Goal: Task Accomplishment & Management: Use online tool/utility

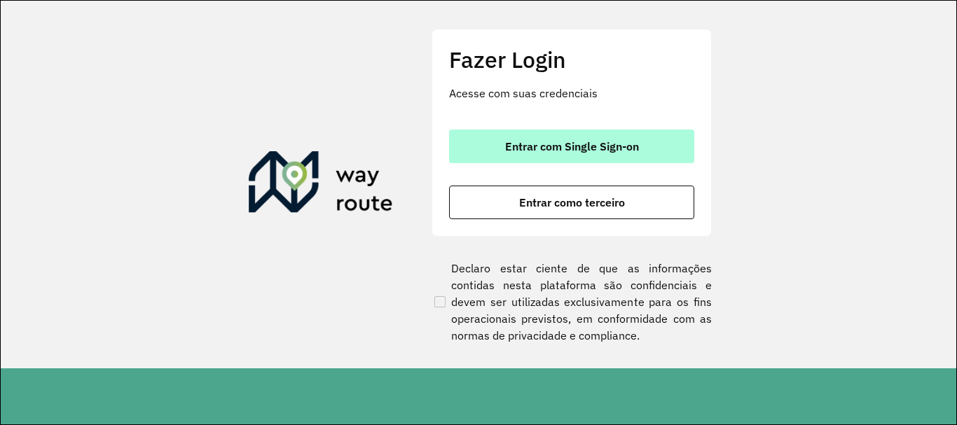
click at [624, 144] on span "Entrar com Single Sign-on" at bounding box center [572, 146] width 134 height 11
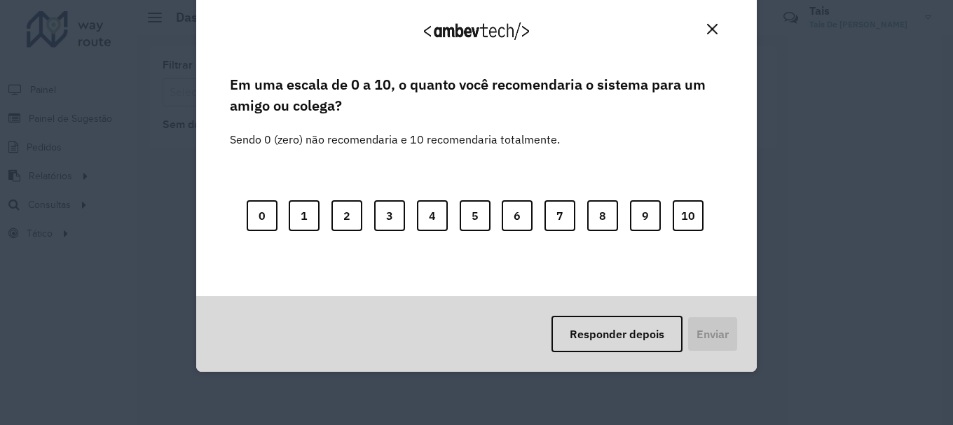
click at [707, 25] on img "Close" at bounding box center [712, 29] width 11 height 11
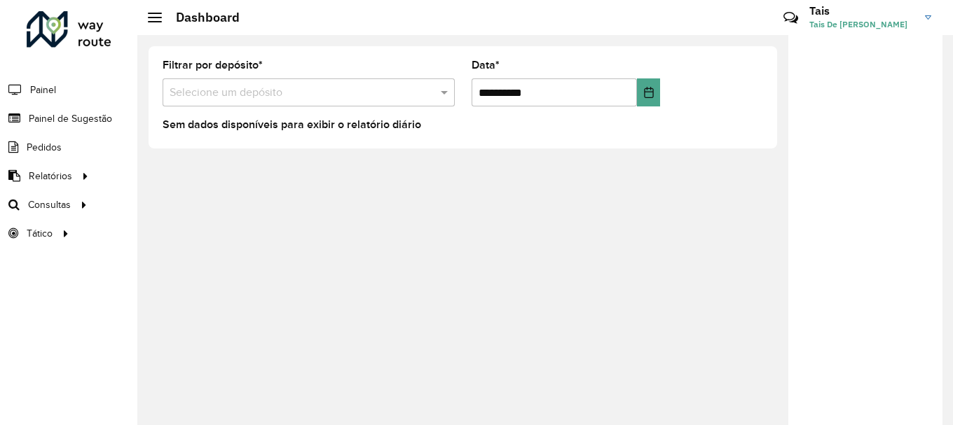
click at [355, 104] on div "Selecione um depósito" at bounding box center [309, 92] width 292 height 28
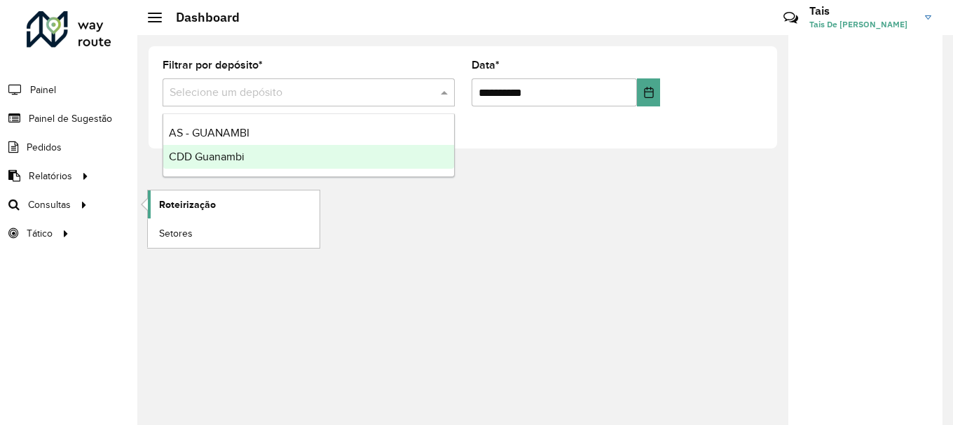
click at [156, 200] on link "Roteirização" at bounding box center [234, 205] width 172 height 28
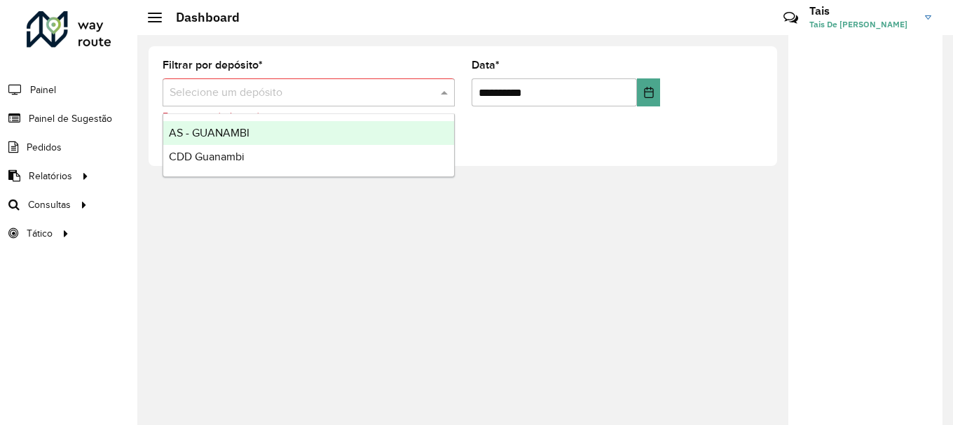
click at [270, 99] on input "text" at bounding box center [295, 93] width 250 height 17
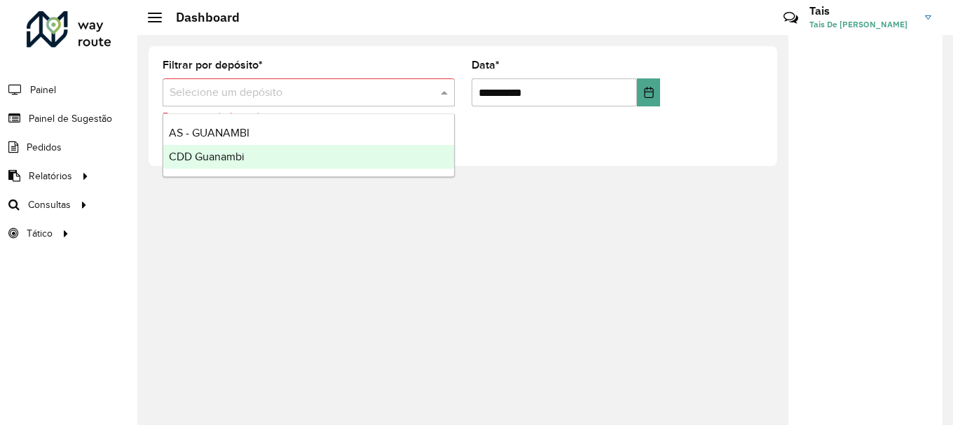
click at [217, 163] on div "CDD Guanambi" at bounding box center [308, 157] width 291 height 24
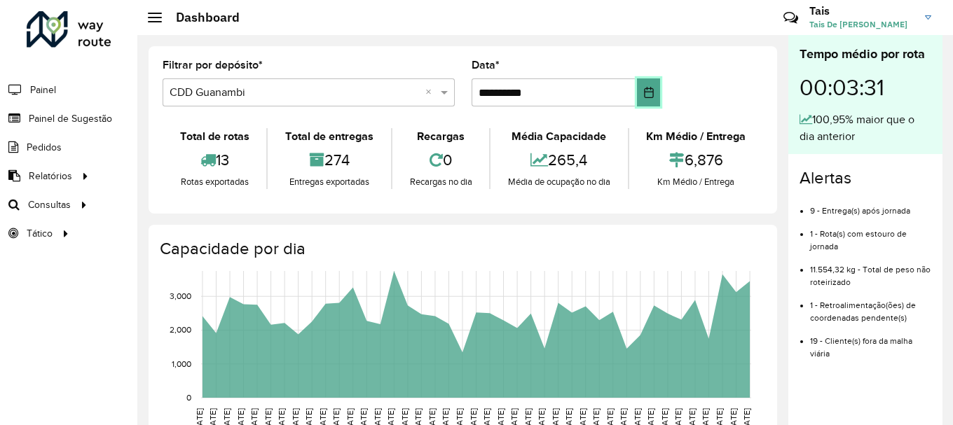
click at [652, 99] on button "Choose Date" at bounding box center [648, 92] width 23 height 28
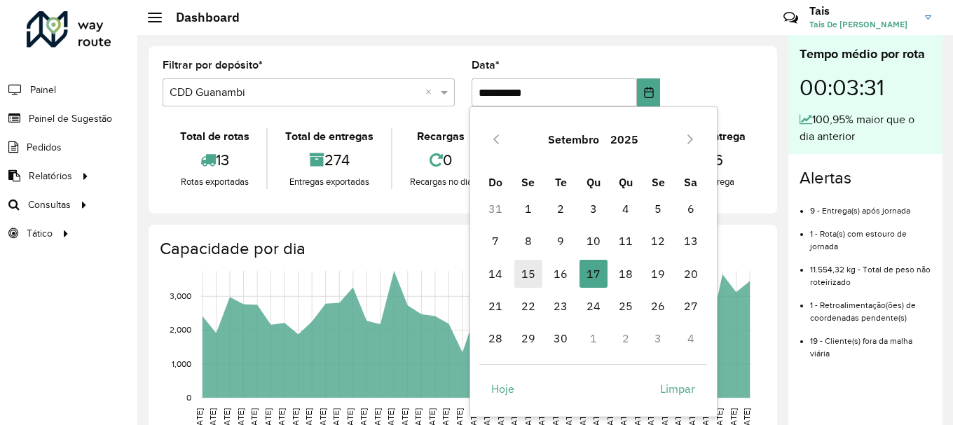
click at [525, 275] on span "15" at bounding box center [528, 274] width 28 height 28
type input "**********"
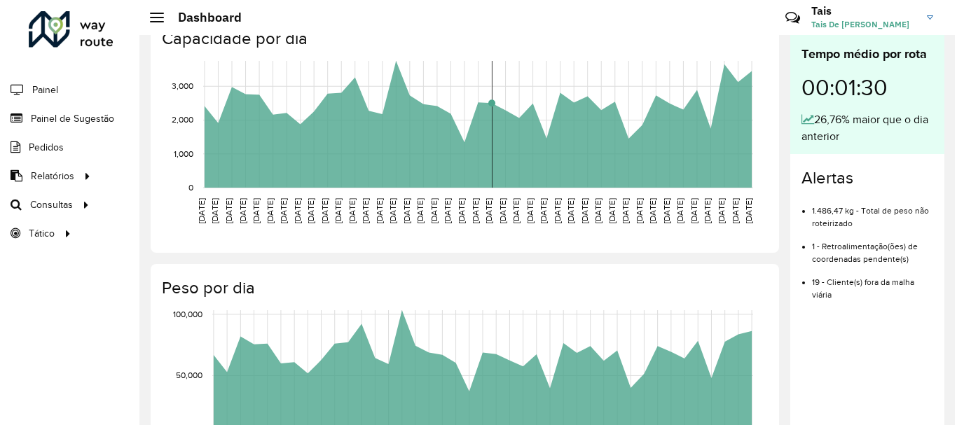
scroll to position [350, 0]
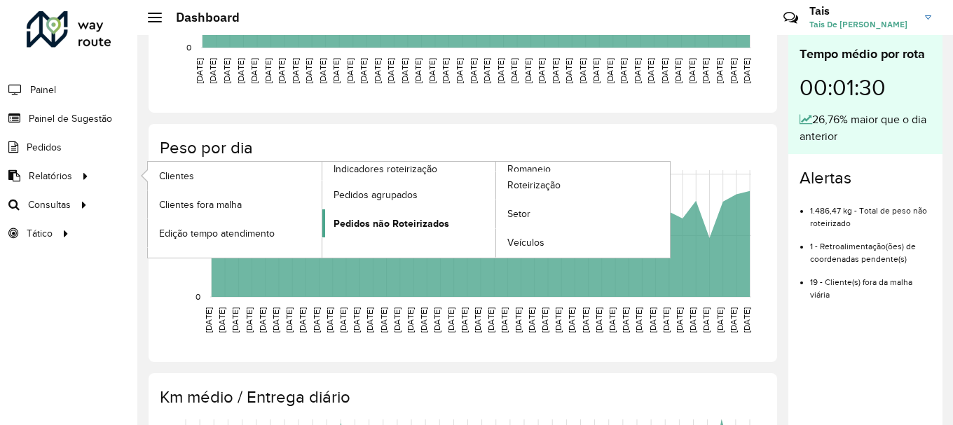
click at [422, 218] on span "Pedidos não Roteirizados" at bounding box center [392, 224] width 116 height 15
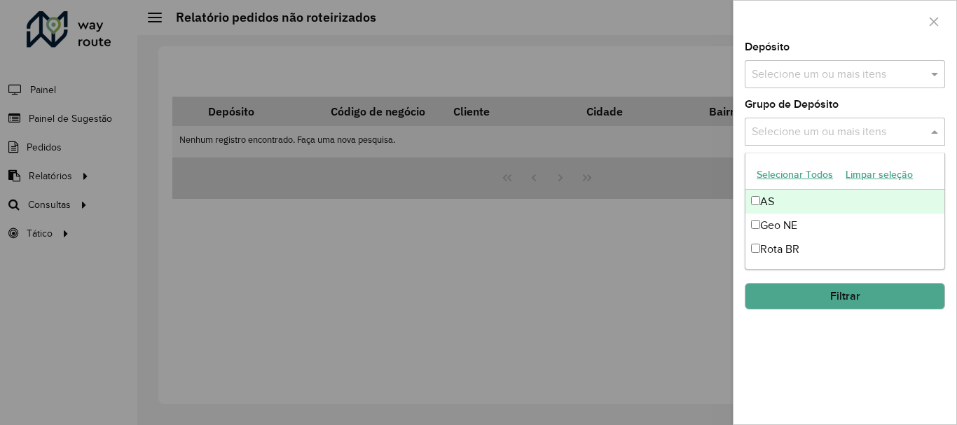
click at [860, 132] on input "text" at bounding box center [837, 132] width 179 height 17
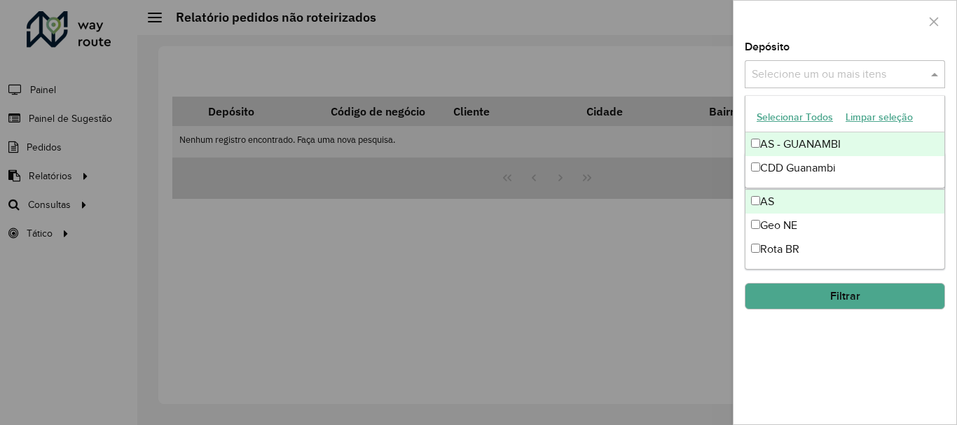
click at [826, 73] on input "text" at bounding box center [837, 75] width 179 height 17
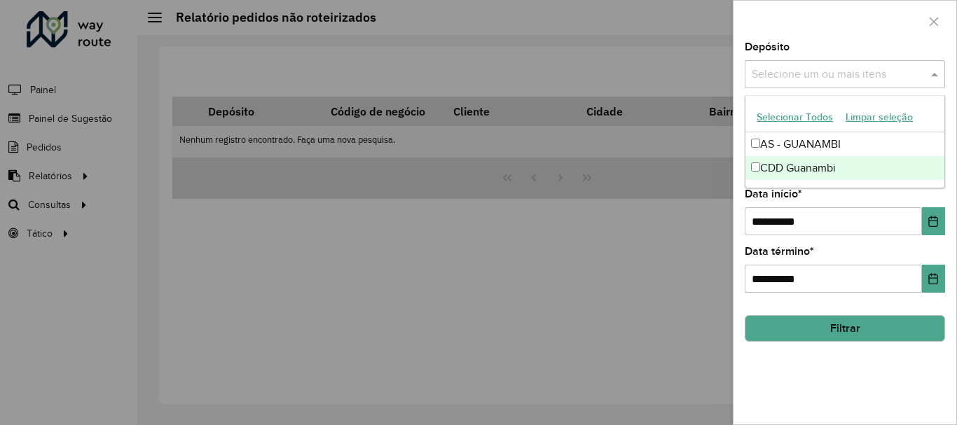
click at [819, 166] on div "CDD Guanambi" at bounding box center [845, 168] width 199 height 24
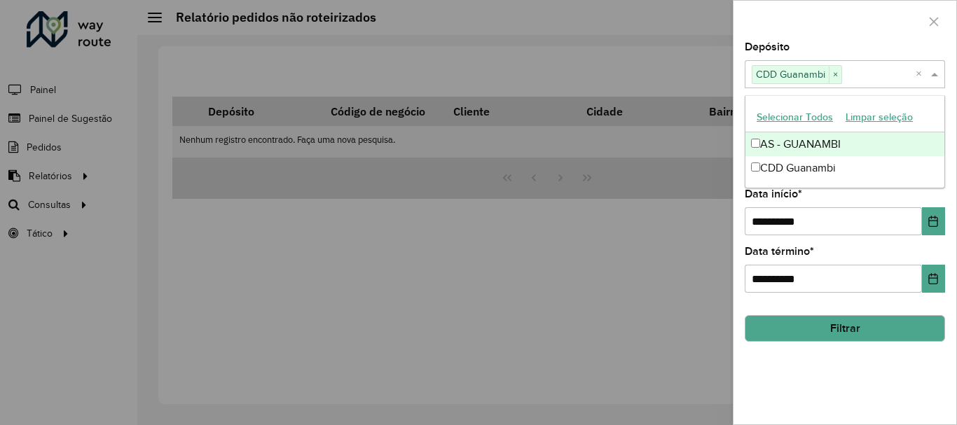
click at [674, 231] on div at bounding box center [478, 212] width 957 height 425
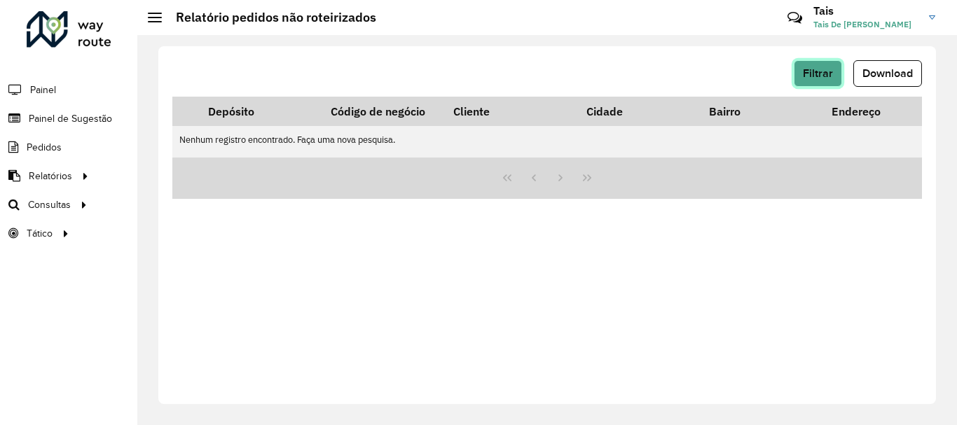
click at [816, 72] on span "Filtrar" at bounding box center [818, 73] width 30 height 12
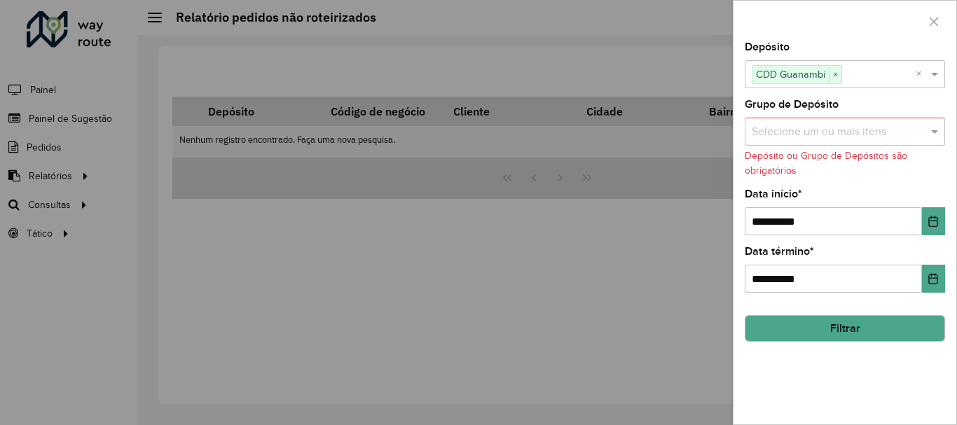
click at [799, 138] on input "text" at bounding box center [837, 132] width 179 height 17
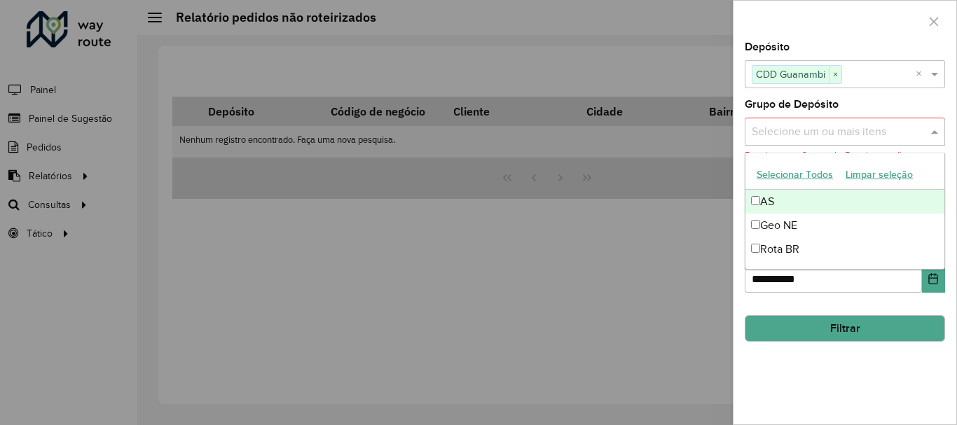
click at [795, 177] on button "Selecionar Todos" at bounding box center [794, 175] width 89 height 22
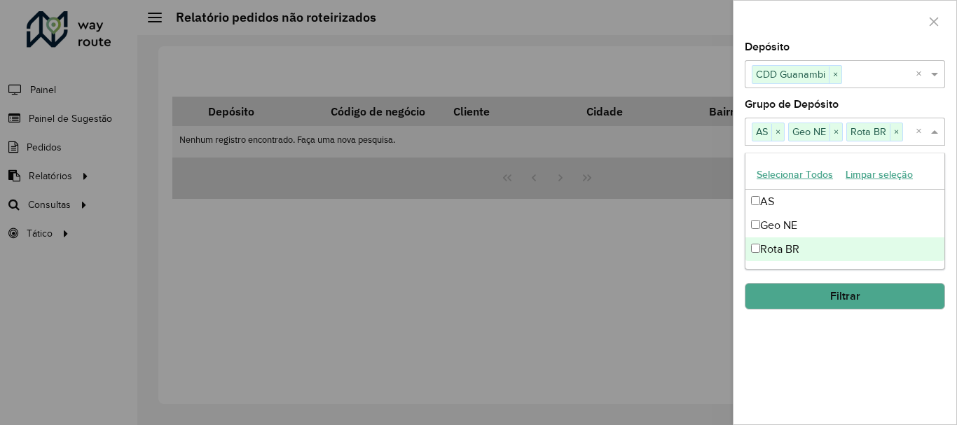
click at [853, 303] on button "Filtrar" at bounding box center [845, 296] width 200 height 27
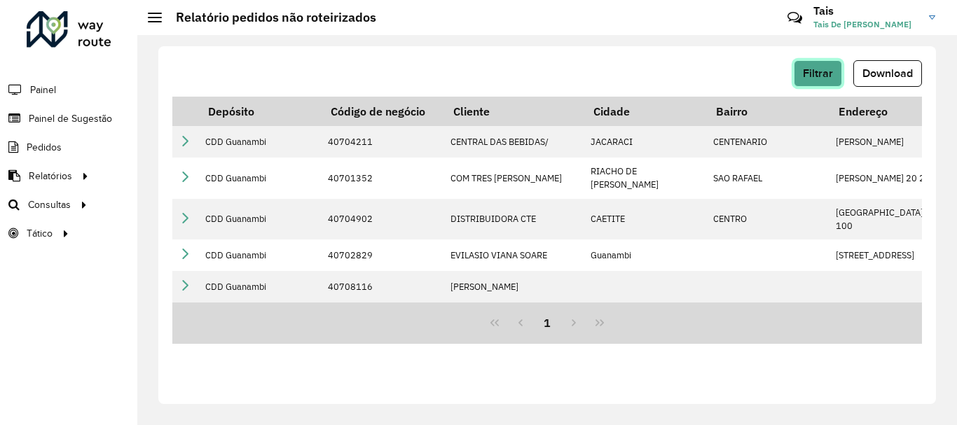
click at [820, 88] on div "Filtrar Download" at bounding box center [547, 78] width 750 height 36
click at [827, 76] on span "Filtrar" at bounding box center [818, 73] width 30 height 12
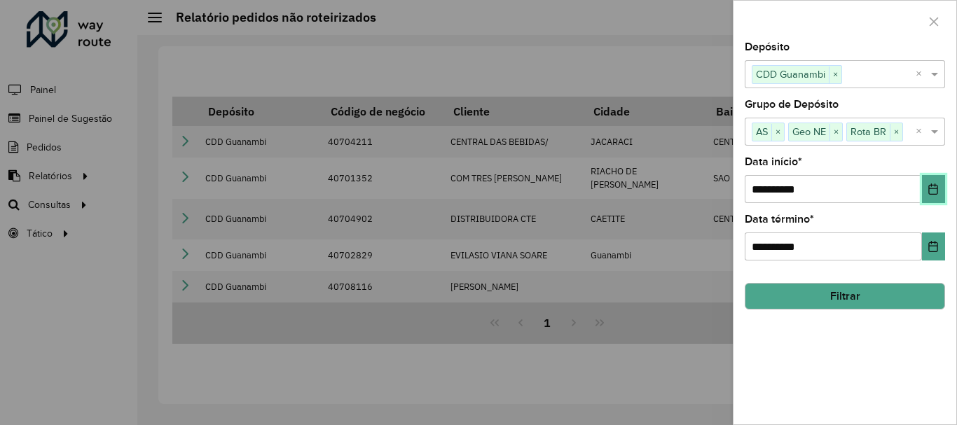
click at [933, 188] on icon "Choose Date" at bounding box center [933, 189] width 9 height 11
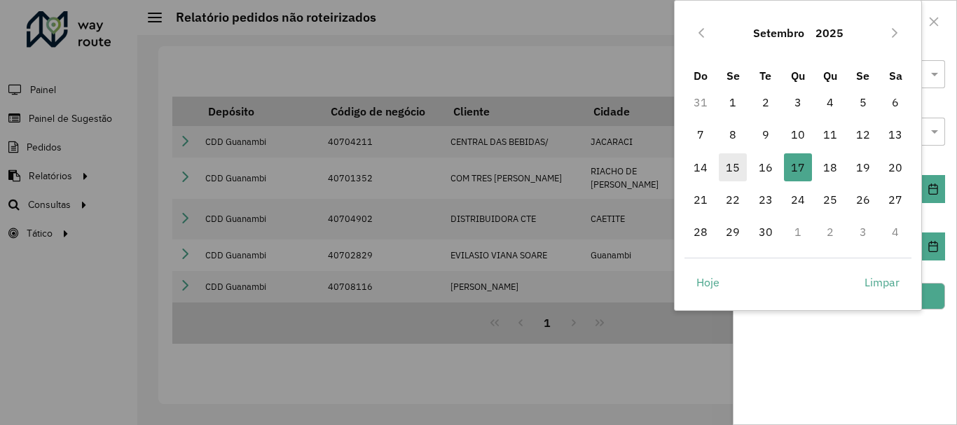
click at [734, 164] on span "15" at bounding box center [733, 167] width 28 height 28
type input "**********"
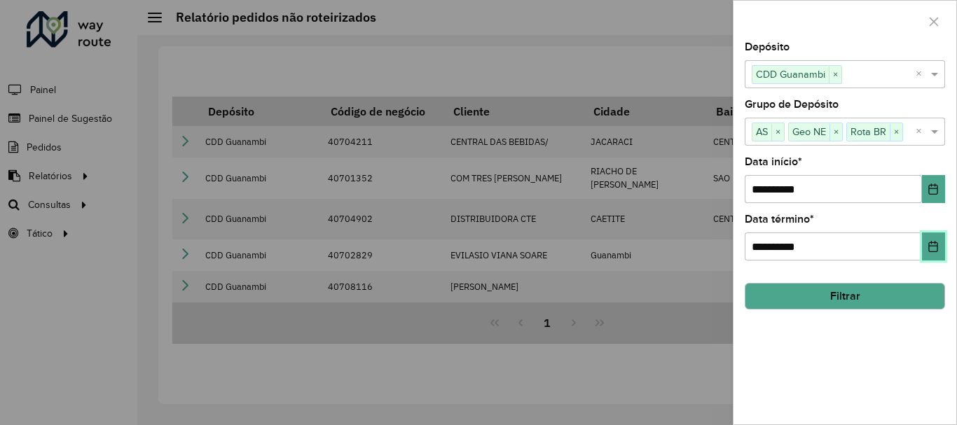
click at [937, 245] on icon "Choose Date" at bounding box center [933, 246] width 11 height 11
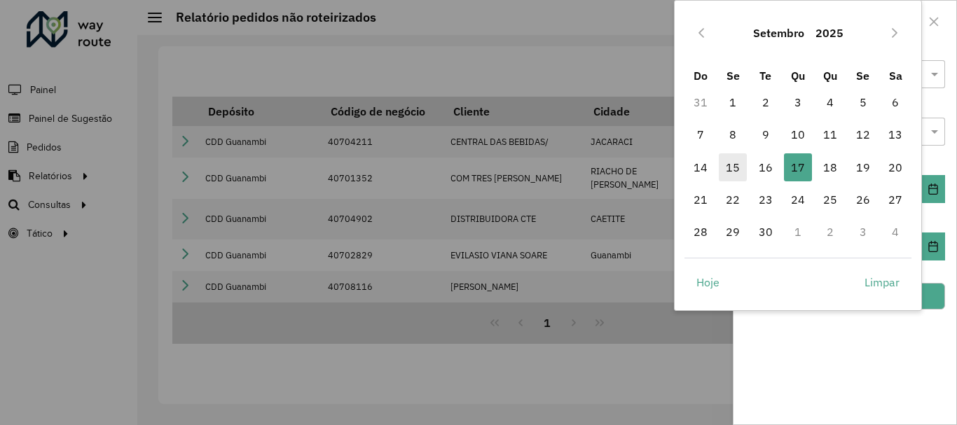
click at [726, 168] on span "15" at bounding box center [733, 167] width 28 height 28
type input "**********"
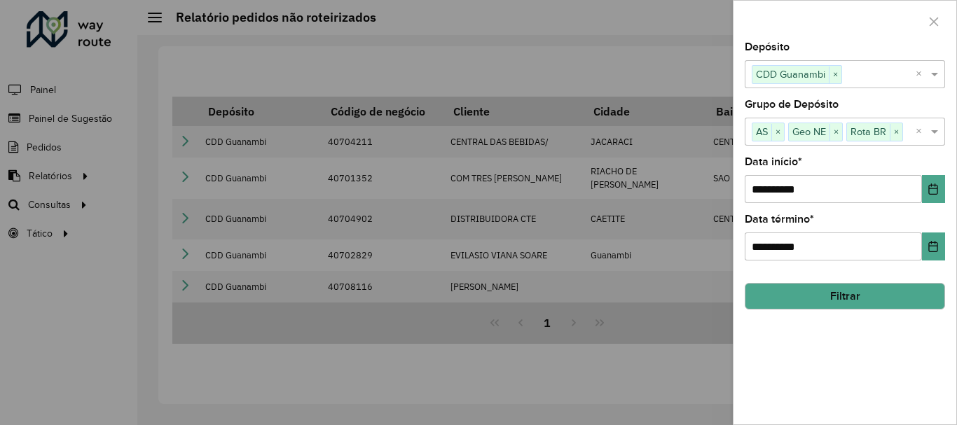
click at [876, 294] on button "Filtrar" at bounding box center [845, 296] width 200 height 27
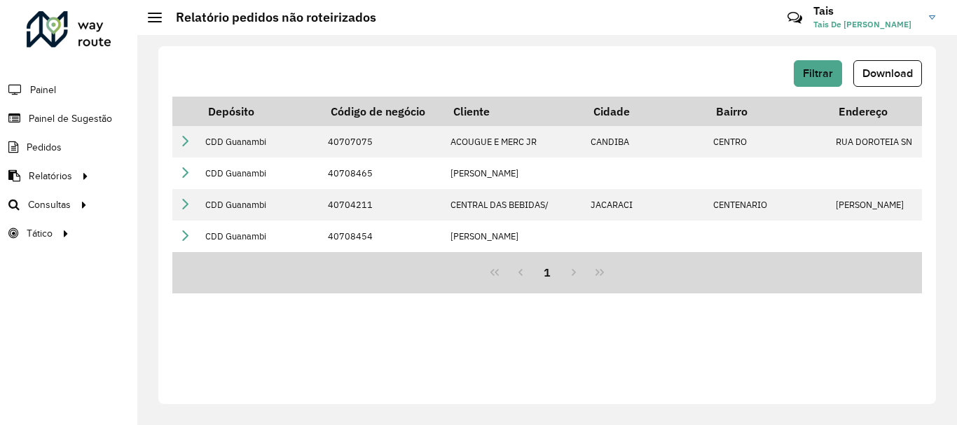
drag, startPoint x: 496, startPoint y: 259, endPoint x: 524, endPoint y: 259, distance: 28.0
click at [524, 259] on div "1" at bounding box center [547, 272] width 750 height 41
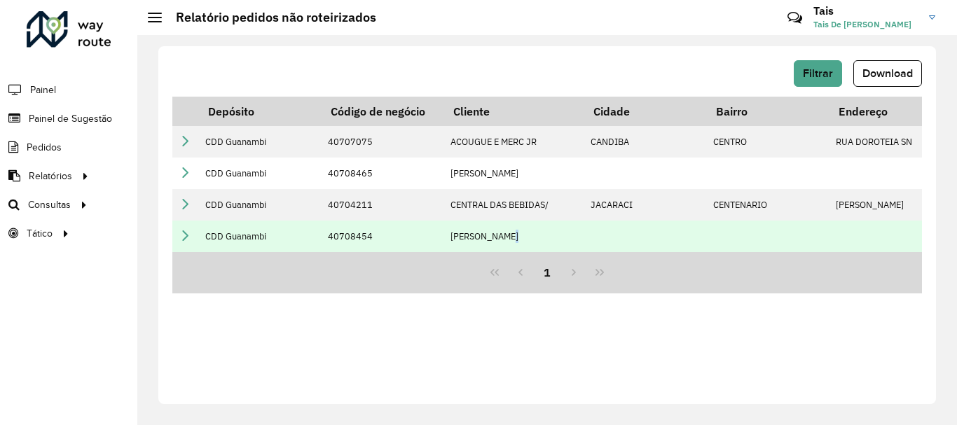
drag, startPoint x: 507, startPoint y: 251, endPoint x: 595, endPoint y: 249, distance: 87.6
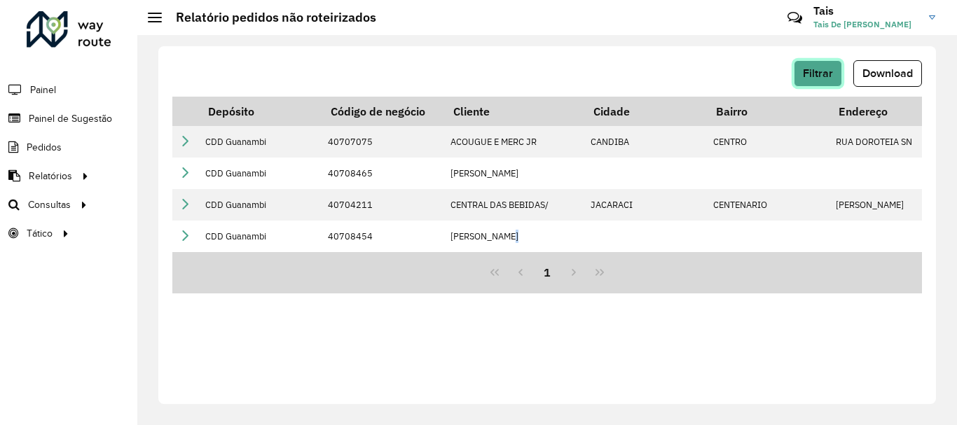
click at [813, 71] on span "Filtrar" at bounding box center [818, 73] width 30 height 12
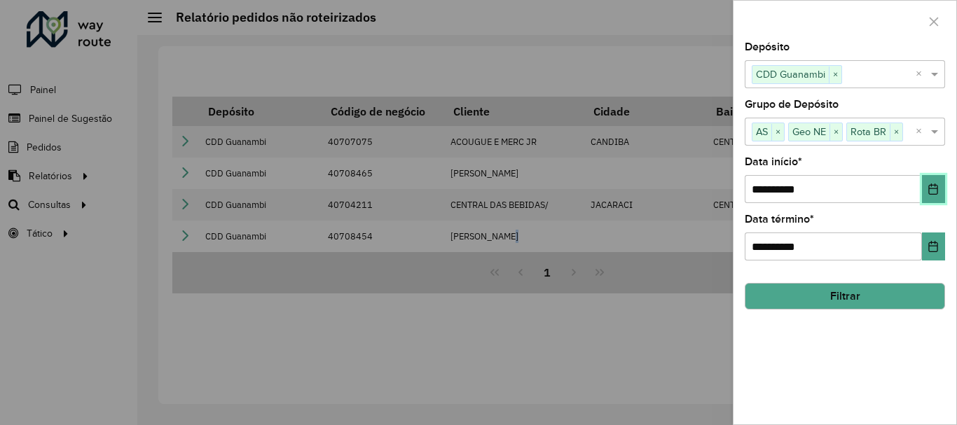
click at [928, 189] on icon "Choose Date" at bounding box center [933, 189] width 11 height 11
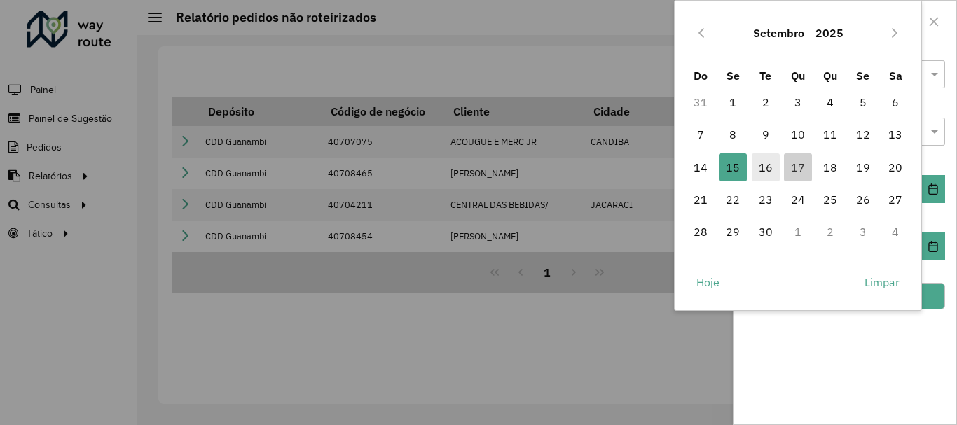
click at [753, 170] on span "16" at bounding box center [766, 167] width 28 height 28
type input "**********"
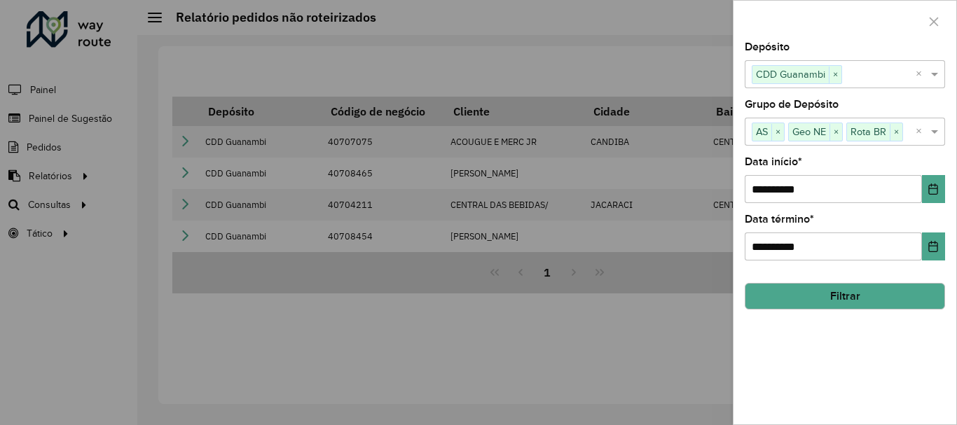
click at [947, 252] on div "**********" at bounding box center [845, 233] width 223 height 383
click at [935, 250] on icon "Choose Date" at bounding box center [933, 246] width 11 height 11
click at [884, 343] on div "**********" at bounding box center [845, 233] width 223 height 383
click at [895, 296] on button "Filtrar" at bounding box center [845, 296] width 200 height 27
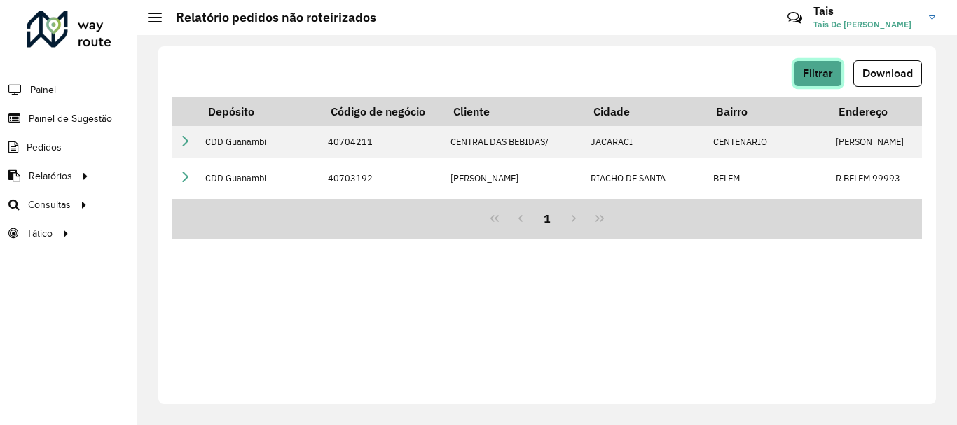
click at [825, 69] on span "Filtrar" at bounding box center [818, 73] width 30 height 12
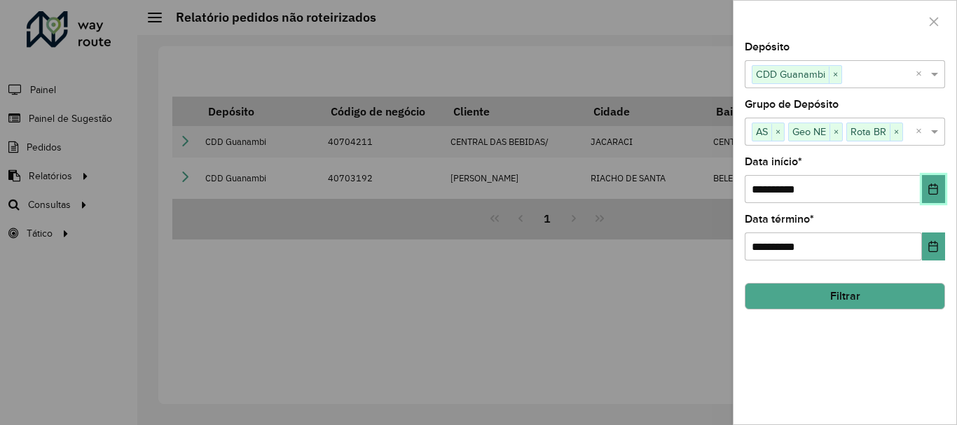
click at [933, 187] on icon "Choose Date" at bounding box center [933, 189] width 11 height 11
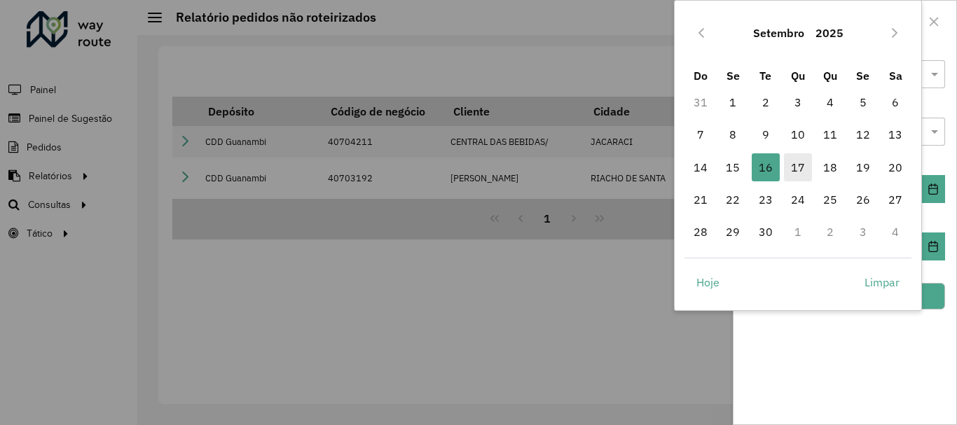
click at [804, 174] on span "17" at bounding box center [798, 167] width 28 height 28
type input "**********"
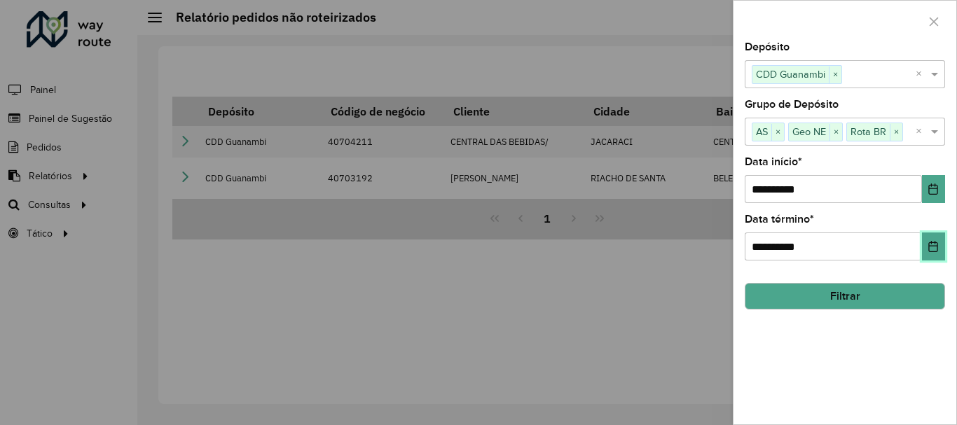
click at [933, 246] on icon "Choose Date" at bounding box center [933, 246] width 9 height 11
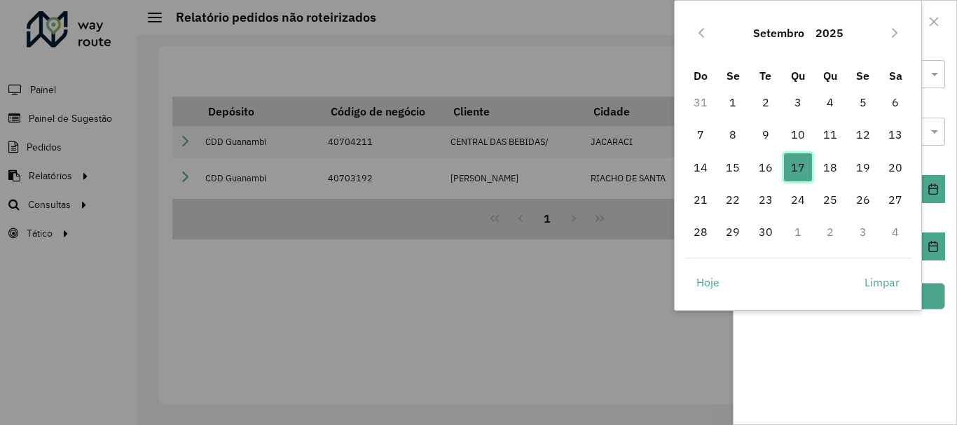
click at [805, 171] on span "17" at bounding box center [798, 167] width 28 height 28
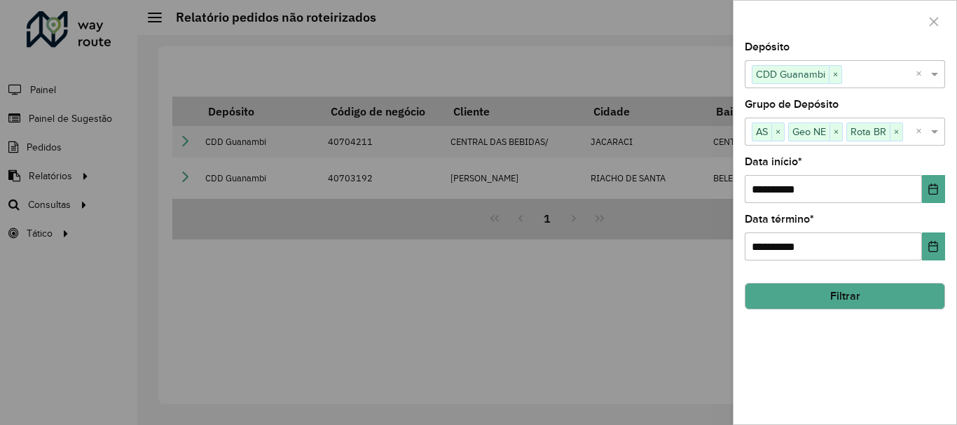
click at [866, 302] on button "Filtrar" at bounding box center [845, 296] width 200 height 27
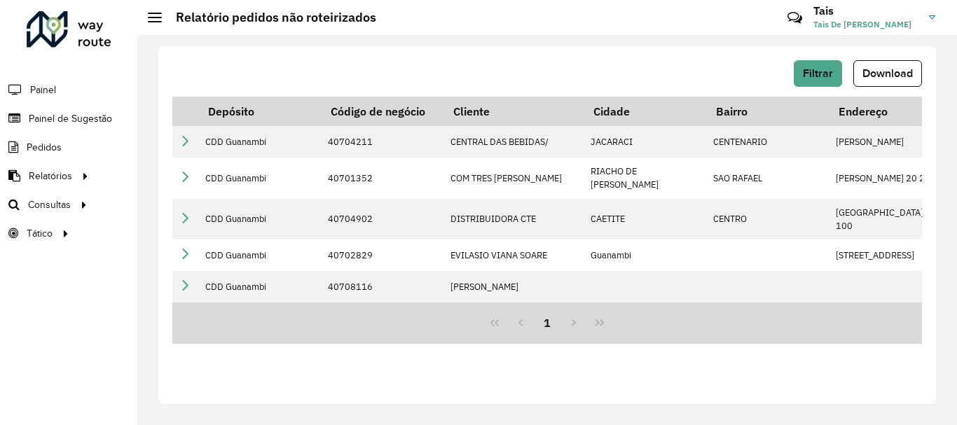
scroll to position [0, 656]
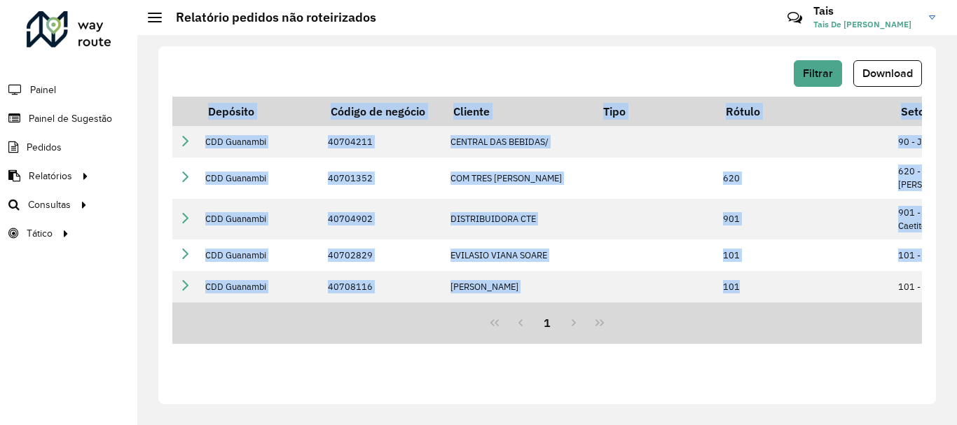
drag, startPoint x: 779, startPoint y: 291, endPoint x: 879, endPoint y: 295, distance: 100.3
click at [879, 295] on div "Depósito Código de negócio Cliente Cidade Bairro Endereço Latitude Longitude Ti…" at bounding box center [547, 200] width 750 height 206
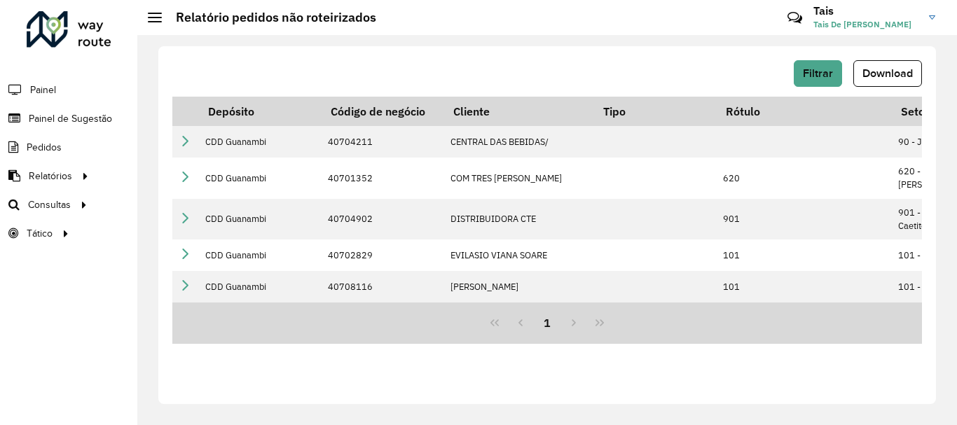
click at [643, 381] on div "Filtrar Download Depósito Código de negócio Cliente Cidade Bairro Endereço Lati…" at bounding box center [547, 225] width 778 height 358
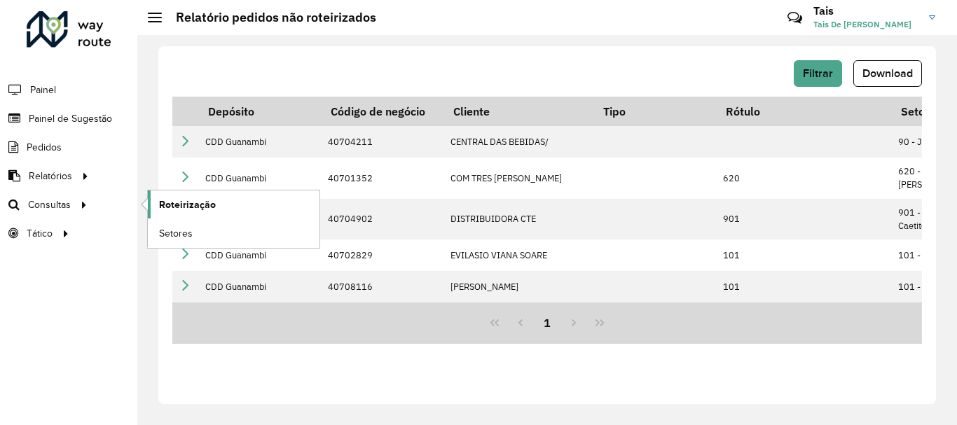
click at [200, 206] on span "Roteirização" at bounding box center [187, 205] width 57 height 15
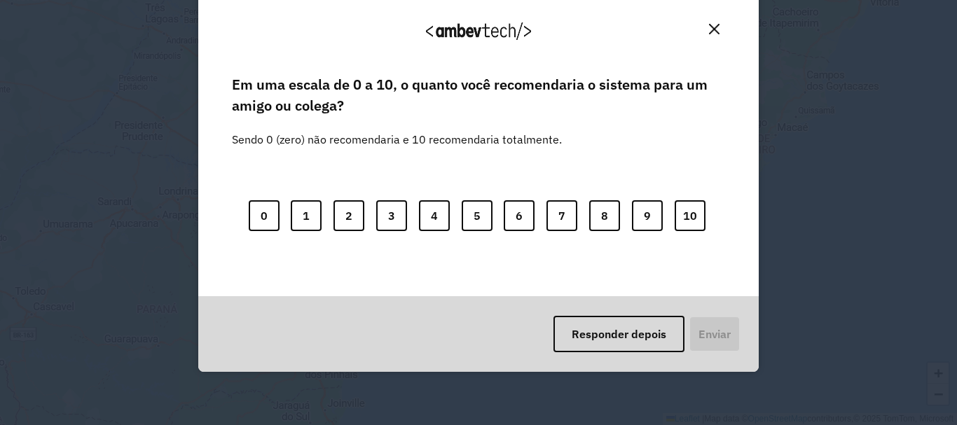
click at [709, 29] on img "Close" at bounding box center [714, 29] width 11 height 11
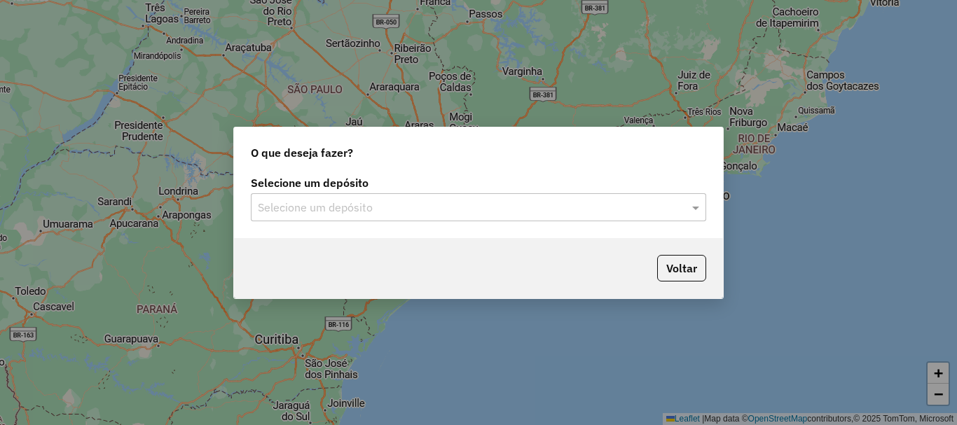
click at [598, 212] on input "text" at bounding box center [464, 208] width 413 height 17
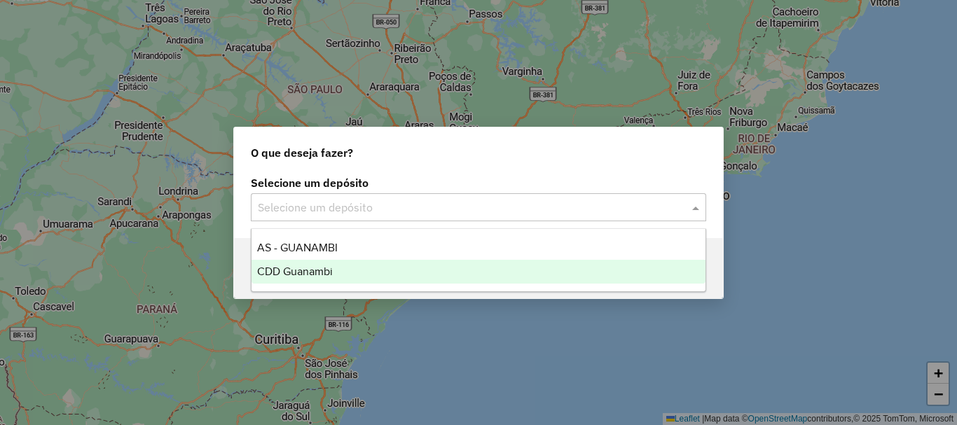
click at [362, 266] on div "CDD Guanambi" at bounding box center [479, 272] width 454 height 24
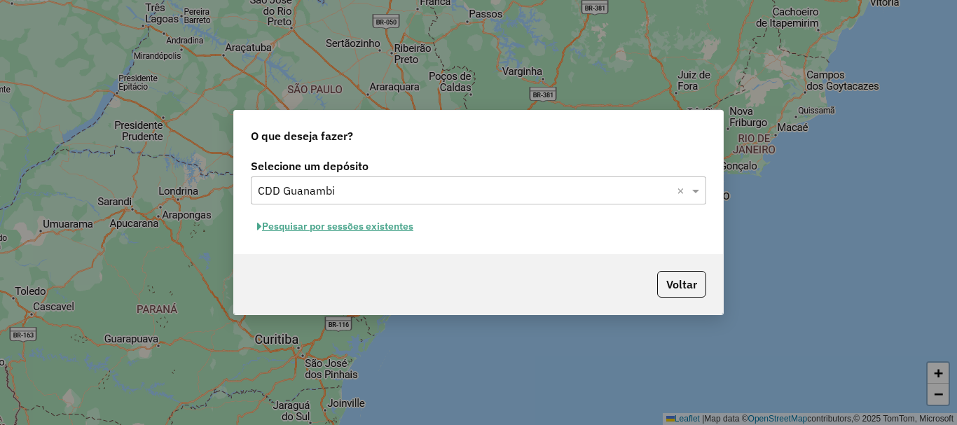
click at [404, 225] on button "Pesquisar por sessões existentes" at bounding box center [335, 227] width 169 height 22
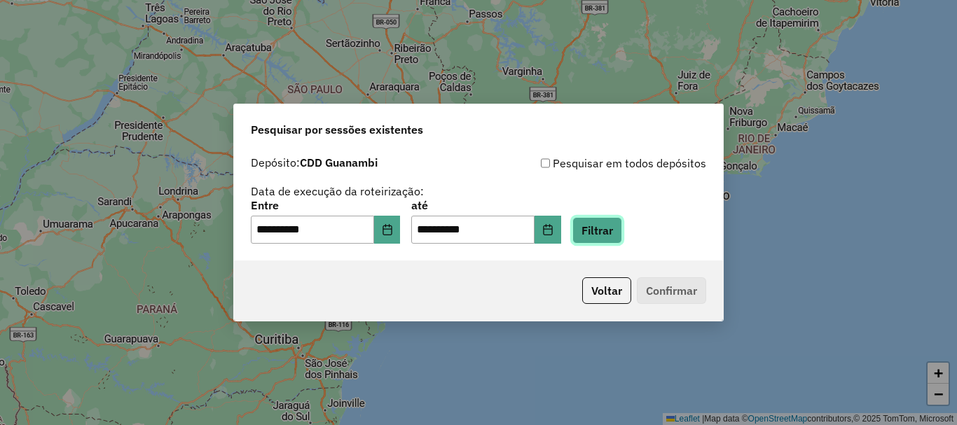
click at [615, 236] on button "Filtrar" at bounding box center [597, 230] width 50 height 27
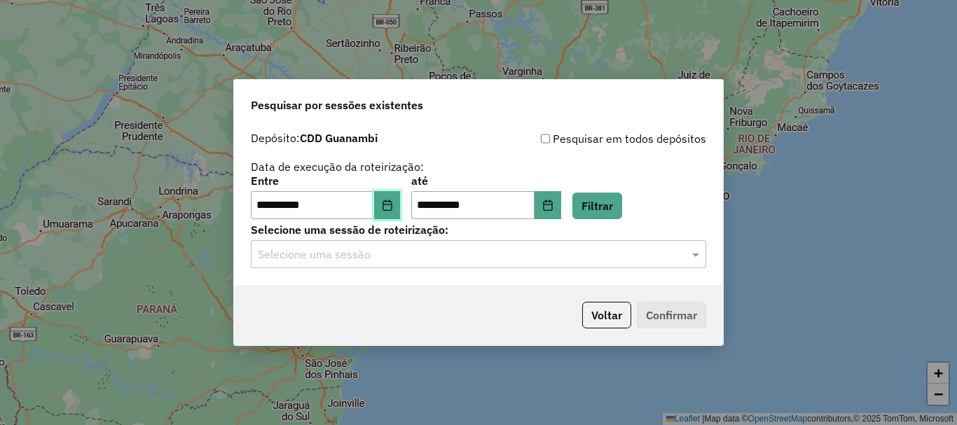
click at [401, 207] on button "Choose Date" at bounding box center [387, 205] width 27 height 28
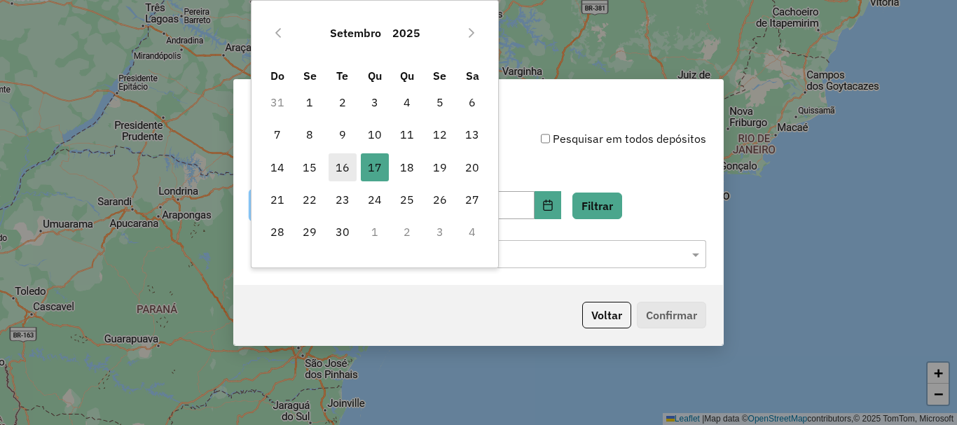
click at [351, 172] on span "16" at bounding box center [343, 167] width 28 height 28
type input "**********"
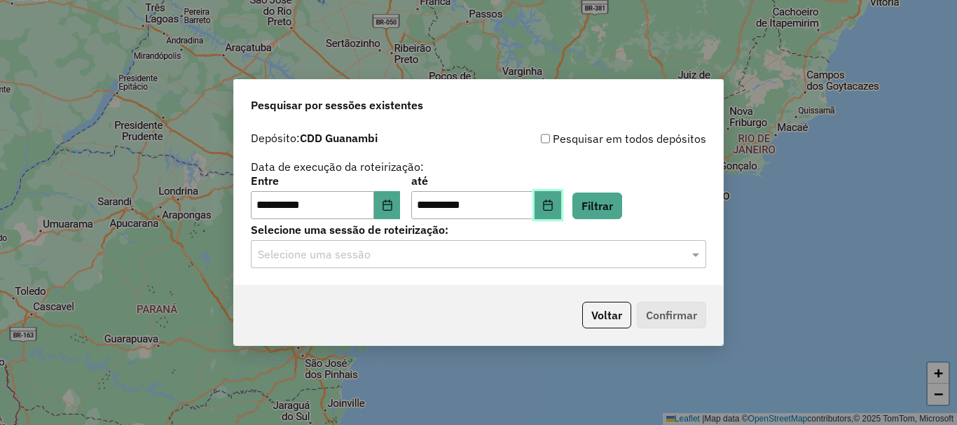
click at [561, 216] on button "Choose Date" at bounding box center [548, 205] width 27 height 28
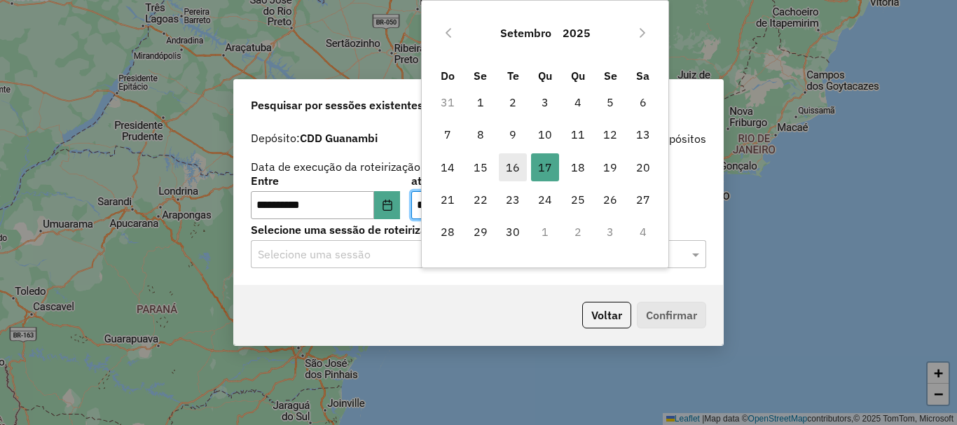
click at [519, 175] on span "16" at bounding box center [513, 167] width 28 height 28
type input "**********"
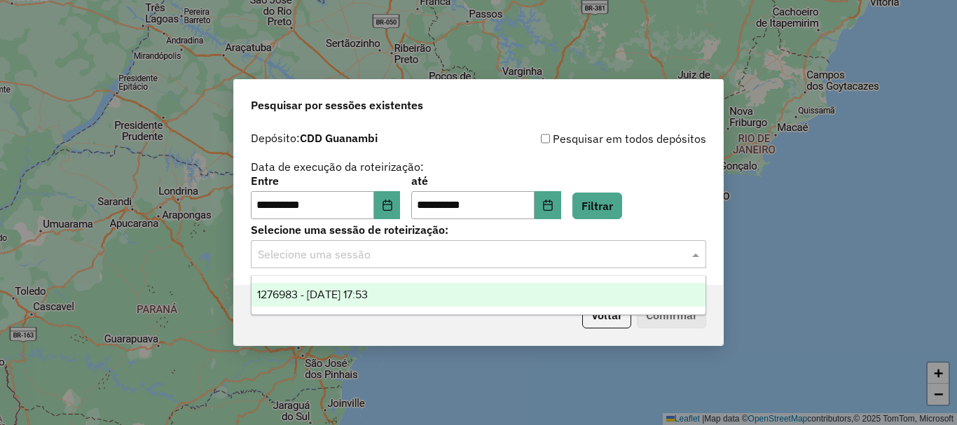
click at [619, 266] on div "Selecione uma sessão" at bounding box center [478, 254] width 455 height 28
click at [469, 295] on div "1276983 - 17/09/2025 17:53" at bounding box center [479, 295] width 454 height 24
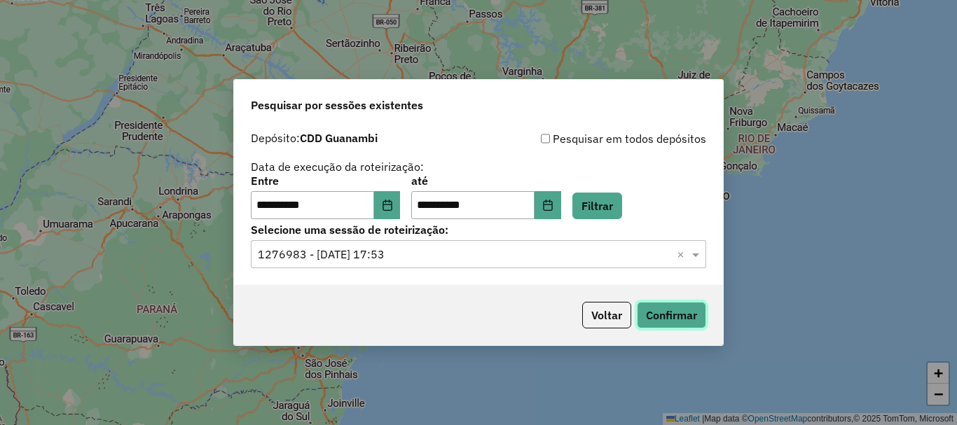
click at [661, 322] on button "Confirmar" at bounding box center [671, 315] width 69 height 27
click at [393, 209] on icon "Choose Date" at bounding box center [387, 205] width 11 height 11
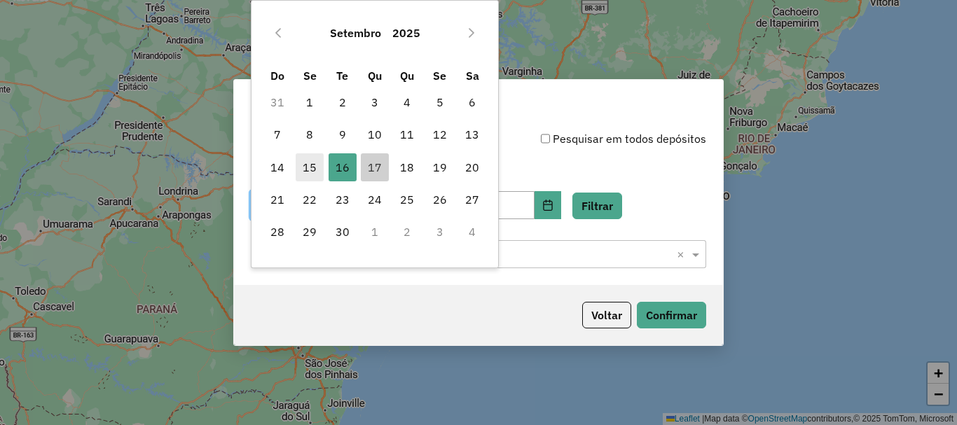
click at [312, 173] on span "15" at bounding box center [310, 167] width 28 height 28
type input "**********"
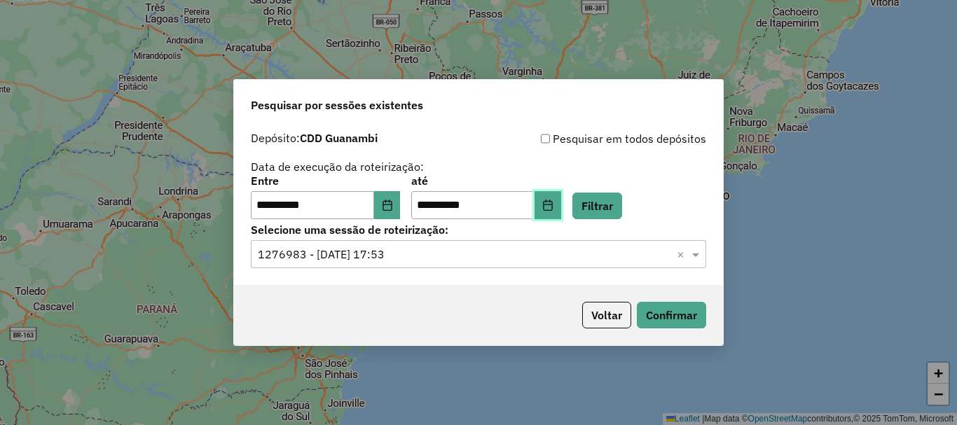
click at [552, 202] on icon "Choose Date" at bounding box center [547, 205] width 9 height 11
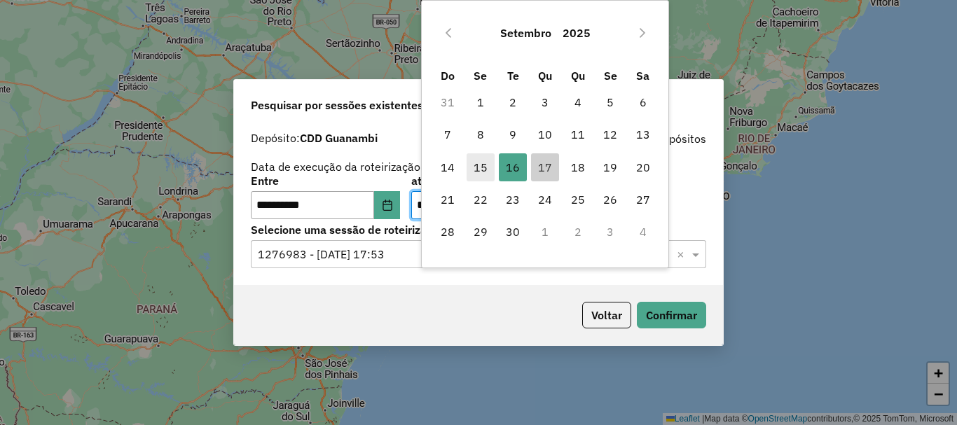
click at [481, 165] on span "15" at bounding box center [481, 167] width 28 height 28
type input "**********"
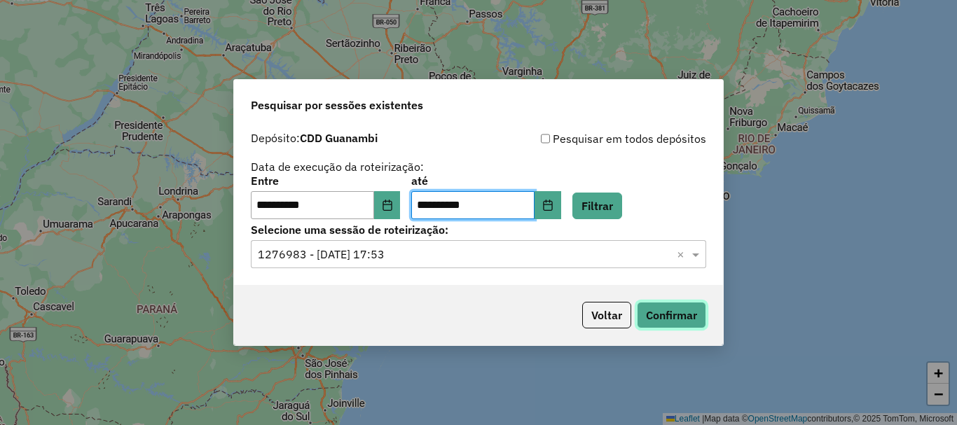
click at [672, 315] on button "Confirmar" at bounding box center [671, 315] width 69 height 27
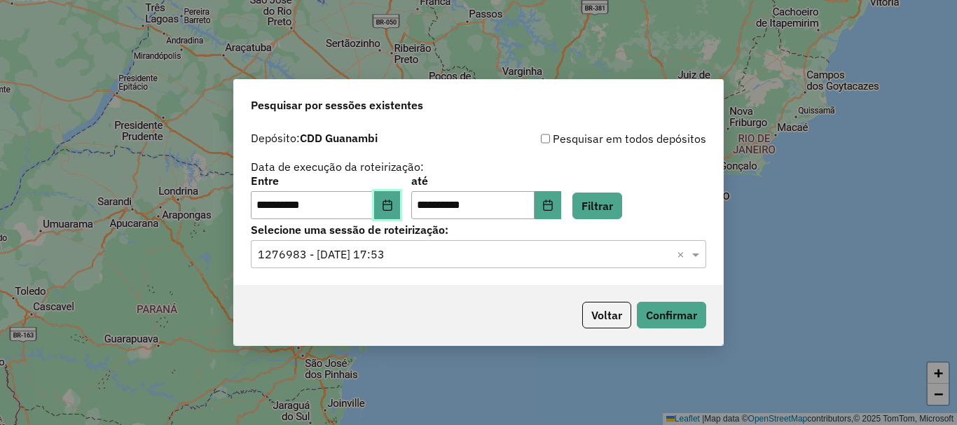
click at [393, 210] on icon "Choose Date" at bounding box center [387, 205] width 11 height 11
click at [697, 172] on div "**********" at bounding box center [478, 174] width 455 height 89
click at [401, 204] on button "Choose Date" at bounding box center [387, 205] width 27 height 28
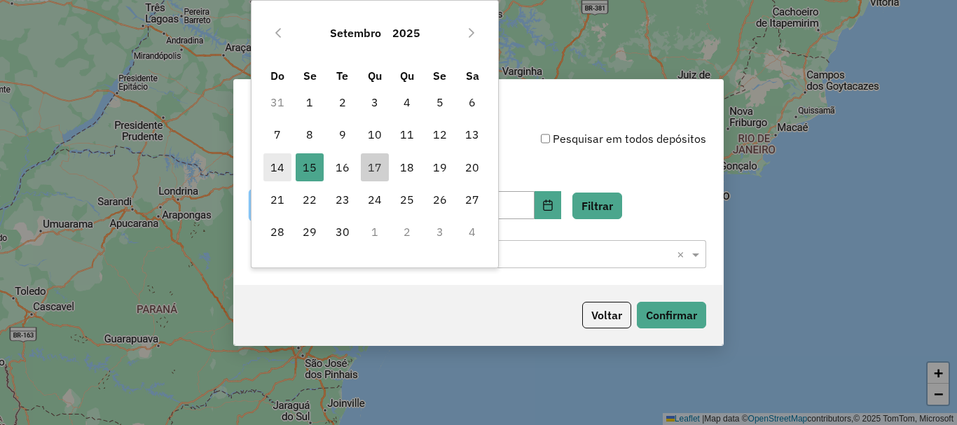
click at [286, 168] on span "14" at bounding box center [277, 167] width 28 height 28
type input "**********"
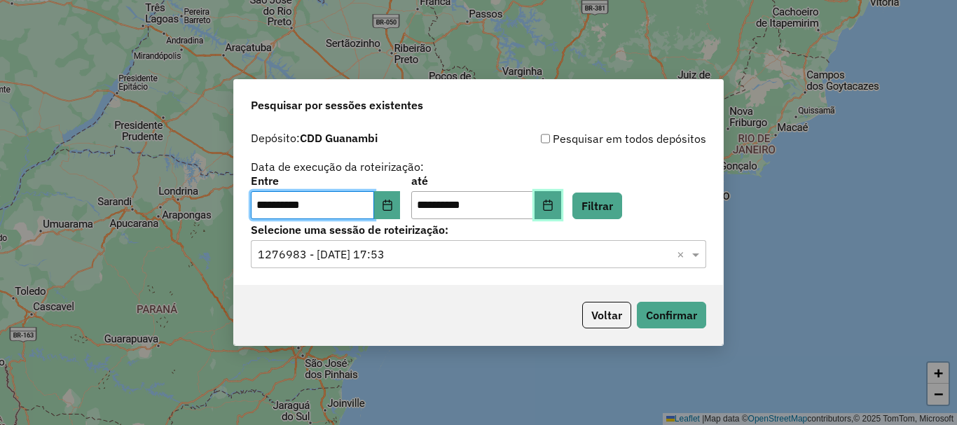
click at [554, 209] on icon "Choose Date" at bounding box center [547, 205] width 11 height 11
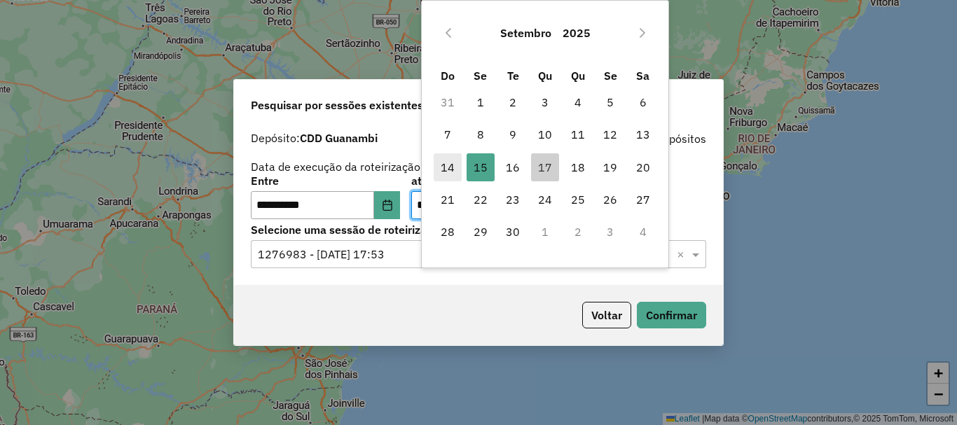
click at [458, 168] on span "14" at bounding box center [448, 167] width 28 height 28
type input "**********"
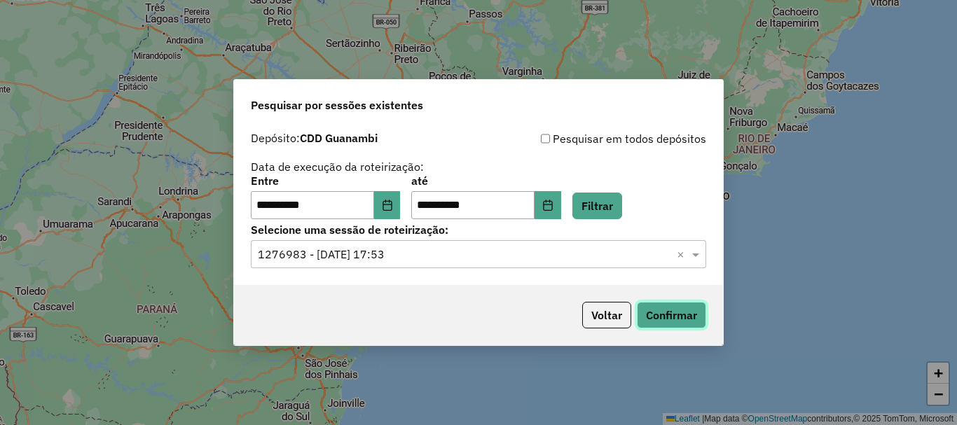
click at [671, 322] on button "Confirmar" at bounding box center [671, 315] width 69 height 27
click at [541, 139] on div "Pesquisar em todos depósitos" at bounding box center [593, 138] width 228 height 17
click at [390, 209] on button "Choose Date" at bounding box center [387, 205] width 27 height 28
click at [672, 313] on button "Confirmar" at bounding box center [671, 315] width 69 height 27
click at [393, 209] on icon "Choose Date" at bounding box center [387, 205] width 11 height 11
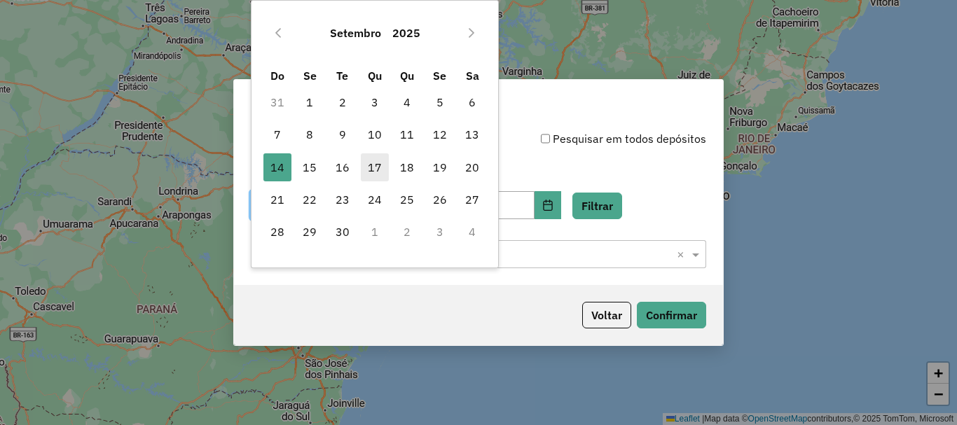
click at [379, 167] on span "17" at bounding box center [375, 167] width 28 height 28
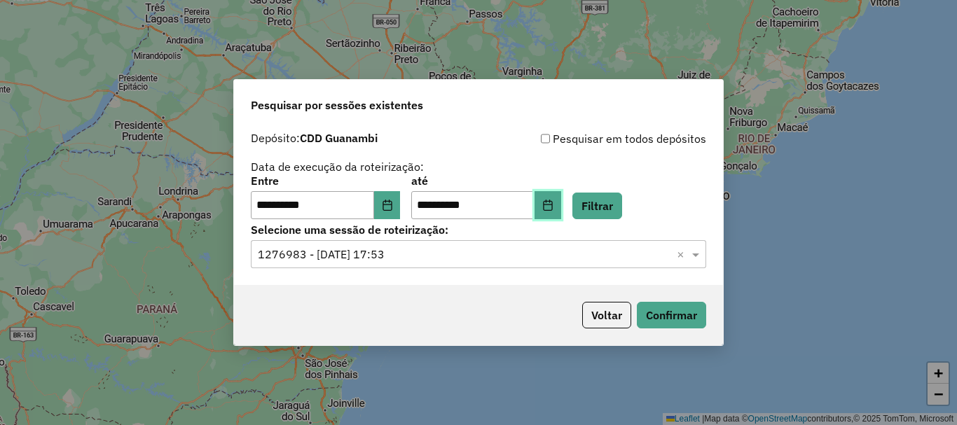
click at [554, 208] on icon "Choose Date" at bounding box center [547, 205] width 11 height 11
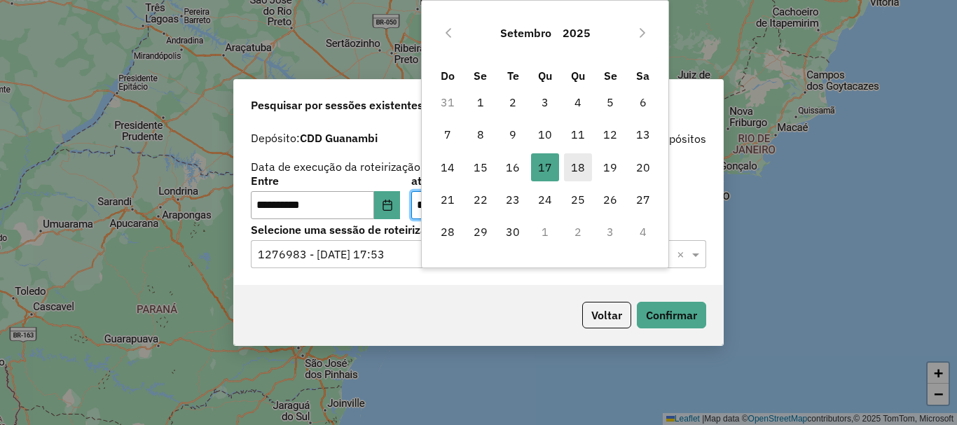
click at [582, 170] on span "18" at bounding box center [578, 167] width 28 height 28
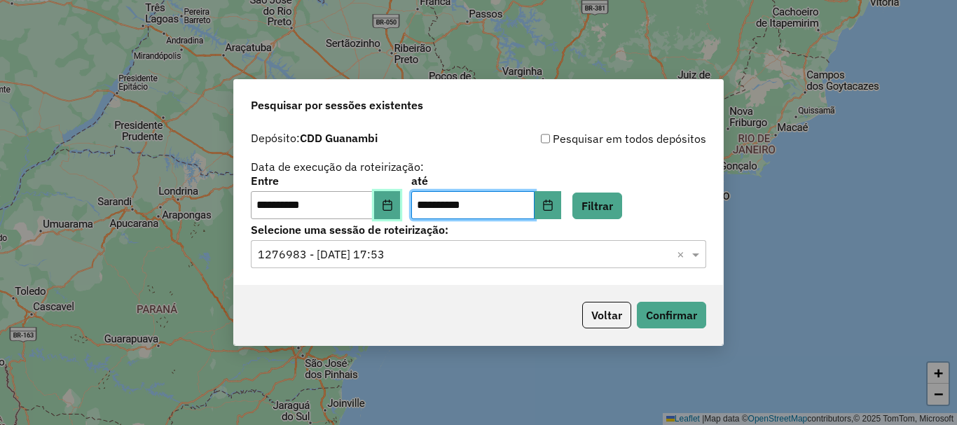
click at [393, 209] on icon "Choose Date" at bounding box center [387, 205] width 11 height 11
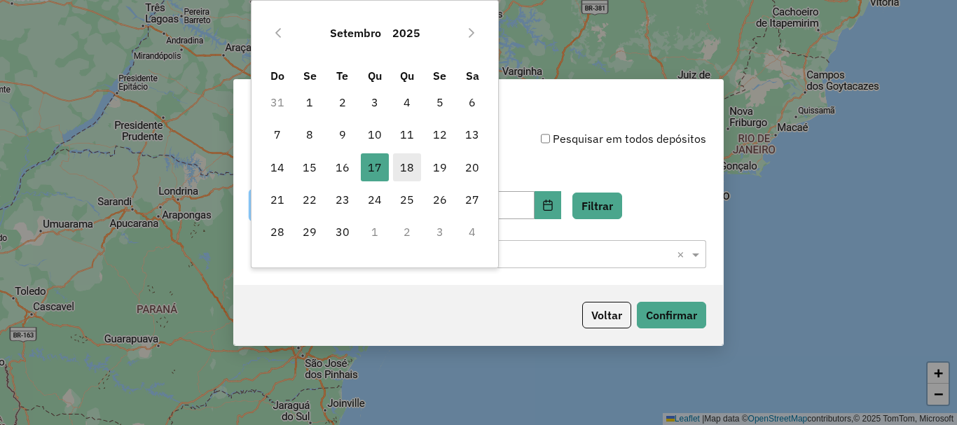
click at [402, 170] on span "18" at bounding box center [407, 167] width 28 height 28
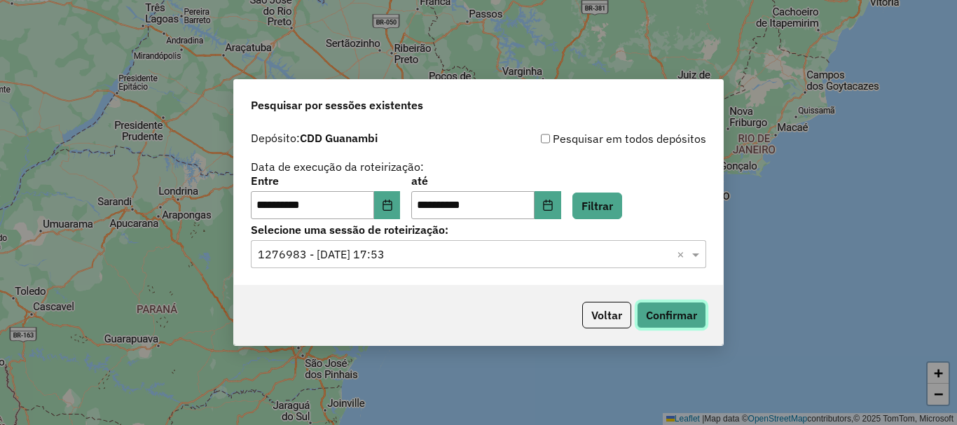
click at [671, 322] on button "Confirmar" at bounding box center [671, 315] width 69 height 27
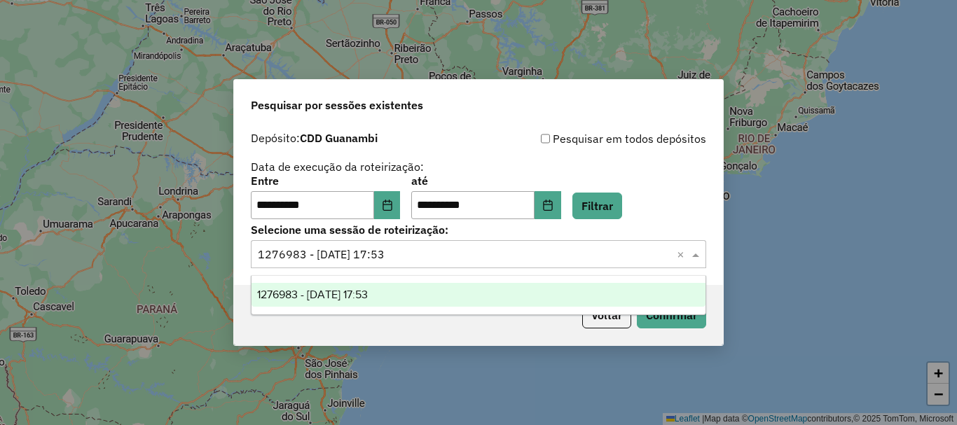
click at [566, 250] on input "text" at bounding box center [464, 255] width 413 height 17
click at [439, 303] on div "1276983 - 17/09/2025 17:53" at bounding box center [479, 295] width 454 height 24
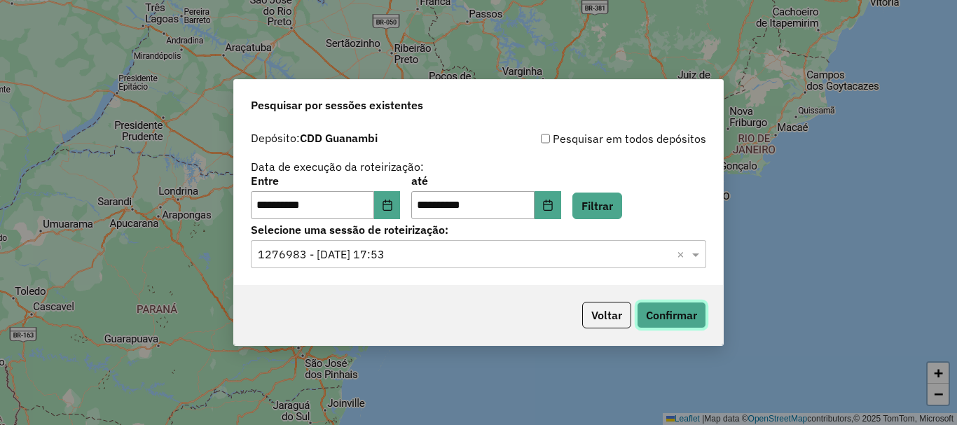
click at [673, 312] on button "Confirmar" at bounding box center [671, 315] width 69 height 27
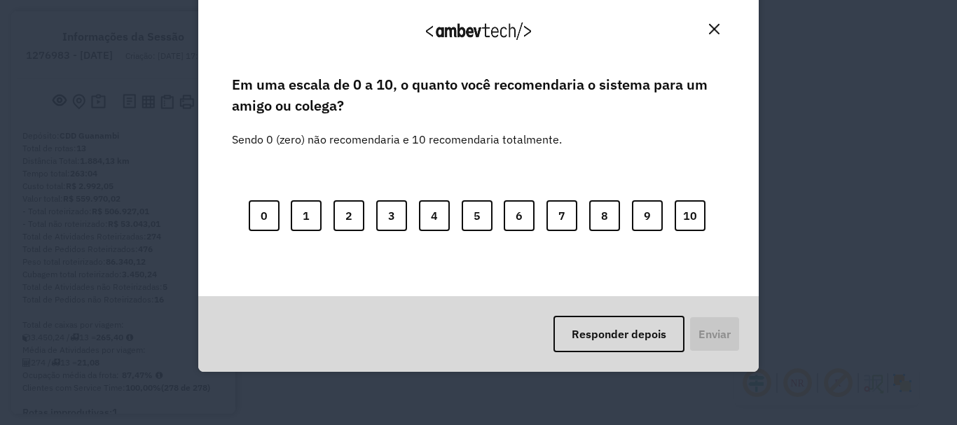
click at [712, 29] on img "Close" at bounding box center [714, 29] width 11 height 11
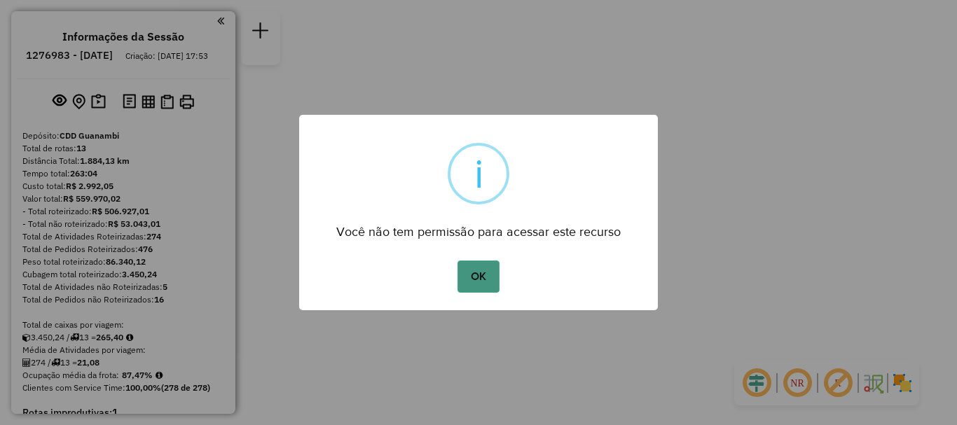
click at [479, 272] on button "OK" at bounding box center [478, 277] width 41 height 32
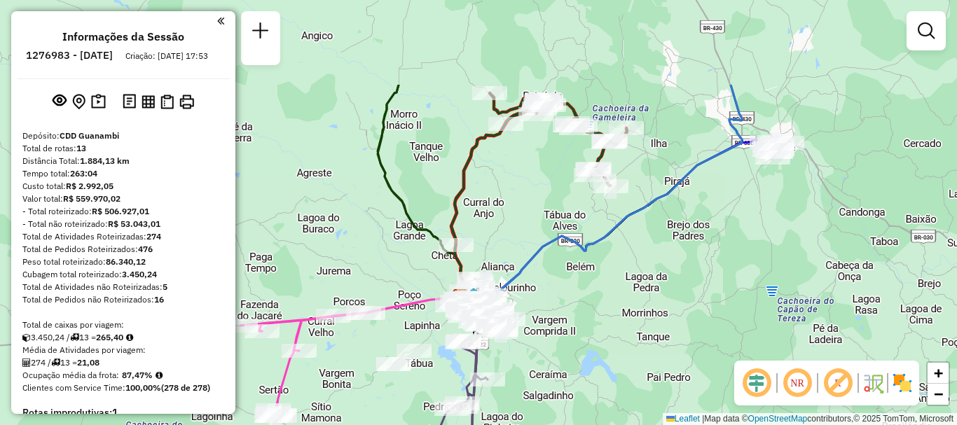
drag, startPoint x: 594, startPoint y: 170, endPoint x: 577, endPoint y: 334, distance: 165.5
click at [577, 334] on div "Janela de atendimento Grade de atendimento Capacidade Transportadoras Veículos …" at bounding box center [478, 212] width 957 height 425
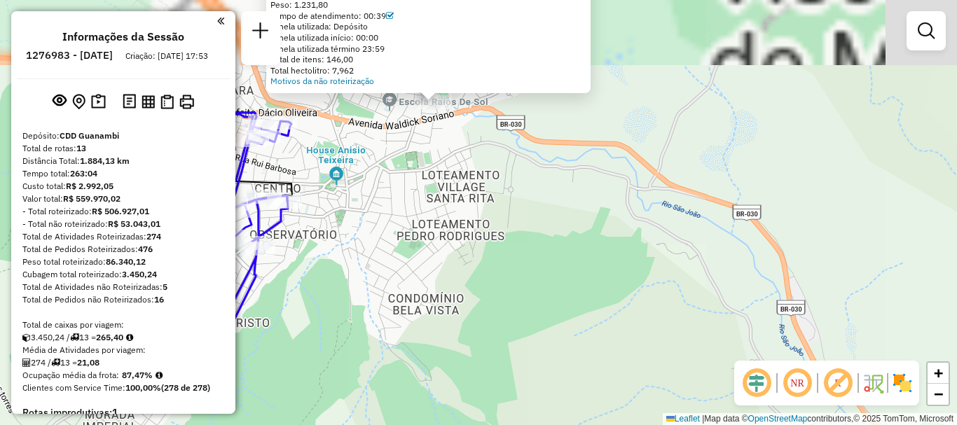
drag, startPoint x: 486, startPoint y: 201, endPoint x: 486, endPoint y: 355, distance: 154.1
click at [486, 355] on div "Atividade não roteirizada 40704902 - DISTRIBUIDORA CTE Endereço: AVENIDA PREFEI…" at bounding box center [478, 212] width 957 height 425
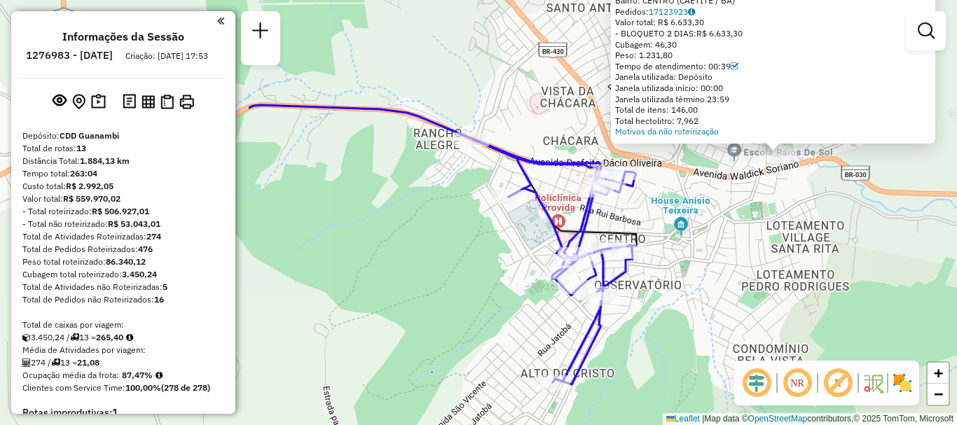
drag, startPoint x: 355, startPoint y: 246, endPoint x: 700, endPoint y: 286, distance: 347.0
click at [700, 286] on div "Atividade não roteirizada 40704902 - DISTRIBUIDORA CTE Endereço: AVENIDA PREFEI…" at bounding box center [478, 212] width 957 height 425
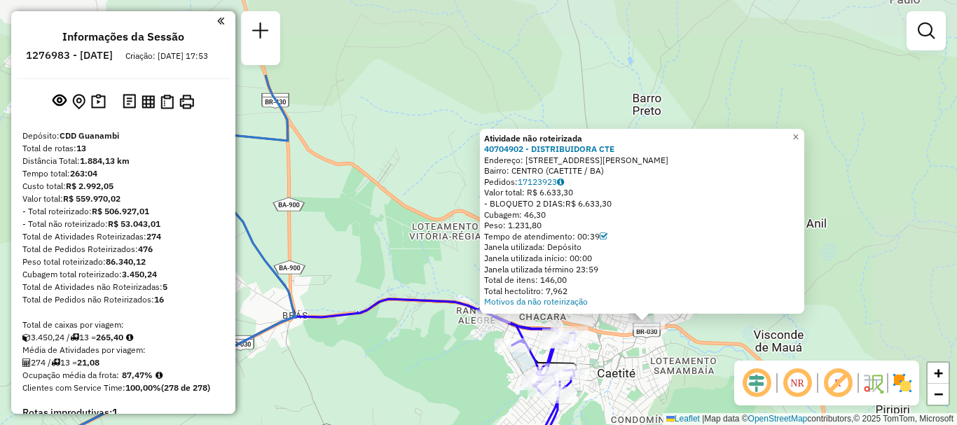
drag, startPoint x: 760, startPoint y: 240, endPoint x: 651, endPoint y: 357, distance: 160.6
click at [651, 357] on div "Atividade não roteirizada 40704902 - DISTRIBUIDORA CTE Endereço: AVENIDA PREFEI…" at bounding box center [478, 212] width 957 height 425
click at [799, 136] on span "×" at bounding box center [795, 137] width 6 height 12
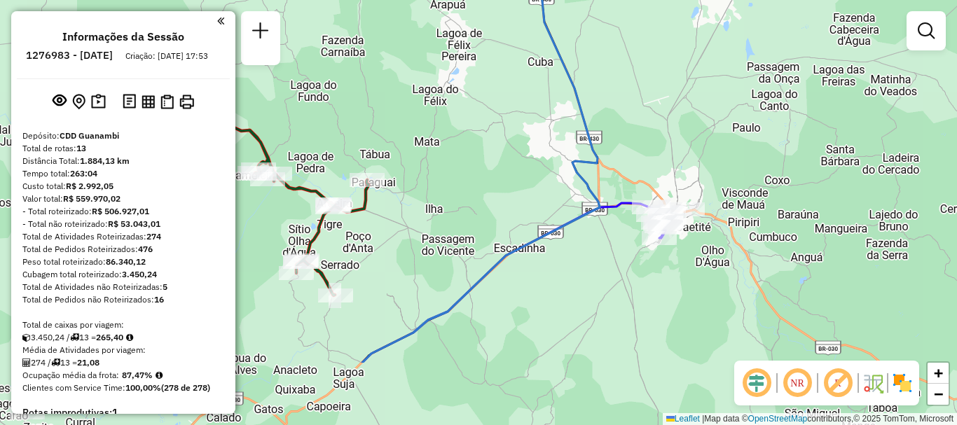
drag, startPoint x: 729, startPoint y: 258, endPoint x: 743, endPoint y: 153, distance: 105.4
click at [743, 153] on div "Janela de atendimento Grade de atendimento Capacidade Transportadoras Veículos …" at bounding box center [478, 212] width 957 height 425
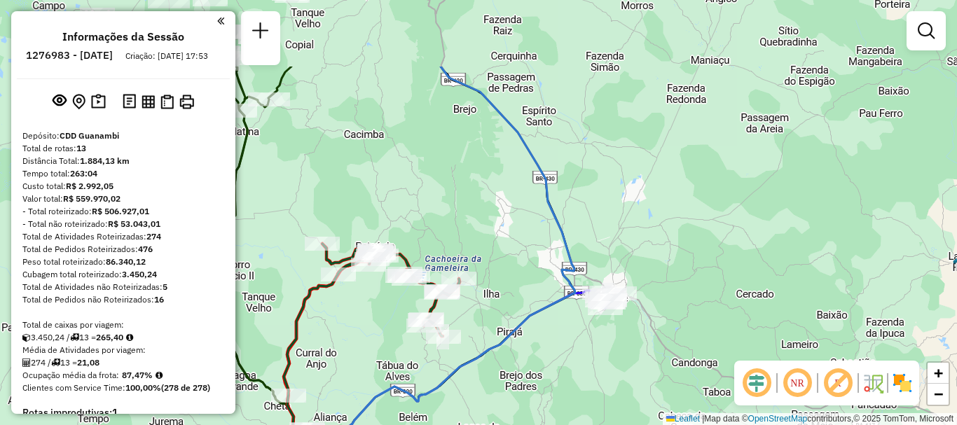
drag, startPoint x: 699, startPoint y: 259, endPoint x: 643, endPoint y: 287, distance: 62.7
click at [613, 369] on div "Janela de atendimento Grade de atendimento Capacidade Transportadoras Veículos …" at bounding box center [478, 212] width 957 height 425
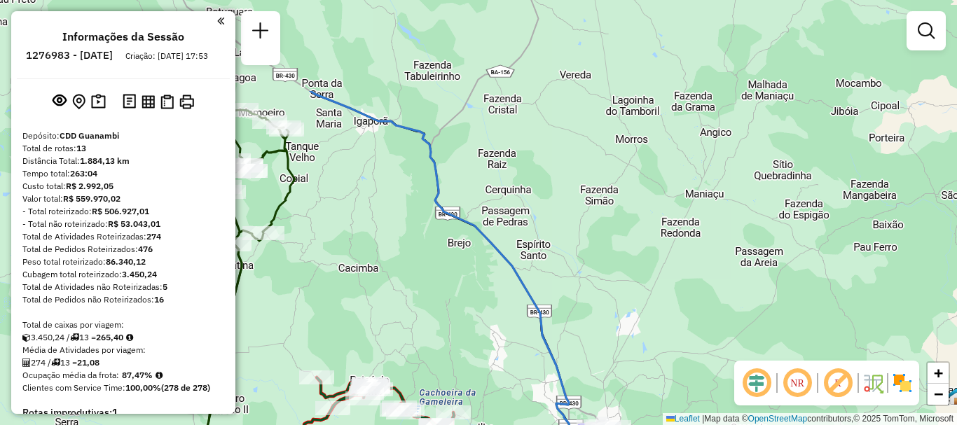
drag, startPoint x: 689, startPoint y: 211, endPoint x: 694, endPoint y: 248, distance: 37.6
click at [679, 343] on div "Janela de atendimento Grade de atendimento Capacidade Transportadoras Veículos …" at bounding box center [478, 212] width 957 height 425
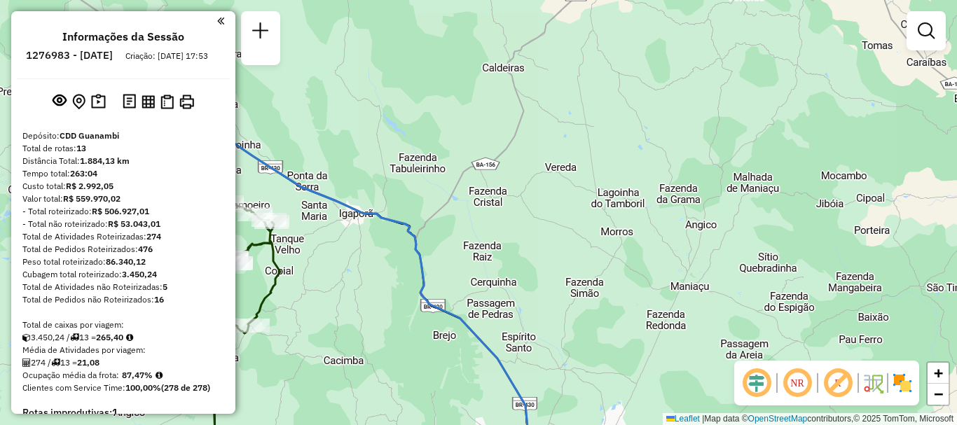
drag, startPoint x: 722, startPoint y: 211, endPoint x: 712, endPoint y: 280, distance: 70.2
click at [712, 280] on div "Janela de atendimento Grade de atendimento Capacidade Transportadoras Veículos …" at bounding box center [478, 212] width 957 height 425
click at [217, 23] on em at bounding box center [220, 21] width 7 height 13
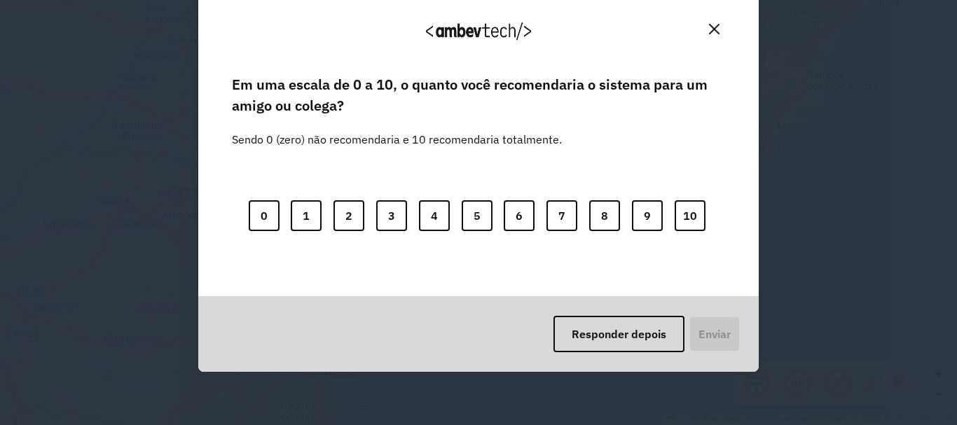
click at [713, 33] on img "Close" at bounding box center [714, 29] width 11 height 11
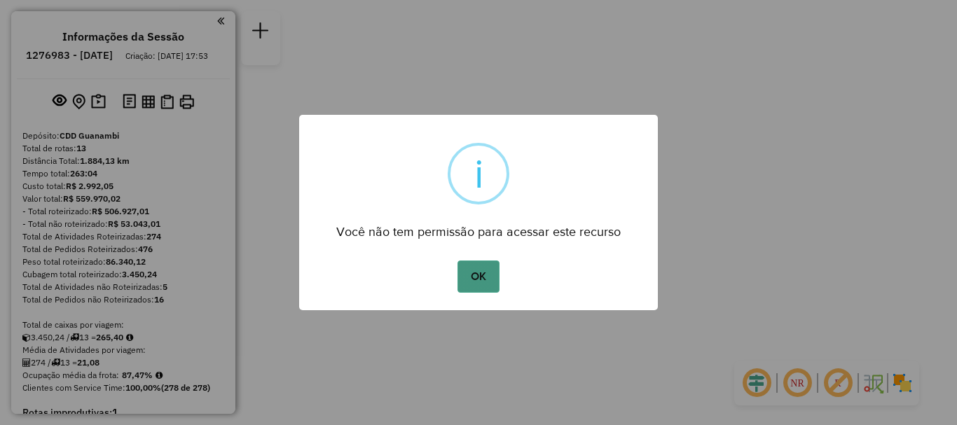
click at [476, 282] on button "OK" at bounding box center [478, 277] width 41 height 32
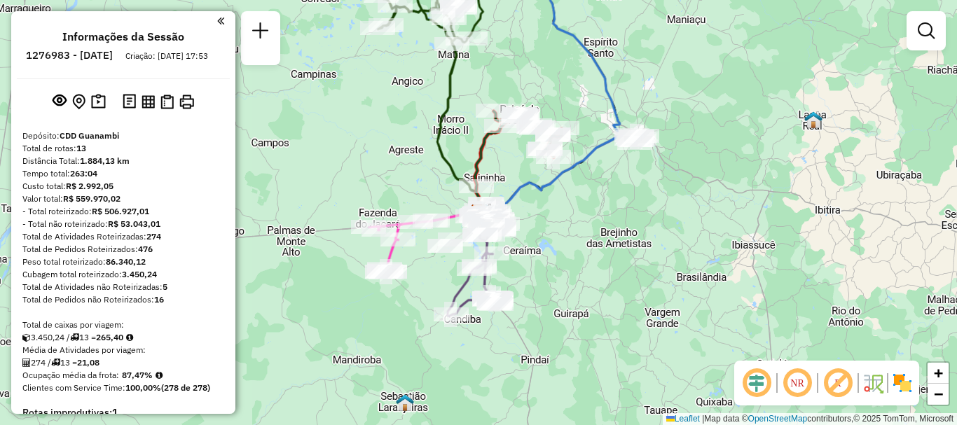
click at [212, 23] on div at bounding box center [120, 20] width 207 height 19
click at [223, 18] on div "Informações da Sessão 1276983 - 17/09/2025 Criação: 16/09/2025 17:53 Depósito: …" at bounding box center [123, 212] width 224 height 403
click at [217, 20] on em at bounding box center [220, 21] width 7 height 13
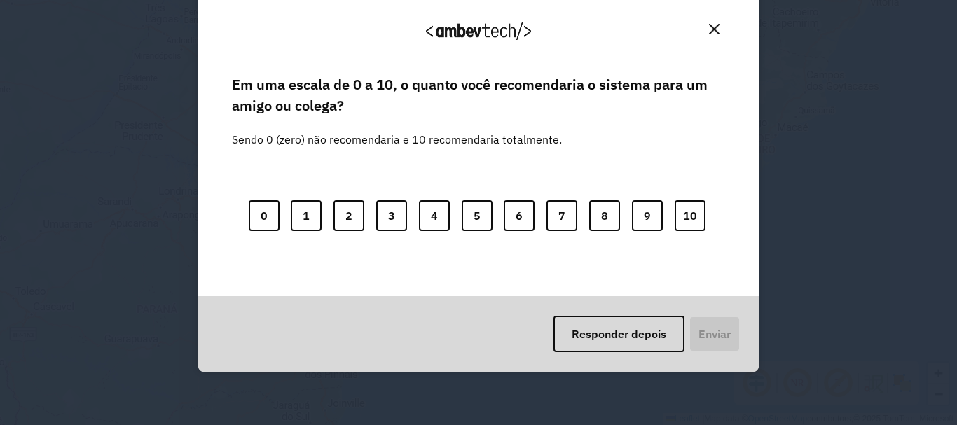
click at [713, 29] on img "Close" at bounding box center [714, 29] width 11 height 11
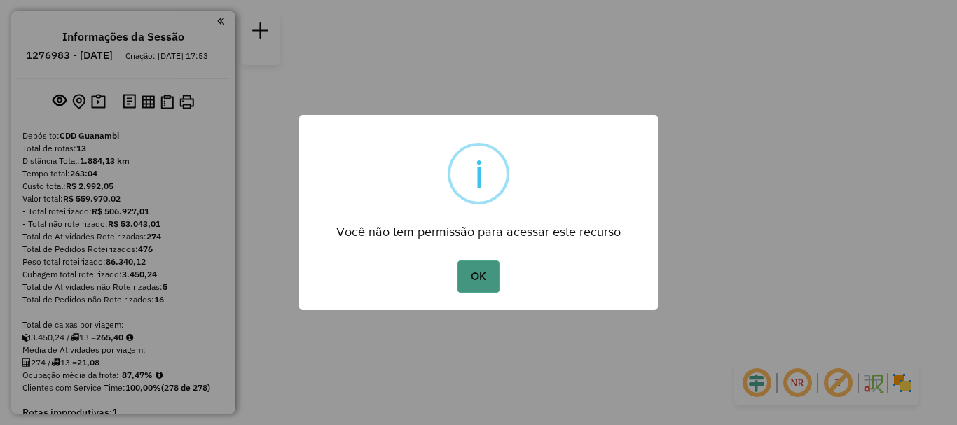
click at [487, 269] on button "OK" at bounding box center [478, 277] width 41 height 32
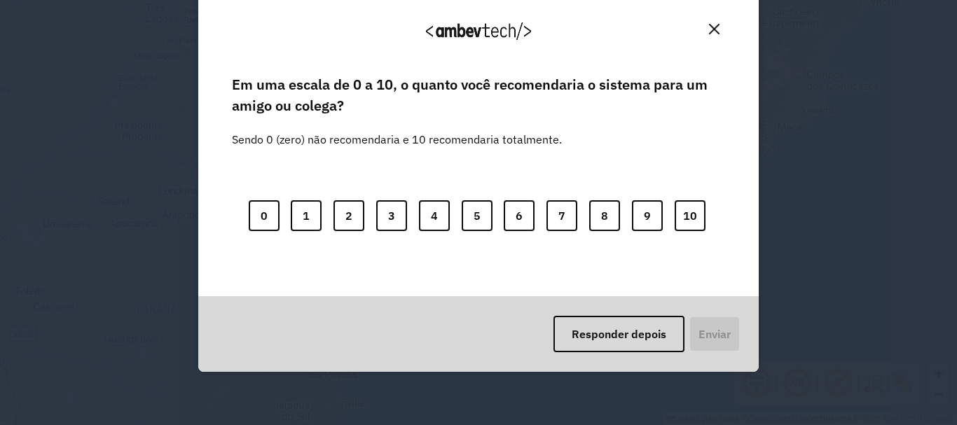
click at [709, 32] on img "Close" at bounding box center [714, 29] width 11 height 11
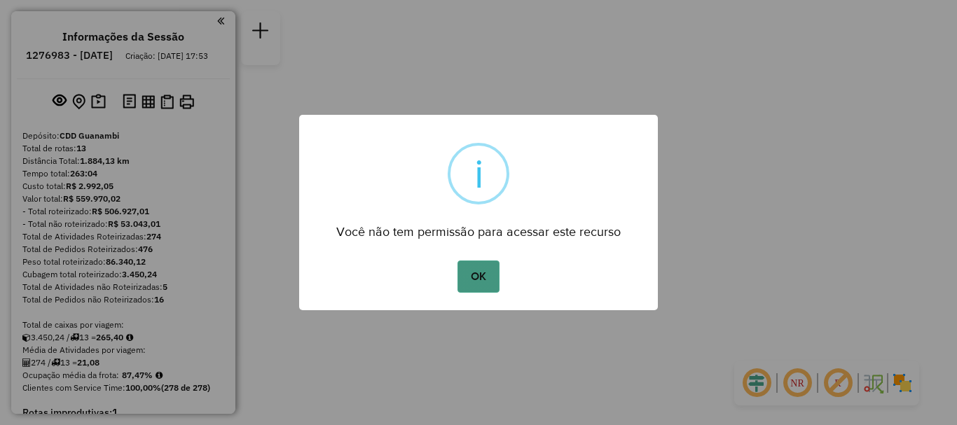
click at [486, 277] on button "OK" at bounding box center [478, 277] width 41 height 32
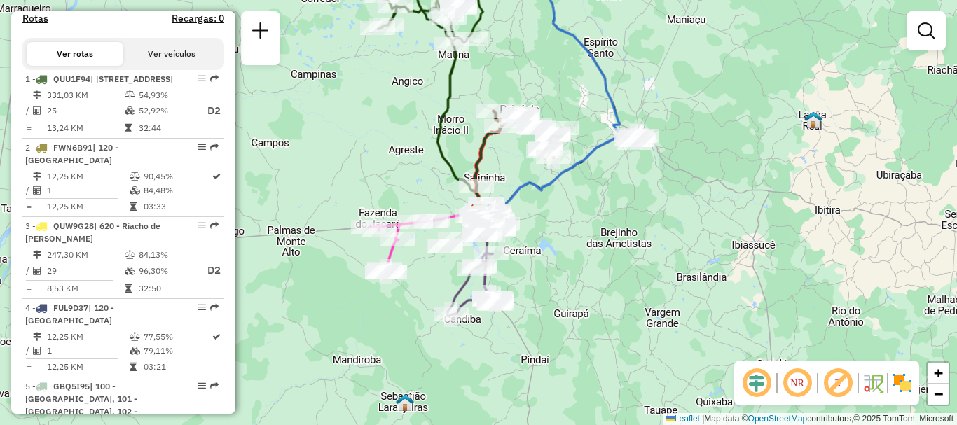
scroll to position [350, 0]
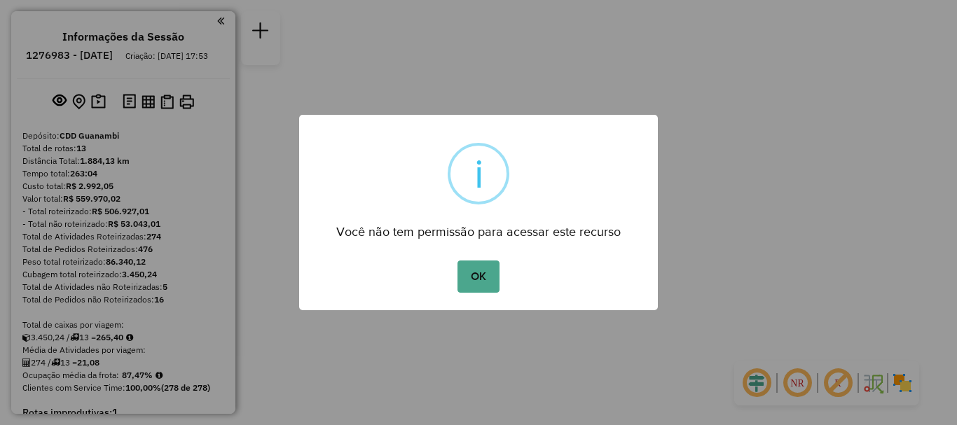
click at [458, 261] on button "OK" at bounding box center [478, 277] width 41 height 32
click at [474, 269] on button "OK" at bounding box center [478, 277] width 41 height 32
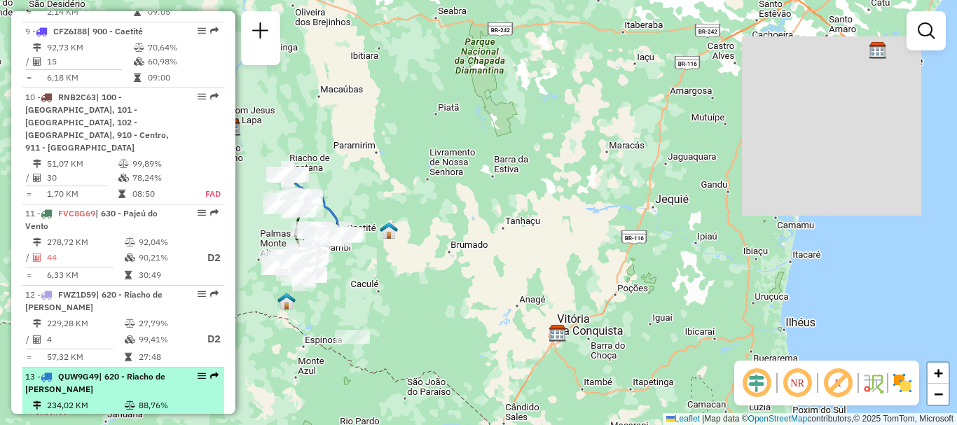
scroll to position [1458, 0]
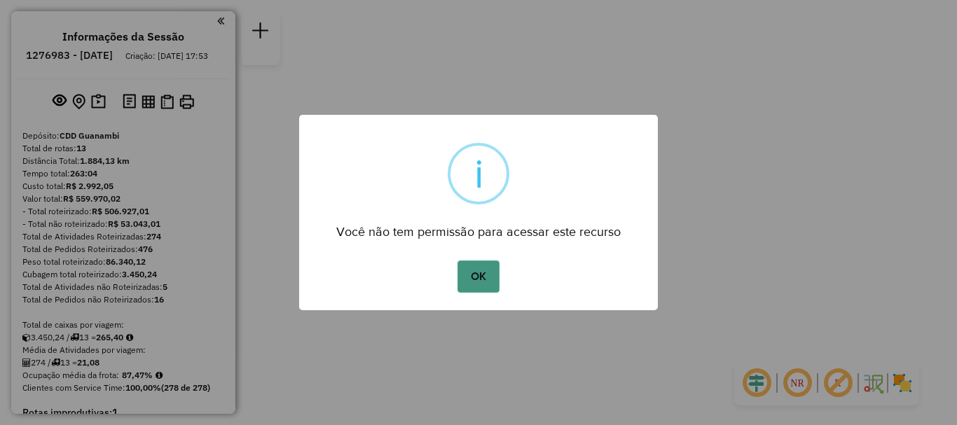
click at [481, 284] on button "OK" at bounding box center [478, 277] width 41 height 32
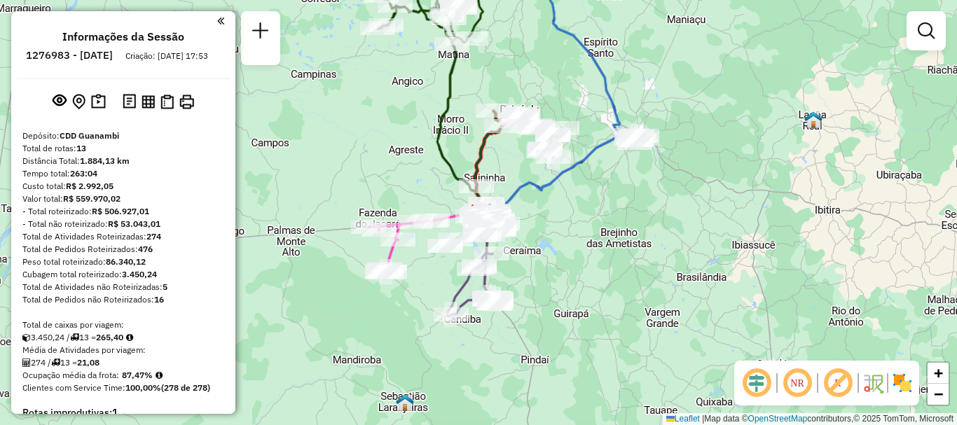
click at [113, 60] on h6 "1276983 - [DATE]" at bounding box center [69, 55] width 87 height 13
click at [109, 48] on li "Informações da Sessão" at bounding box center [123, 39] width 129 height 19
click at [217, 16] on em at bounding box center [220, 21] width 7 height 13
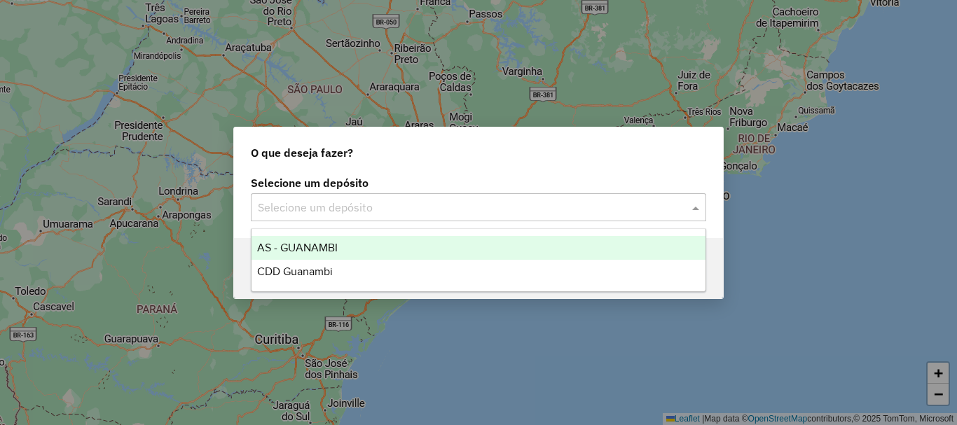
click at [366, 207] on input "text" at bounding box center [464, 208] width 413 height 17
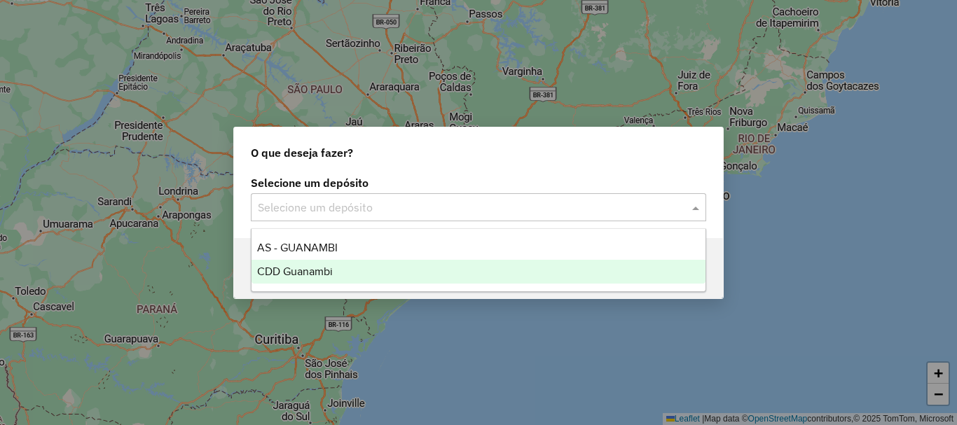
click at [329, 273] on span "CDD Guanambi" at bounding box center [295, 272] width 76 height 12
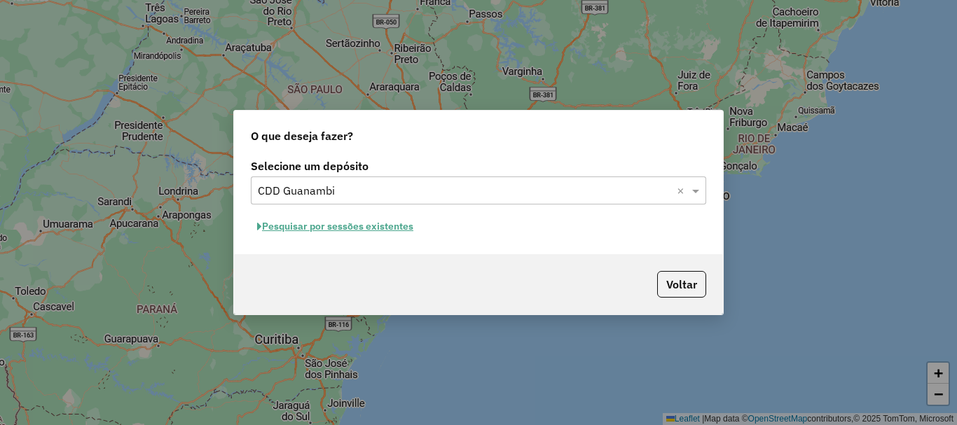
click at [343, 230] on button "Pesquisar por sessões existentes" at bounding box center [335, 227] width 169 height 22
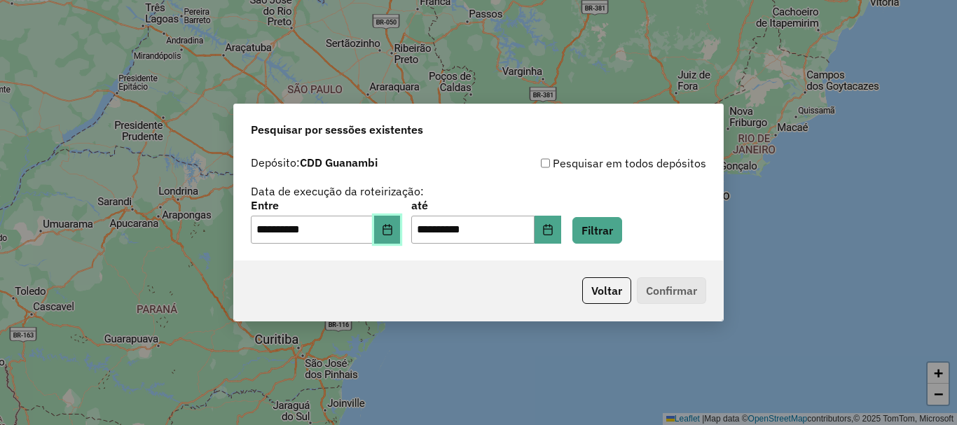
click at [401, 237] on button "Choose Date" at bounding box center [387, 230] width 27 height 28
click at [682, 240] on div "**********" at bounding box center [478, 221] width 455 height 43
click at [393, 226] on icon "Choose Date" at bounding box center [387, 229] width 11 height 11
click at [664, 199] on div "**********" at bounding box center [478, 199] width 455 height 89
click at [552, 226] on icon "Choose Date" at bounding box center [547, 229] width 9 height 11
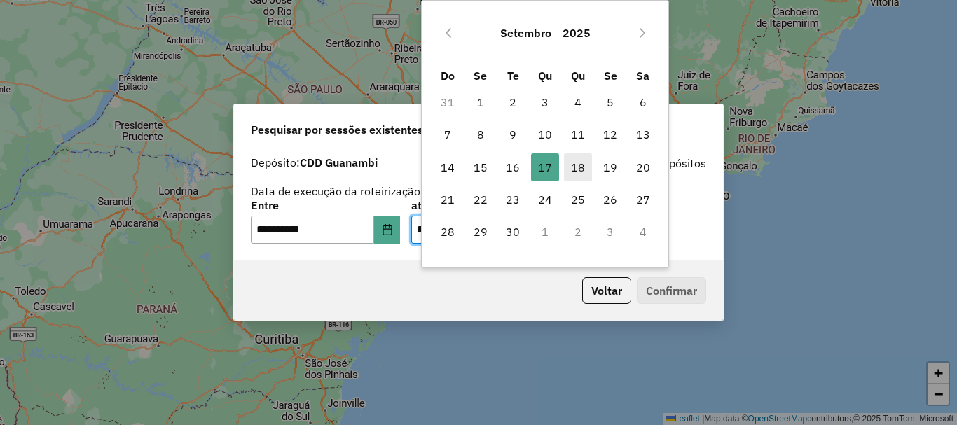
click at [580, 167] on span "18" at bounding box center [578, 167] width 28 height 28
type input "**********"
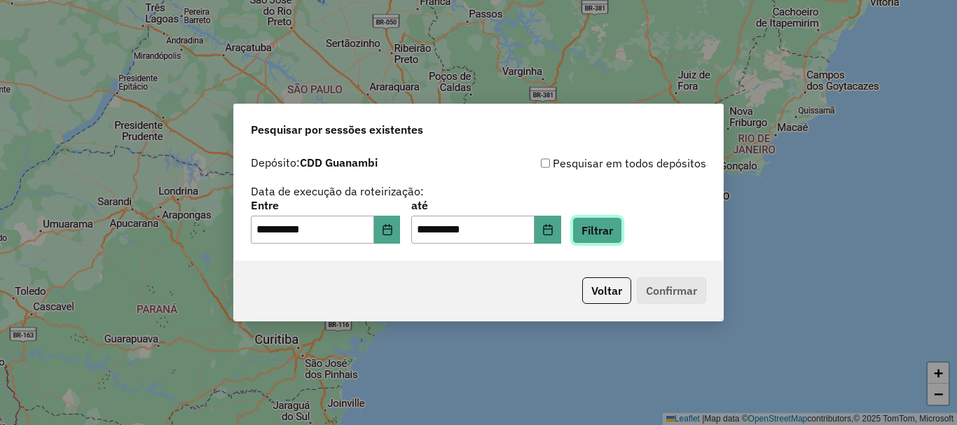
click at [622, 235] on button "Filtrar" at bounding box center [597, 230] width 50 height 27
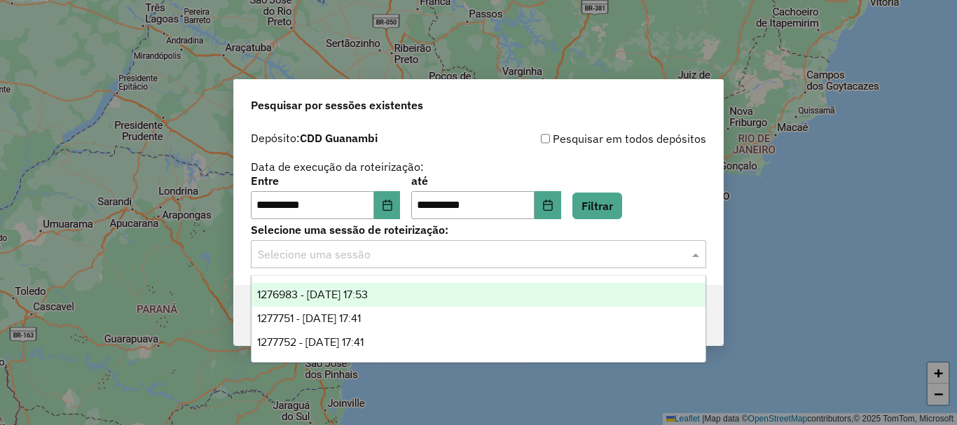
click at [654, 248] on input "text" at bounding box center [464, 255] width 413 height 17
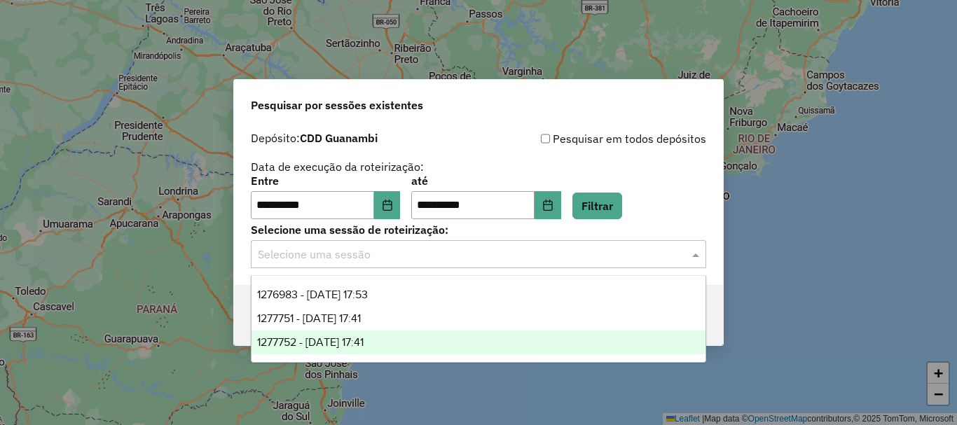
click at [362, 348] on div "1277752 - [DATE] 17:41" at bounding box center [479, 343] width 454 height 24
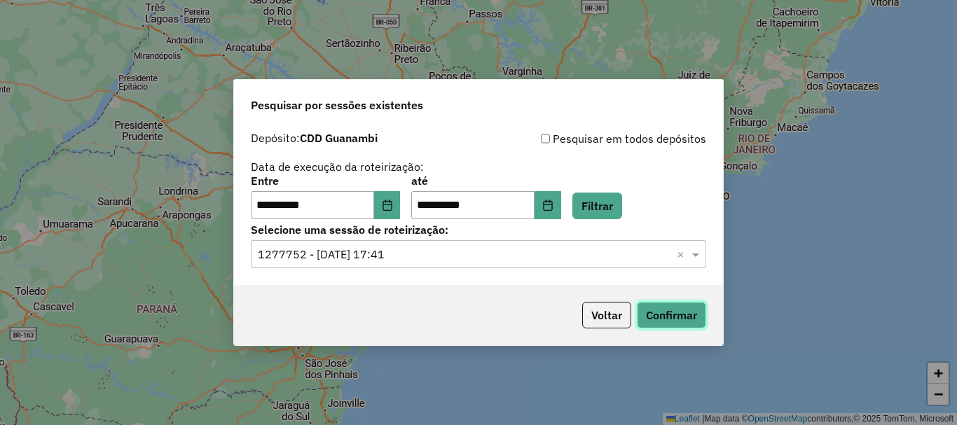
click at [675, 310] on button "Confirmar" at bounding box center [671, 315] width 69 height 27
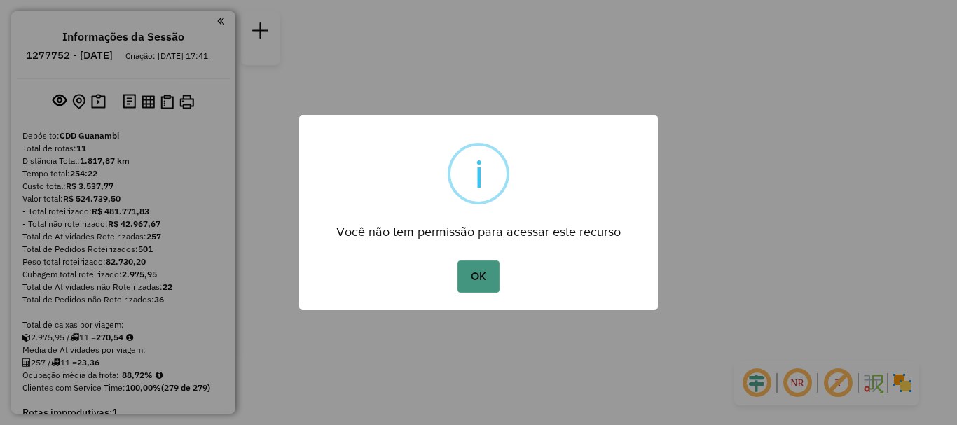
drag, startPoint x: 459, startPoint y: 275, endPoint x: 450, endPoint y: 290, distance: 17.3
click at [459, 275] on button "OK" at bounding box center [478, 277] width 41 height 32
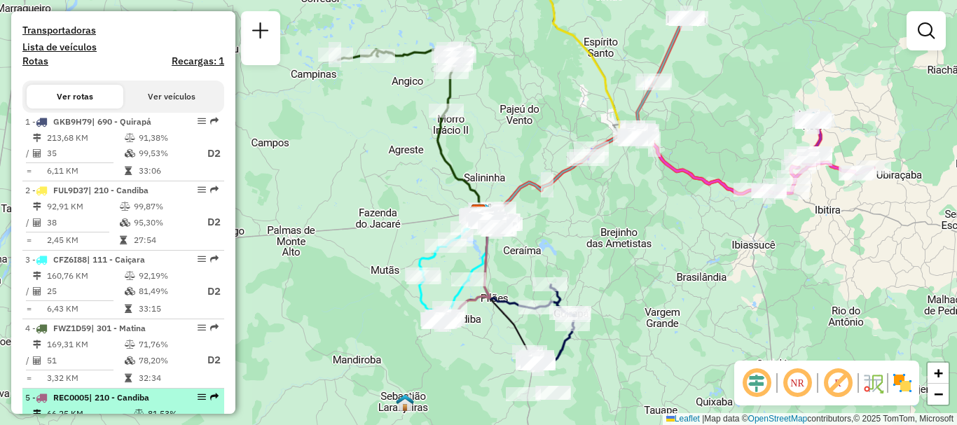
scroll to position [588, 0]
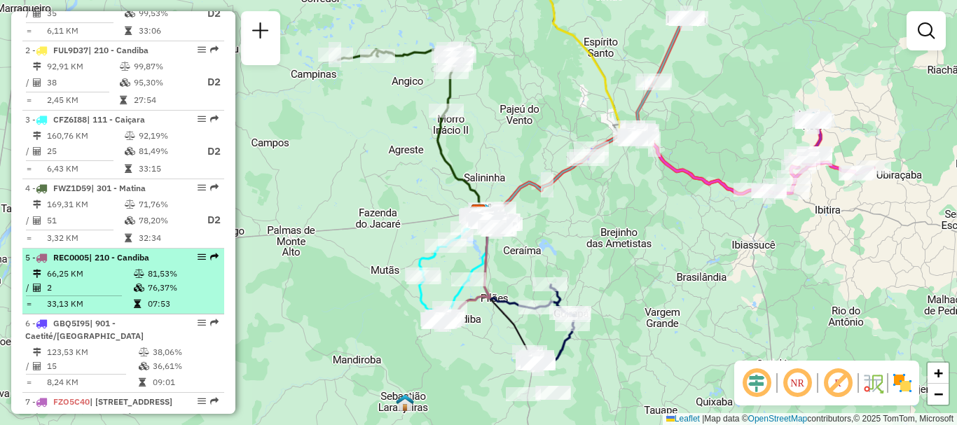
click at [97, 281] on td "66,25 KM" at bounding box center [89, 274] width 87 height 14
select select "**********"
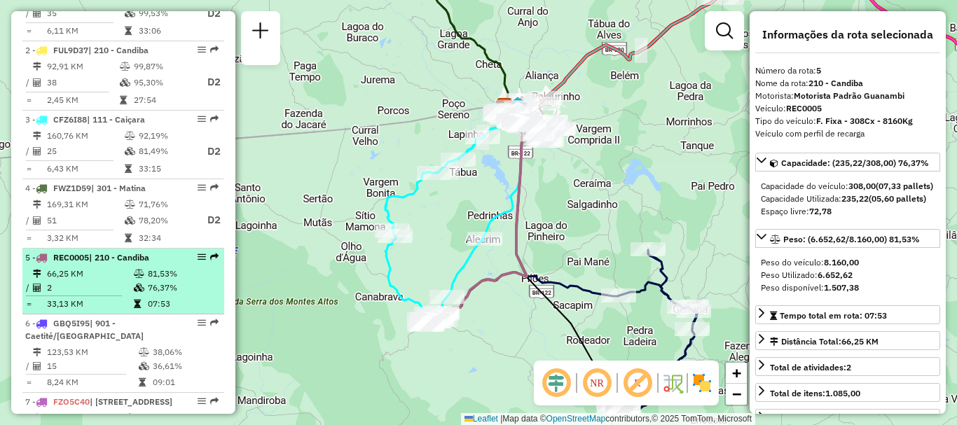
drag, startPoint x: 202, startPoint y: 267, endPoint x: 213, endPoint y: 298, distance: 33.5
click at [323, 338] on div "Janela de atendimento Grade de atendimento Capacidade Transportadoras Veículos …" at bounding box center [478, 212] width 957 height 425
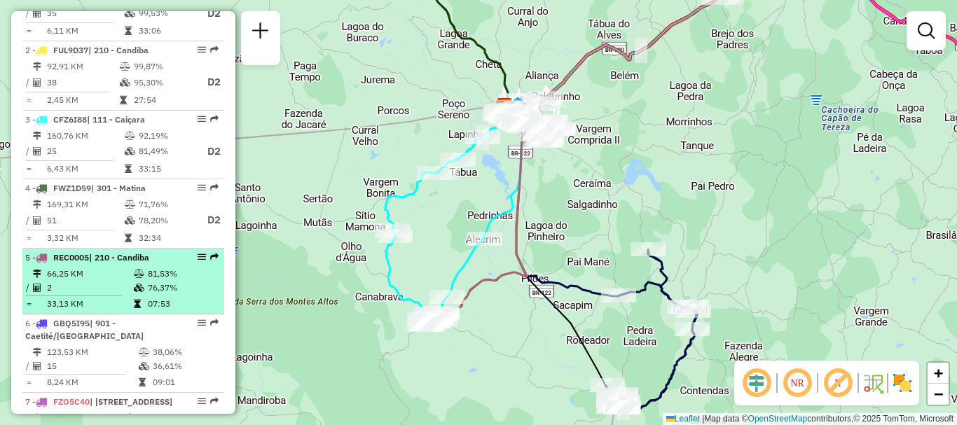
click at [200, 261] on em at bounding box center [202, 257] width 8 height 8
select select "**********"
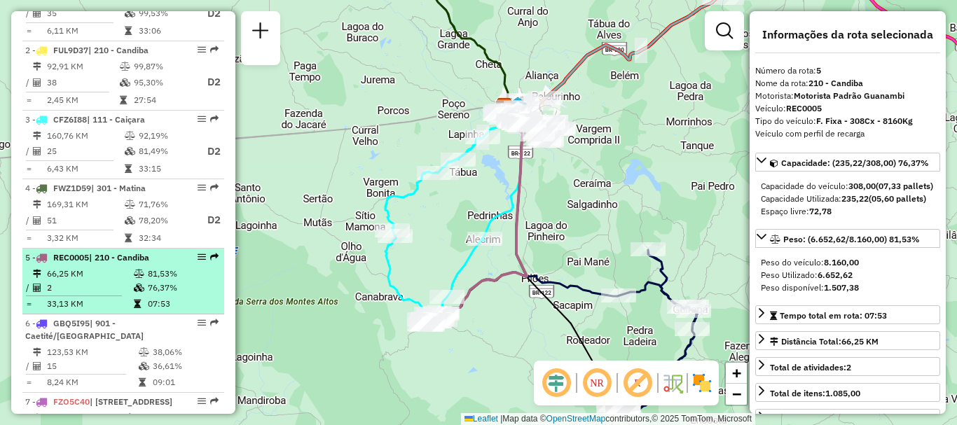
click at [201, 261] on em at bounding box center [202, 257] width 8 height 8
click at [198, 261] on em at bounding box center [202, 257] width 8 height 8
click at [204, 295] on td "76,37%" at bounding box center [182, 288] width 71 height 14
click at [200, 264] on div "5 - REC0005 | 210 - Candiba" at bounding box center [123, 258] width 196 height 13
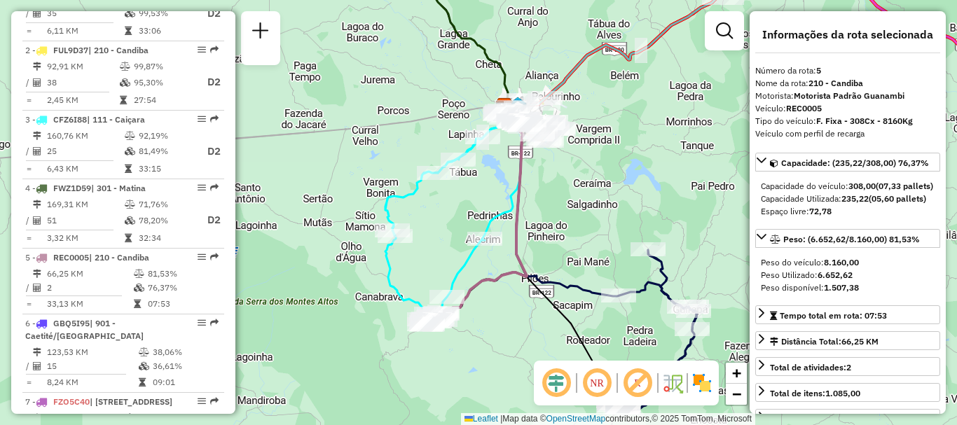
drag, startPoint x: 186, startPoint y: 268, endPoint x: 373, endPoint y: 298, distance: 188.8
click at [373, 298] on div "Janela de atendimento Grade de atendimento Capacidade Transportadoras Veículos …" at bounding box center [478, 212] width 957 height 425
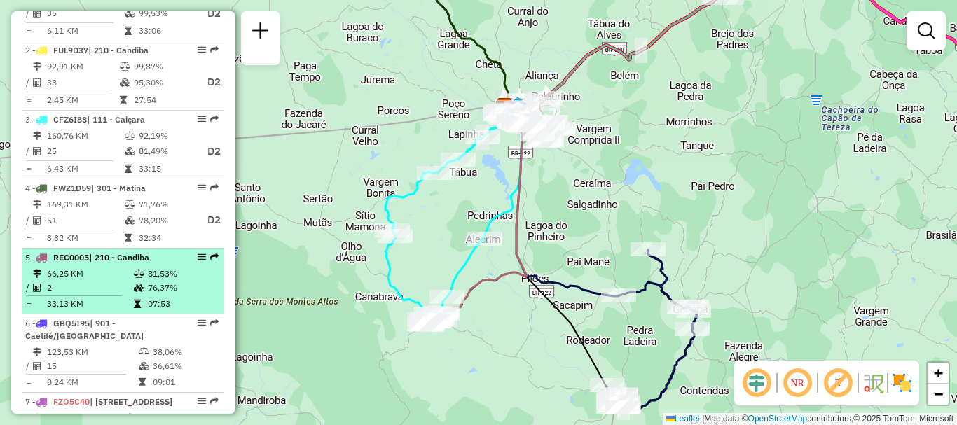
click at [197, 264] on div "5 - REC0005 | 210 - Candiba" at bounding box center [123, 258] width 196 height 13
select select "**********"
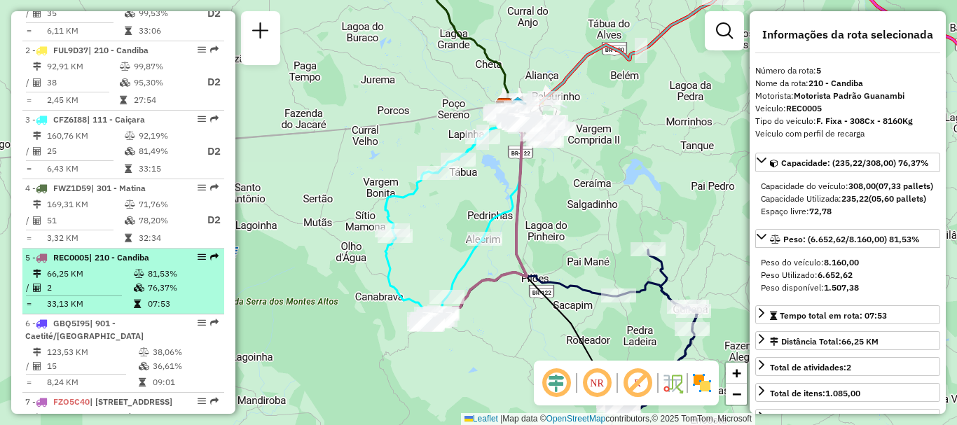
click at [198, 261] on em at bounding box center [202, 257] width 8 height 8
click at [201, 264] on div "5 - REC0005 | 210 - Candiba" at bounding box center [123, 258] width 196 height 13
click at [214, 261] on em at bounding box center [214, 257] width 8 height 8
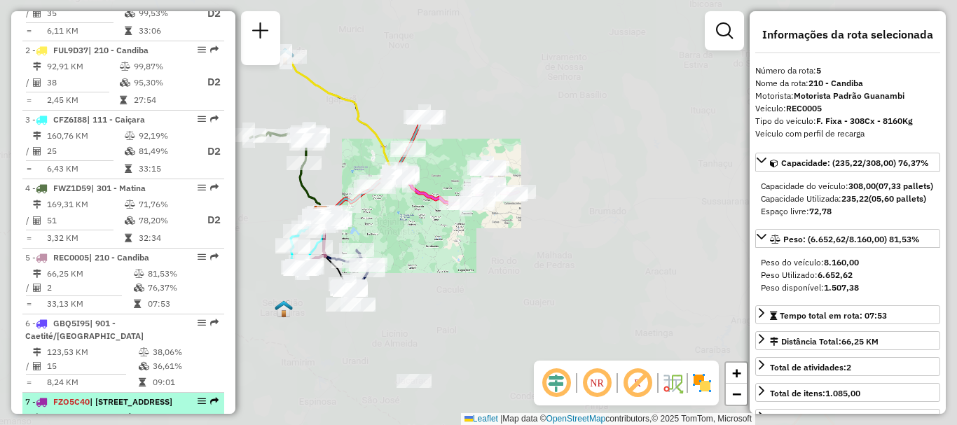
scroll to position [798, 0]
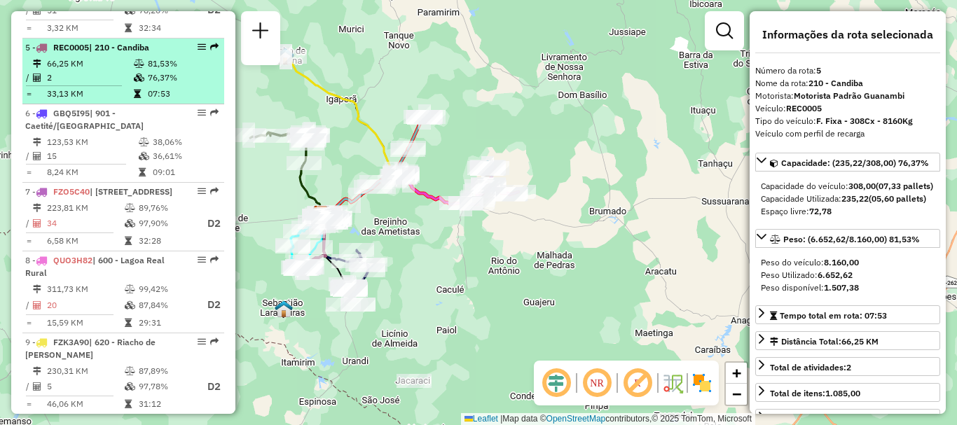
click at [199, 54] on div "5 - REC0005 | 210 - Candiba" at bounding box center [123, 47] width 196 height 13
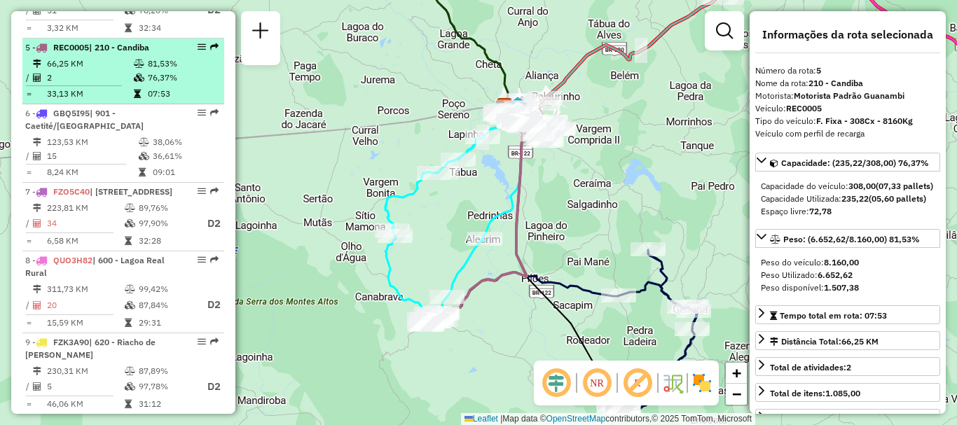
click at [198, 51] on em at bounding box center [202, 47] width 8 height 8
click at [202, 51] on div at bounding box center [198, 47] width 42 height 8
click at [214, 54] on div "5 - REC0005 | 210 - Candiba" at bounding box center [123, 47] width 196 height 13
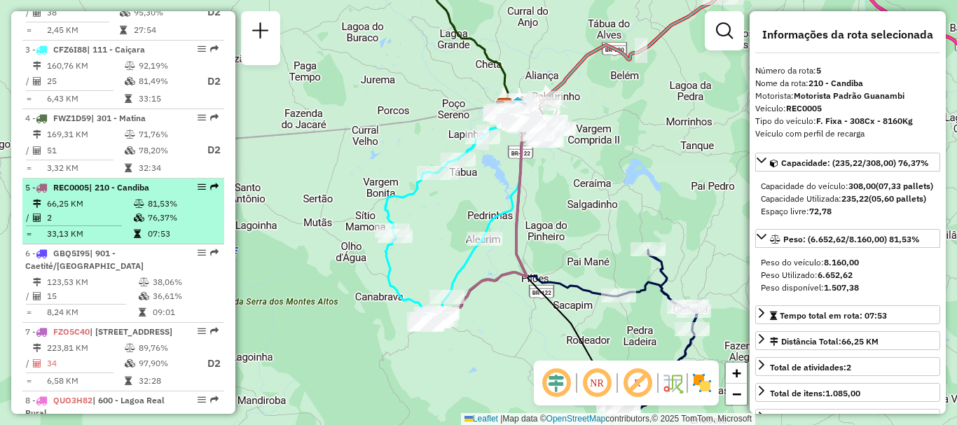
click at [190, 191] on div at bounding box center [198, 187] width 42 height 8
click at [198, 191] on em at bounding box center [202, 187] width 8 height 8
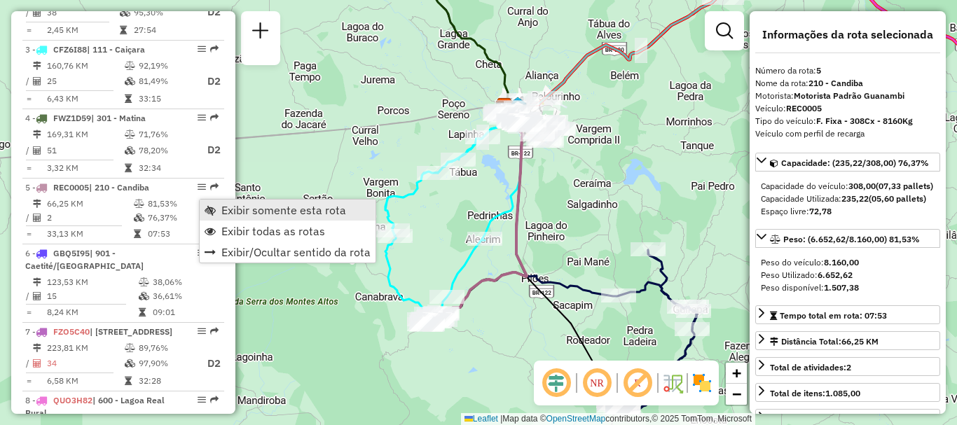
click at [221, 209] on link "Exibir somente esta rota" at bounding box center [288, 210] width 176 height 21
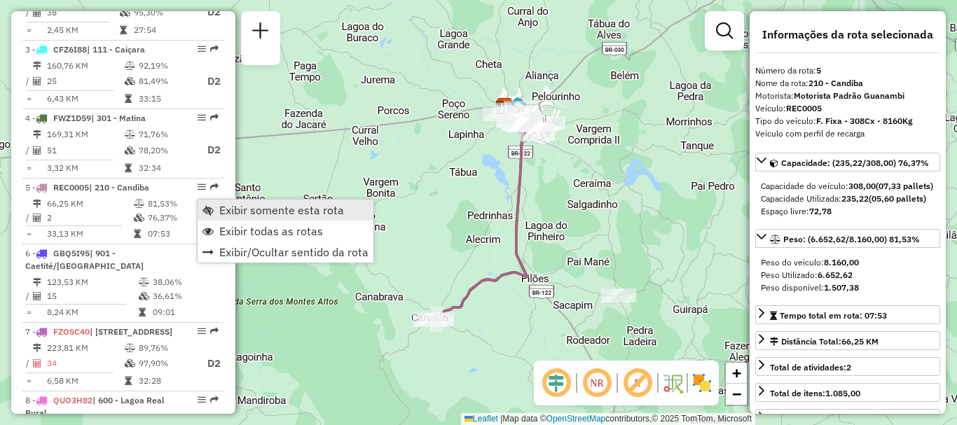
click at [217, 207] on link "Exibir somente esta rota" at bounding box center [286, 210] width 176 height 21
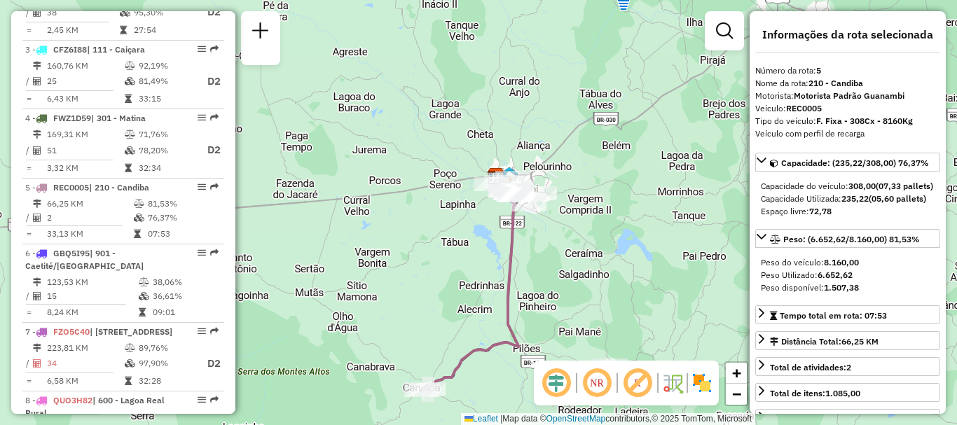
drag, startPoint x: 462, startPoint y: 188, endPoint x: 454, endPoint y: 258, distance: 70.6
click at [454, 258] on div "Janela de atendimento Grade de atendimento Capacidade Transportadoras Veículos …" at bounding box center [478, 212] width 957 height 425
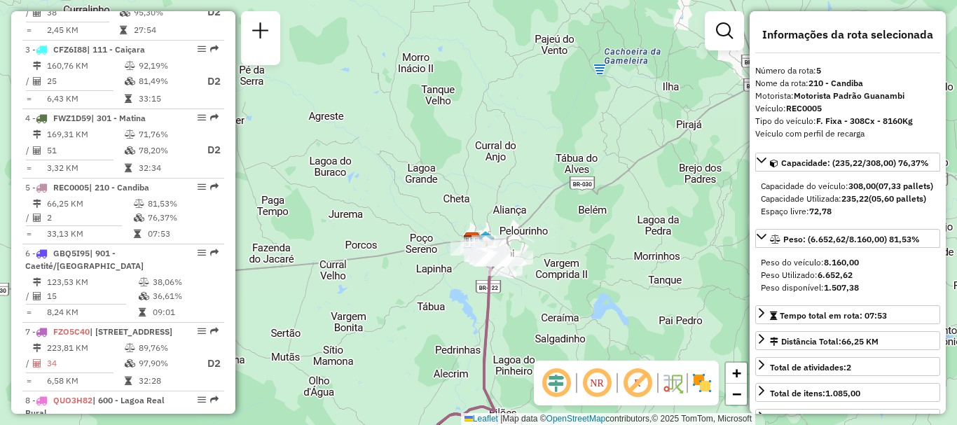
drag, startPoint x: 645, startPoint y: 252, endPoint x: 585, endPoint y: 333, distance: 100.8
click at [585, 333] on div "Janela de atendimento Grade de atendimento Capacidade Transportadoras Veículos …" at bounding box center [478, 212] width 957 height 425
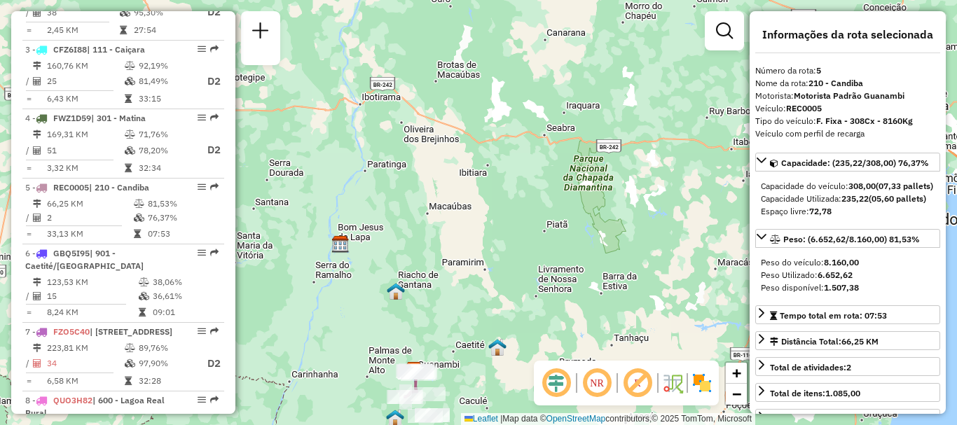
drag, startPoint x: 664, startPoint y: 162, endPoint x: 476, endPoint y: 293, distance: 229.0
click at [476, 293] on div "Janela de atendimento Grade de atendimento Capacidade Transportadoras Veículos …" at bounding box center [478, 212] width 957 height 425
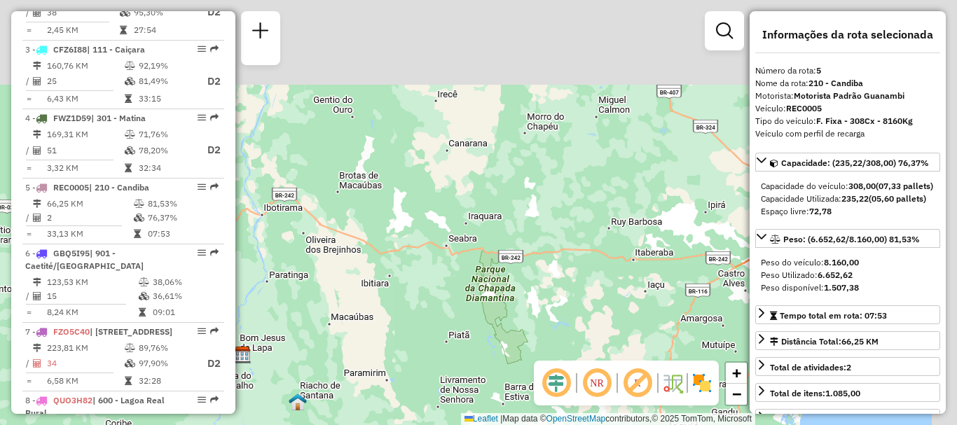
drag, startPoint x: 528, startPoint y: 229, endPoint x: 439, endPoint y: 292, distance: 109.1
click at [429, 320] on div "Janela de atendimento Grade de atendimento Capacidade Transportadoras Veículos …" at bounding box center [478, 212] width 957 height 425
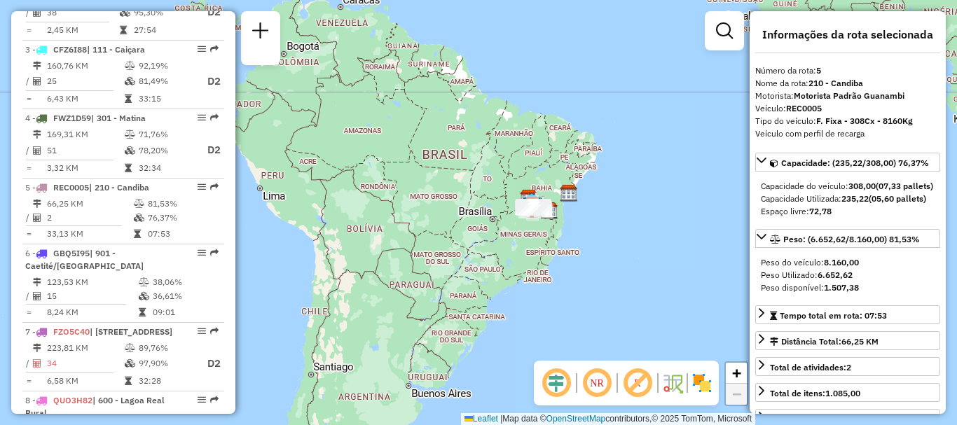
drag, startPoint x: 459, startPoint y: 288, endPoint x: 515, endPoint y: 233, distance: 78.8
click at [483, 249] on div "Janela de atendimento Grade de atendimento Capacidade Transportadoras Veículos …" at bounding box center [478, 212] width 957 height 425
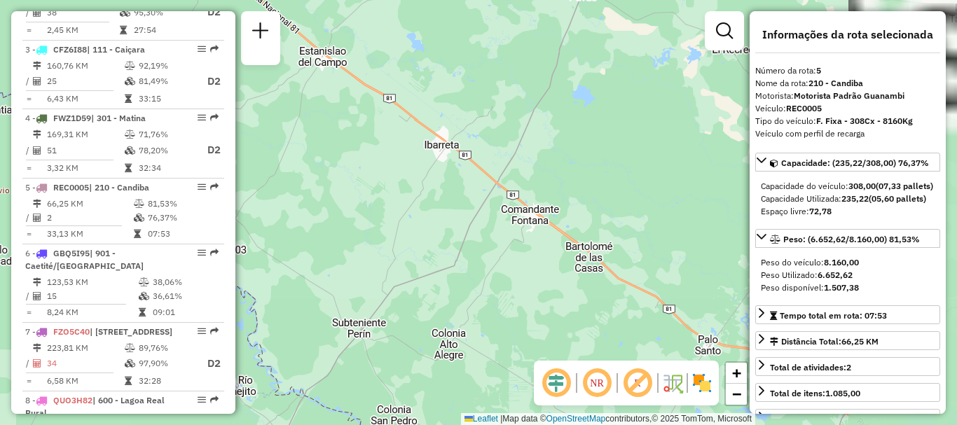
drag, startPoint x: 606, startPoint y: 195, endPoint x: 407, endPoint y: 225, distance: 201.2
click at [407, 225] on div "Janela de atendimento Grade de atendimento Capacidade Transportadoras Veículos …" at bounding box center [478, 212] width 957 height 425
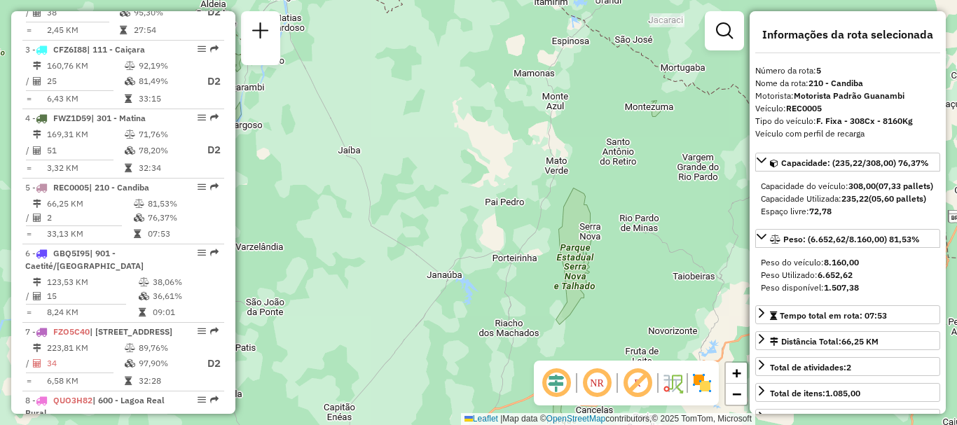
drag, startPoint x: 601, startPoint y: 110, endPoint x: 485, endPoint y: 262, distance: 191.4
click at [485, 262] on div "Janela de atendimento Grade de atendimento Capacidade Transportadoras Veículos …" at bounding box center [478, 212] width 957 height 425
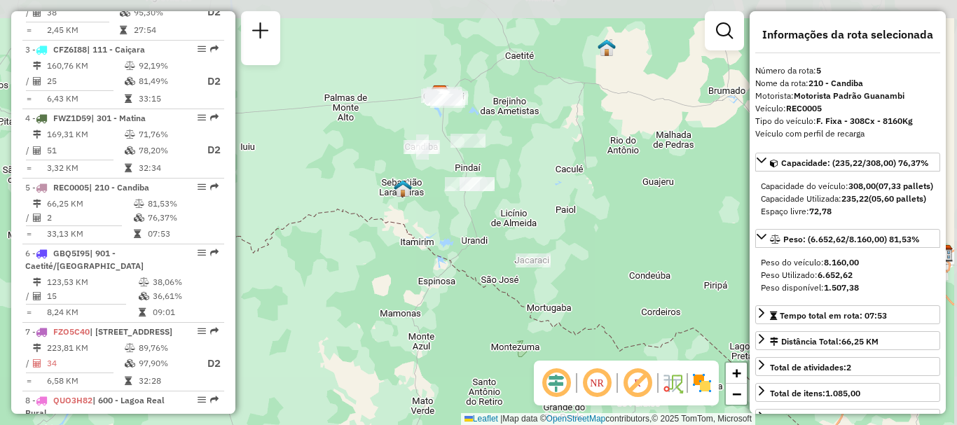
drag, startPoint x: 651, startPoint y: 110, endPoint x: 517, endPoint y: 352, distance: 276.3
click at [517, 352] on div "Janela de atendimento Grade de atendimento Capacidade Transportadoras Veículos …" at bounding box center [478, 212] width 957 height 425
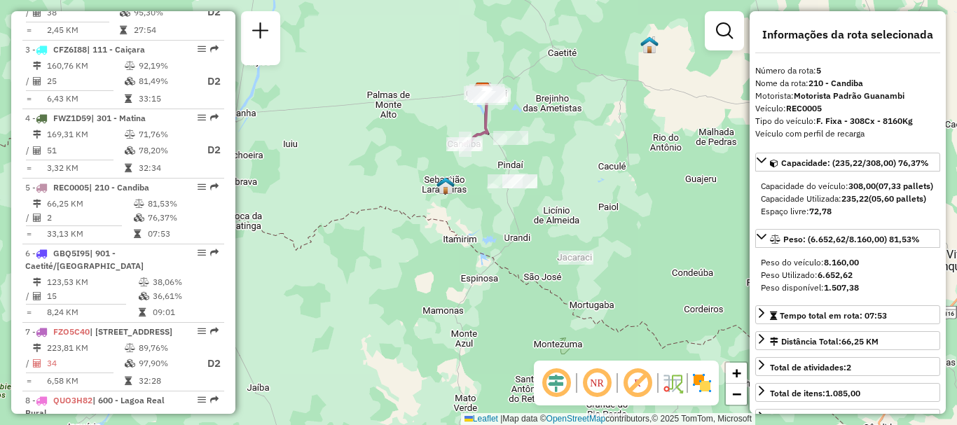
drag, startPoint x: 482, startPoint y: 345, endPoint x: 525, endPoint y: 341, distance: 42.9
click at [525, 341] on div "Janela de atendimento Grade de atendimento Capacidade Transportadoras Veículos …" at bounding box center [478, 212] width 957 height 425
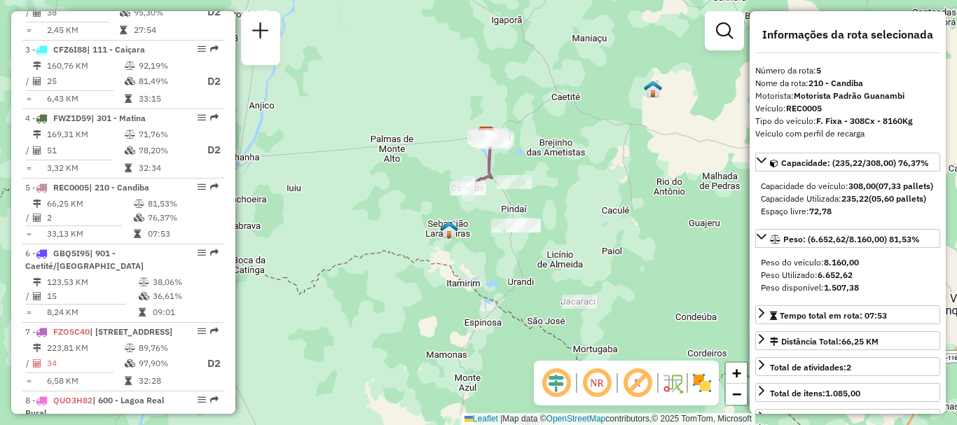
drag, startPoint x: 381, startPoint y: 209, endPoint x: 385, endPoint y: 253, distance: 44.3
click at [385, 253] on div "Janela de atendimento Grade de atendimento Capacidade Transportadoras Veículos …" at bounding box center [478, 212] width 957 height 425
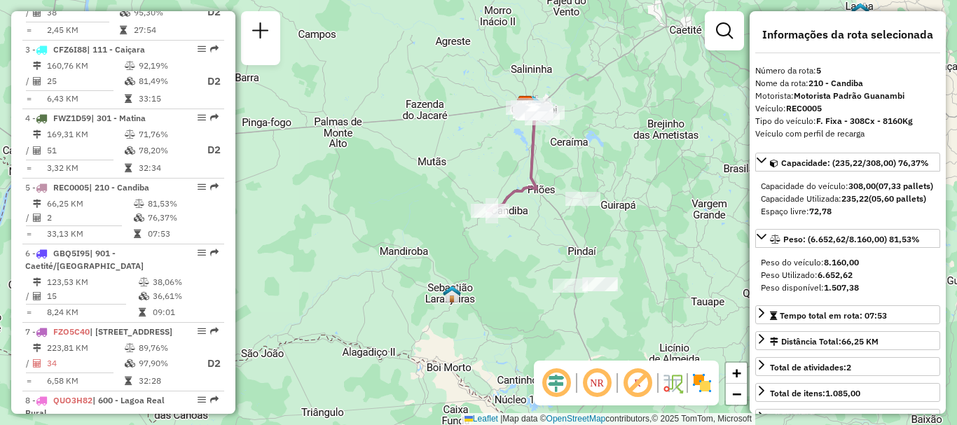
drag, startPoint x: 472, startPoint y: 259, endPoint x: 510, endPoint y: 240, distance: 42.3
click at [510, 240] on div "Janela de atendimento Grade de atendimento Capacidade Transportadoras Veículos …" at bounding box center [478, 212] width 957 height 425
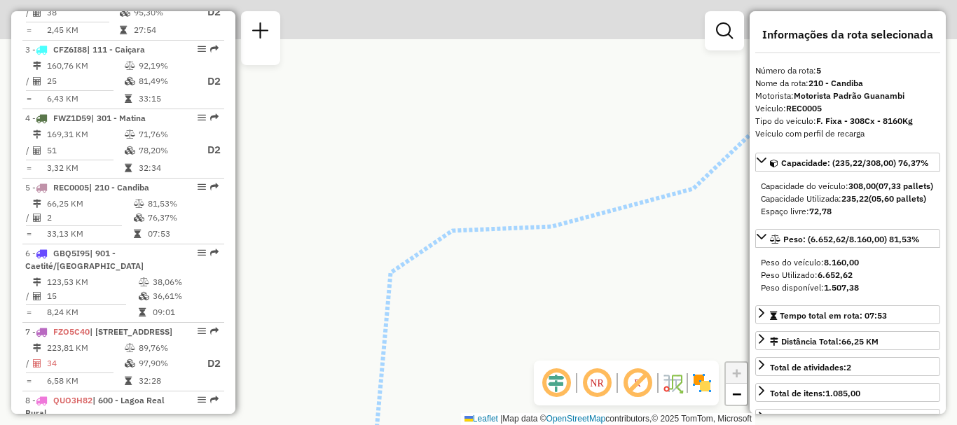
drag, startPoint x: 474, startPoint y: 125, endPoint x: 444, endPoint y: 247, distance: 125.8
click at [444, 247] on div "Janela de atendimento Grade de atendimento Capacidade Transportadoras Veículos …" at bounding box center [478, 212] width 957 height 425
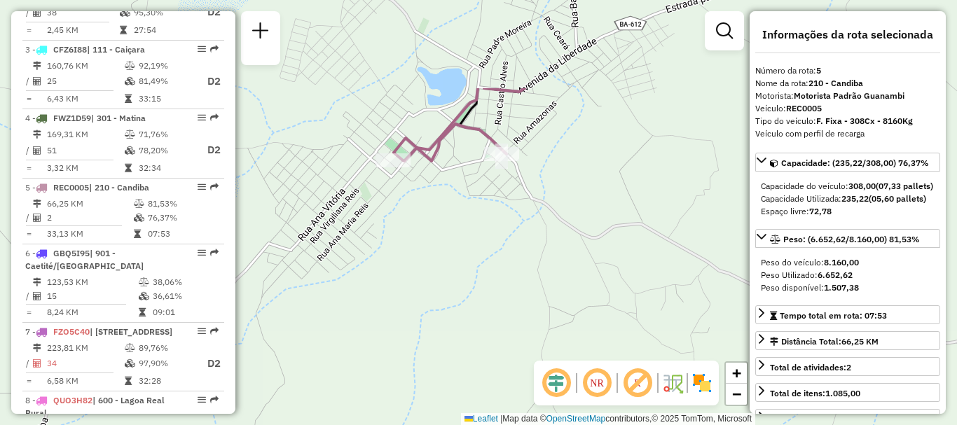
drag, startPoint x: 511, startPoint y: 167, endPoint x: 470, endPoint y: 260, distance: 101.7
click at [470, 260] on div "Janela de atendimento Grade de atendimento Capacidade Transportadoras Veículos …" at bounding box center [478, 212] width 957 height 425
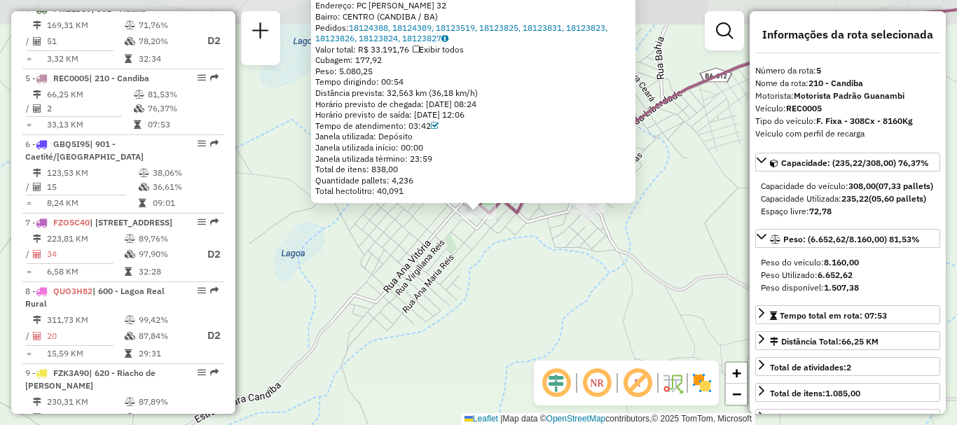
scroll to position [838, 0]
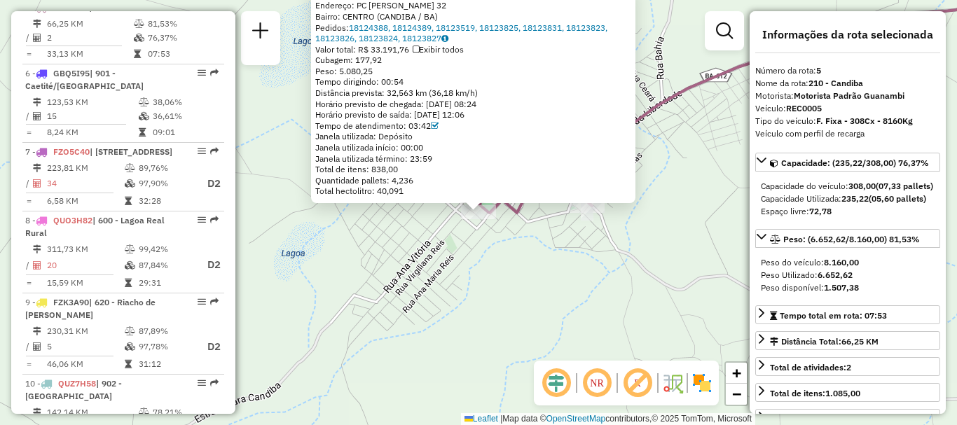
click at [631, 259] on div "40703892 - PAULO IGOR BADARO VI Endereço: PC TERTULIANO JOAQUIM NETO 32 Bairro:…" at bounding box center [478, 212] width 957 height 425
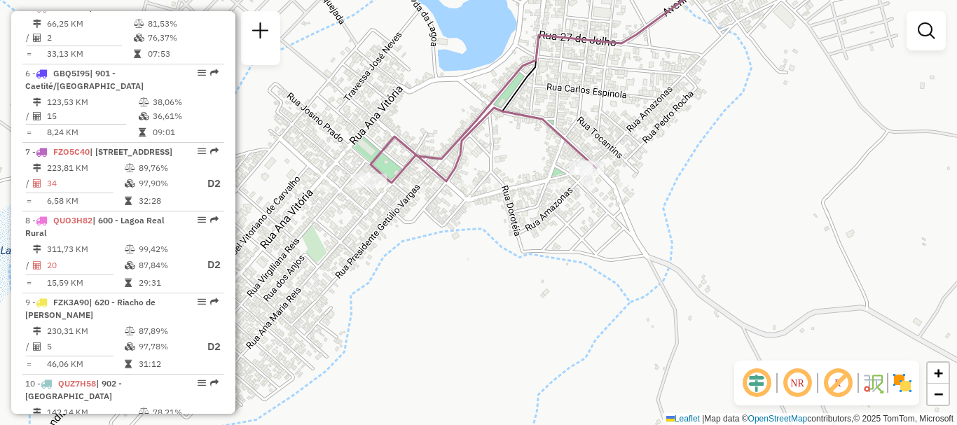
click at [575, 179] on div "Janela de atendimento Grade de atendimento Capacidade Transportadoras Veículos …" at bounding box center [478, 212] width 957 height 425
select select "**********"
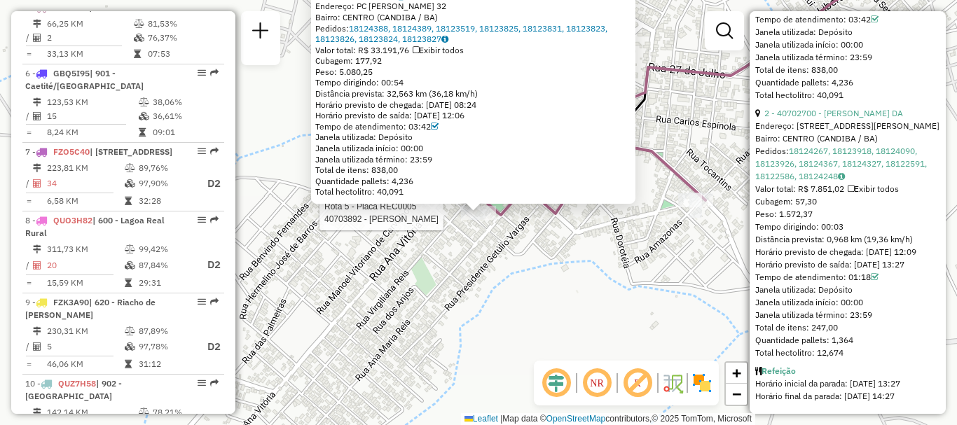
scroll to position [817, 0]
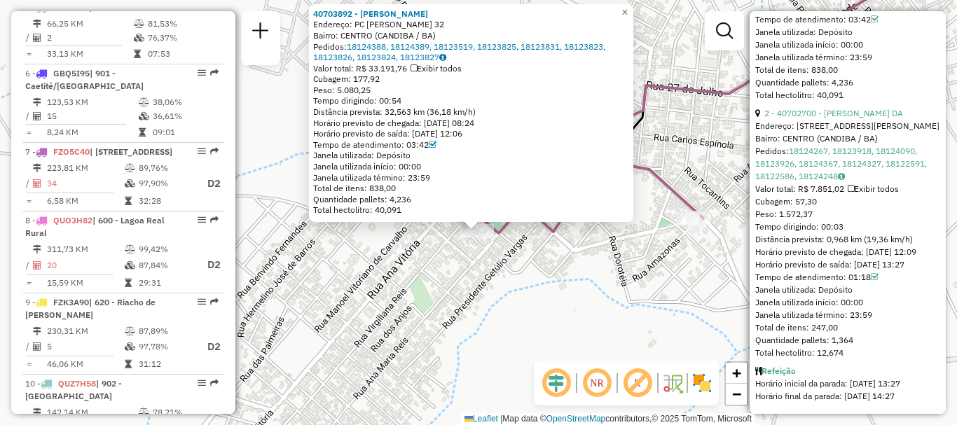
click at [518, 293] on div "Rota 5 - Placa REC0005 40703892 - PAULO IGOR BADARO VI 40703892 - PAULO IGOR BA…" at bounding box center [478, 212] width 957 height 425
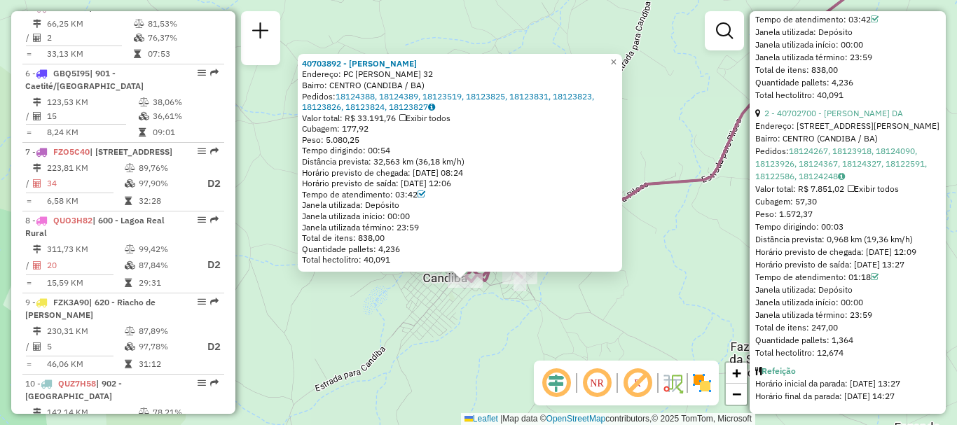
drag, startPoint x: 653, startPoint y: 298, endPoint x: 546, endPoint y: 291, distance: 107.4
click at [527, 312] on div "40703892 - PAULO IGOR BADARO VI Endereço: PC TERTULIANO JOAQUIM NETO 32 Bairro:…" at bounding box center [478, 212] width 957 height 425
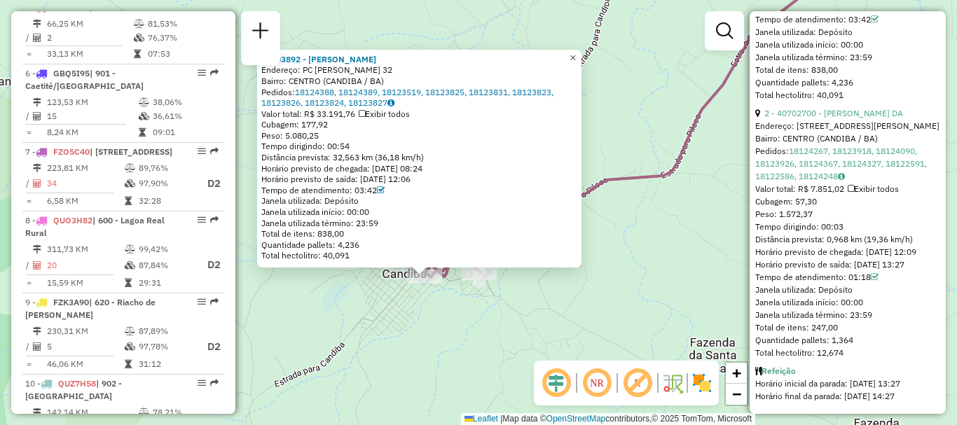
click at [576, 52] on span "×" at bounding box center [573, 58] width 6 height 12
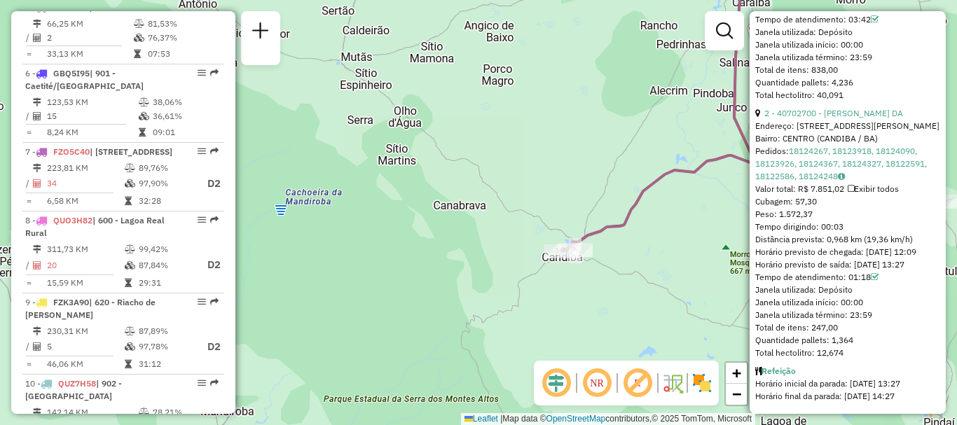
click at [714, 107] on div "Janela de atendimento Grade de atendimento Capacidade Transportadoras Veículos …" at bounding box center [478, 212] width 957 height 425
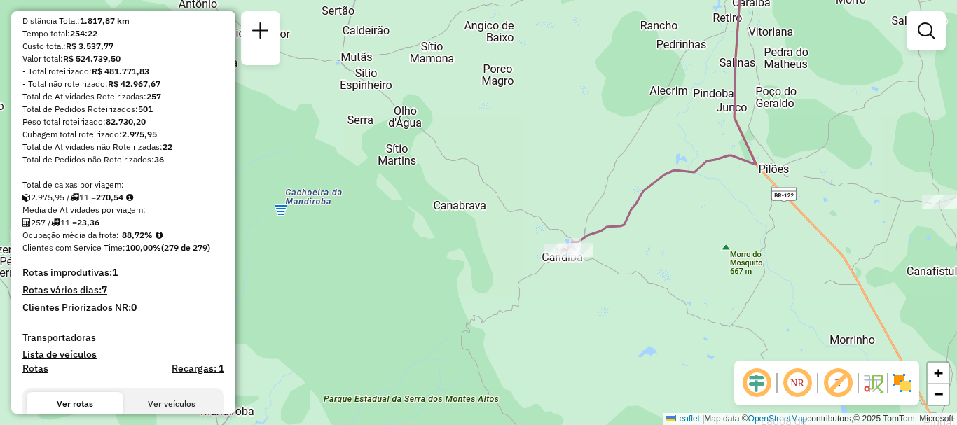
scroll to position [0, 0]
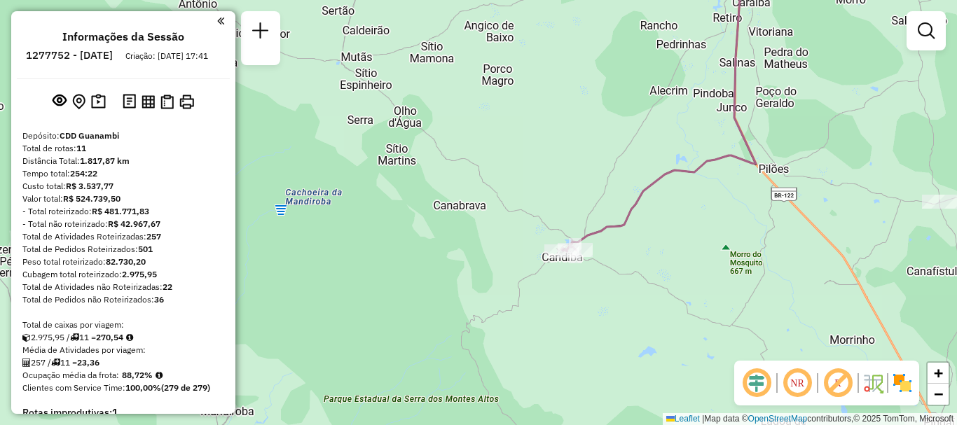
click at [217, 19] on em at bounding box center [220, 21] width 7 height 13
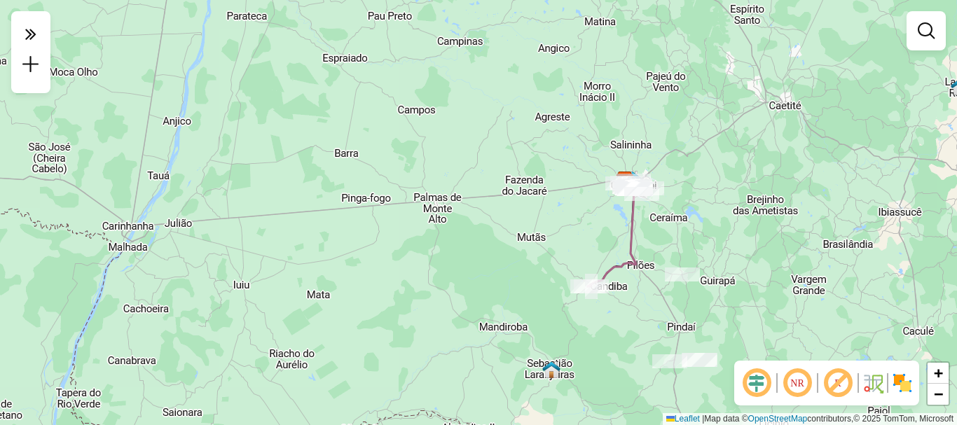
drag, startPoint x: 751, startPoint y: 181, endPoint x: 718, endPoint y: 207, distance: 42.3
click at [718, 207] on div "Janela de atendimento Grade de atendimento Capacidade Transportadoras Veículos …" at bounding box center [478, 212] width 957 height 425
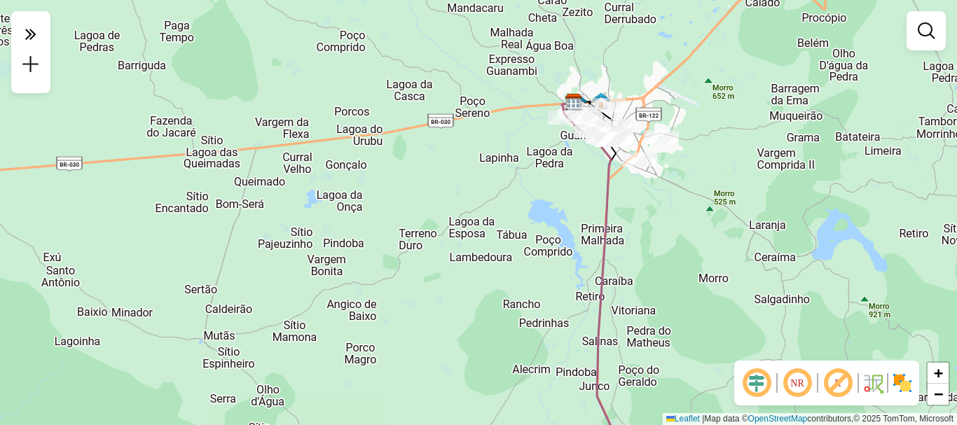
drag, startPoint x: 589, startPoint y: 162, endPoint x: 591, endPoint y: 177, distance: 15.7
click at [591, 177] on div "Janela de atendimento Grade de atendimento Capacidade Transportadoras Veículos …" at bounding box center [478, 212] width 957 height 425
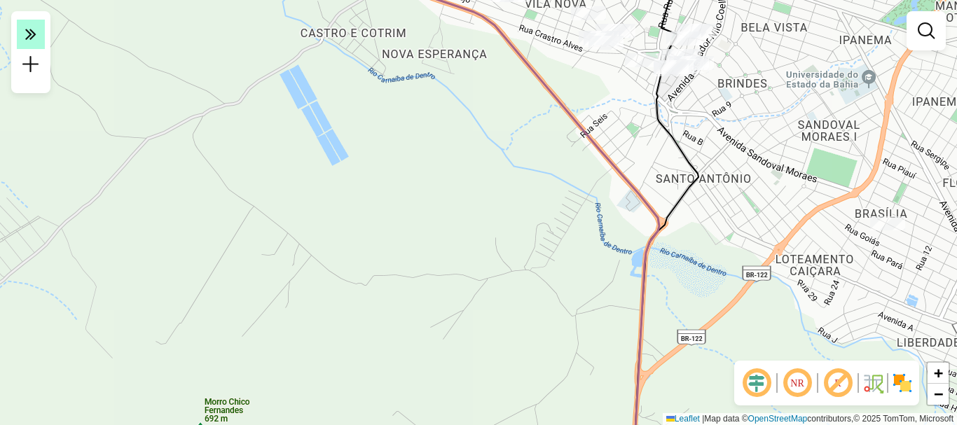
click at [36, 43] on icon at bounding box center [30, 34] width 11 height 20
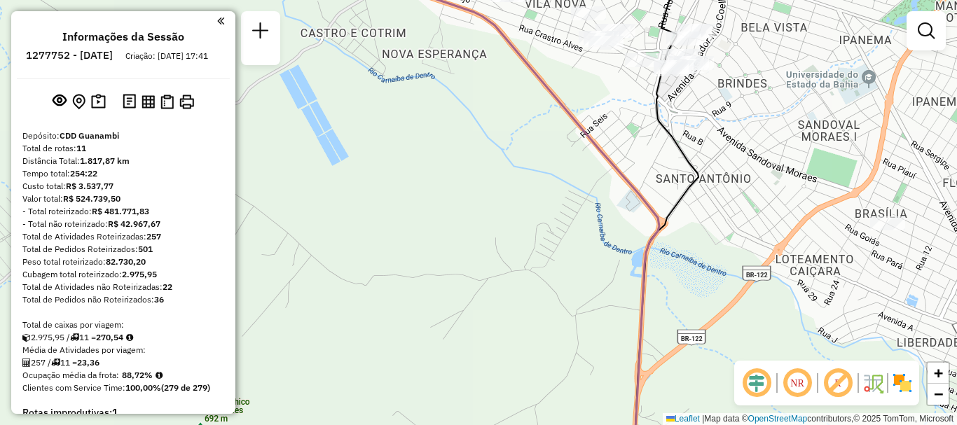
click at [219, 19] on em at bounding box center [220, 21] width 7 height 13
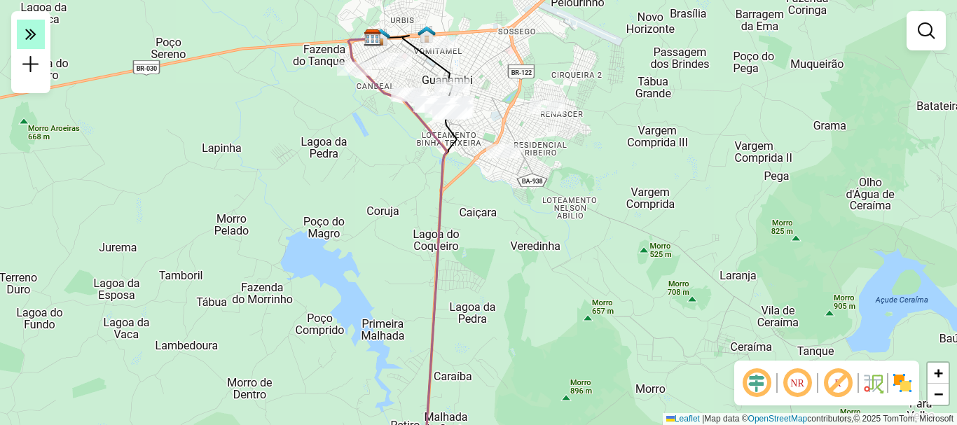
click at [39, 37] on em at bounding box center [31, 34] width 28 height 29
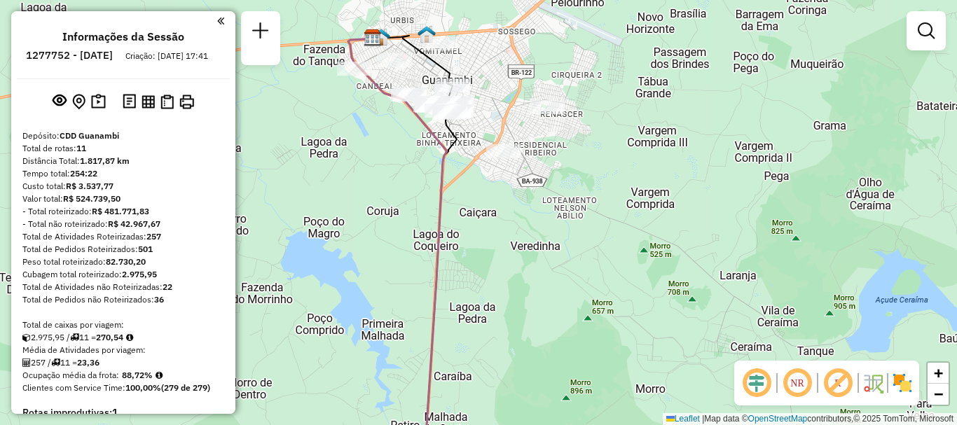
click at [252, 111] on div "Janela de atendimento Grade de atendimento Capacidade Transportadoras Veículos …" at bounding box center [478, 212] width 957 height 425
click at [217, 31] on ul "Informações da Sessão 1277752 - 18/09/2025 Criação: 17/09/2025 17:41" at bounding box center [123, 48] width 213 height 37
click at [219, 22] on em at bounding box center [220, 21] width 7 height 13
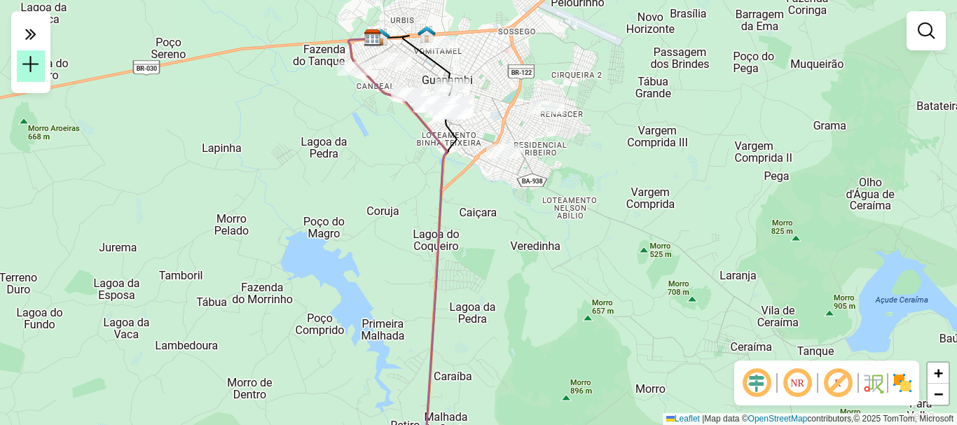
click at [43, 73] on link at bounding box center [31, 66] width 28 height 32
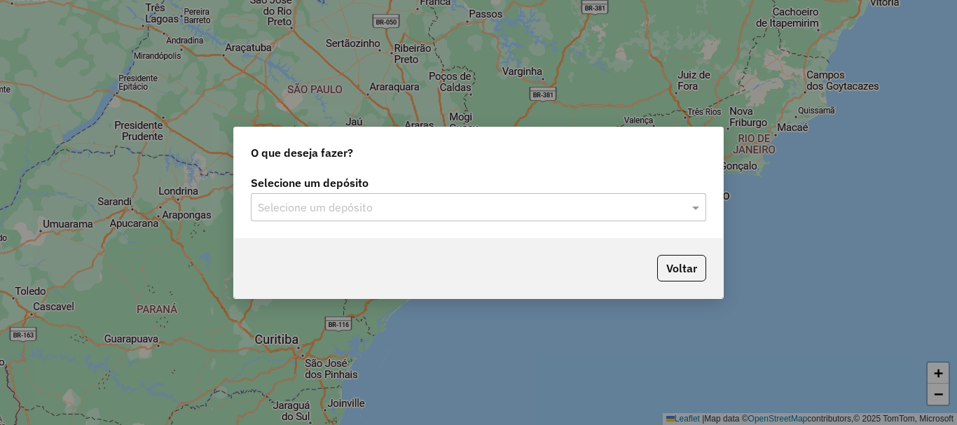
click at [518, 215] on input "text" at bounding box center [464, 208] width 413 height 17
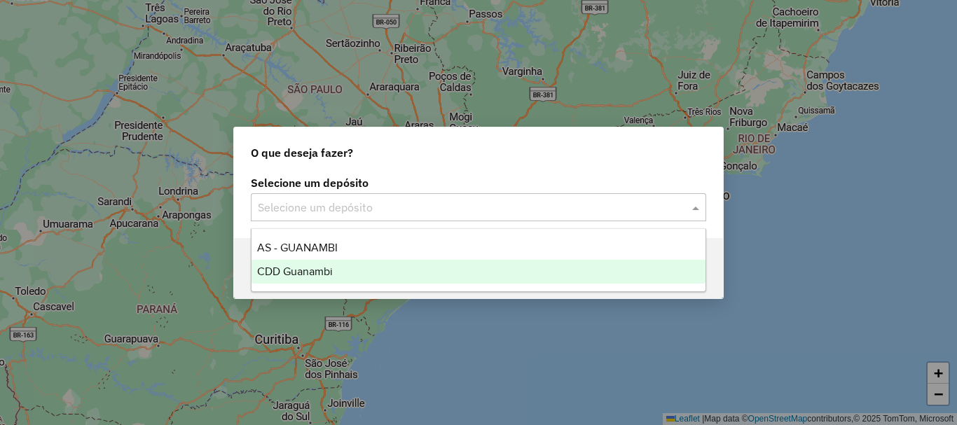
click at [336, 261] on div "CDD Guanambi" at bounding box center [479, 272] width 454 height 24
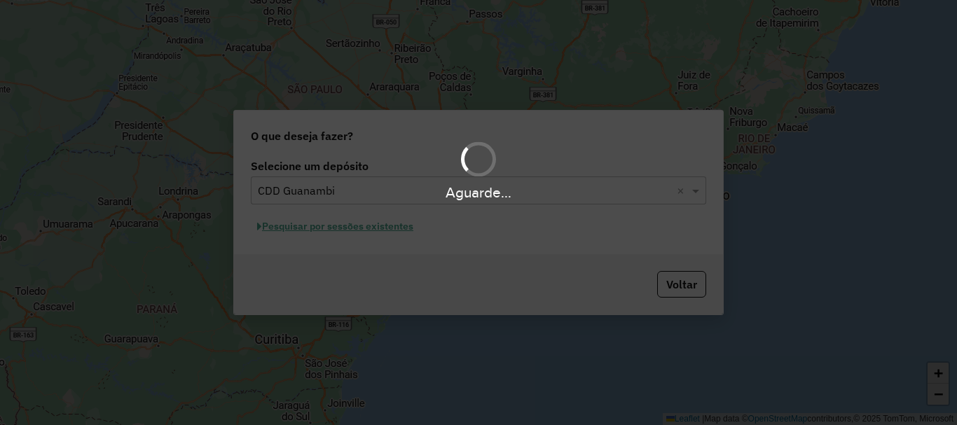
click at [364, 236] on div "Aguarde..." at bounding box center [478, 212] width 957 height 425
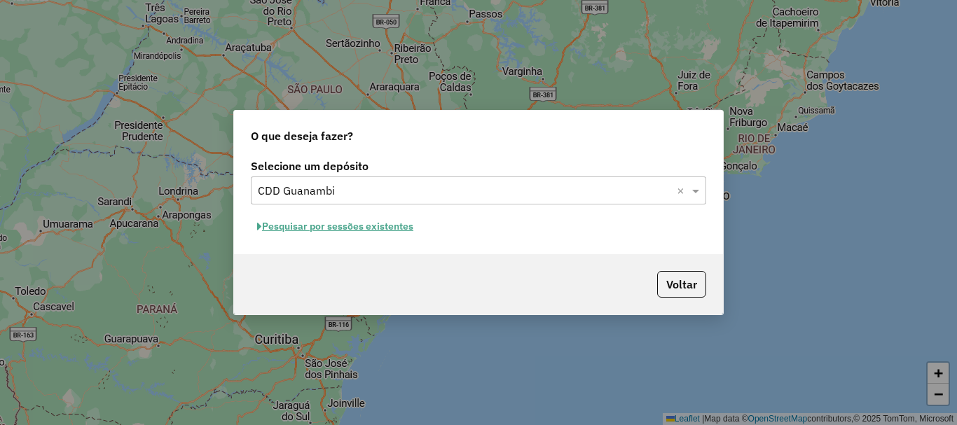
click at [381, 231] on button "Pesquisar por sessões existentes" at bounding box center [335, 227] width 169 height 22
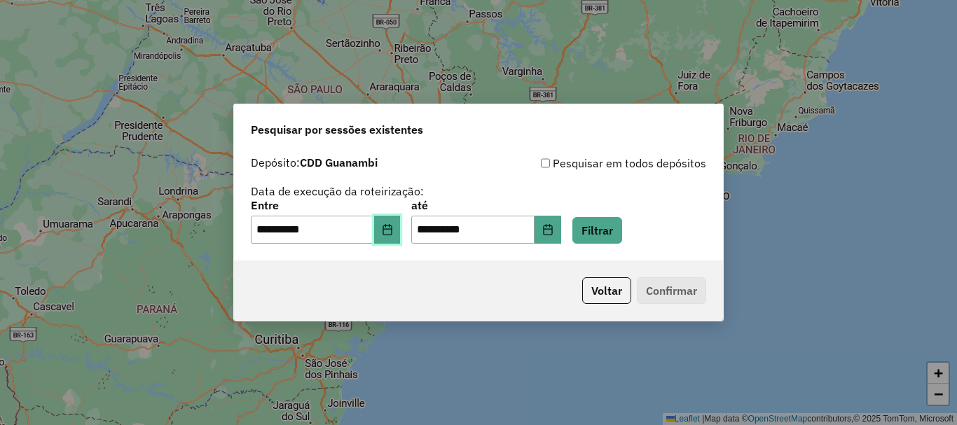
click at [401, 237] on button "Choose Date" at bounding box center [387, 230] width 27 height 28
click at [573, 181] on div "**********" at bounding box center [478, 199] width 455 height 89
click at [535, 222] on input "**********" at bounding box center [472, 230] width 123 height 28
click at [552, 229] on icon "Choose Date" at bounding box center [547, 229] width 9 height 11
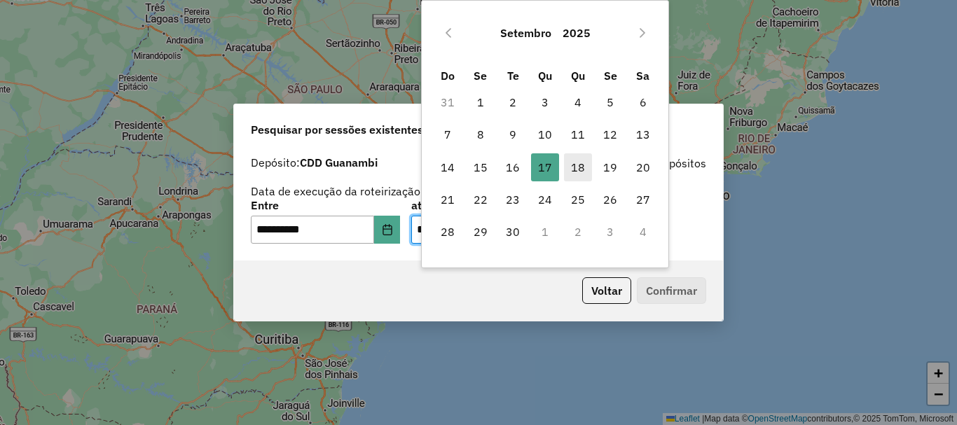
click at [573, 171] on span "18" at bounding box center [578, 167] width 28 height 28
type input "**********"
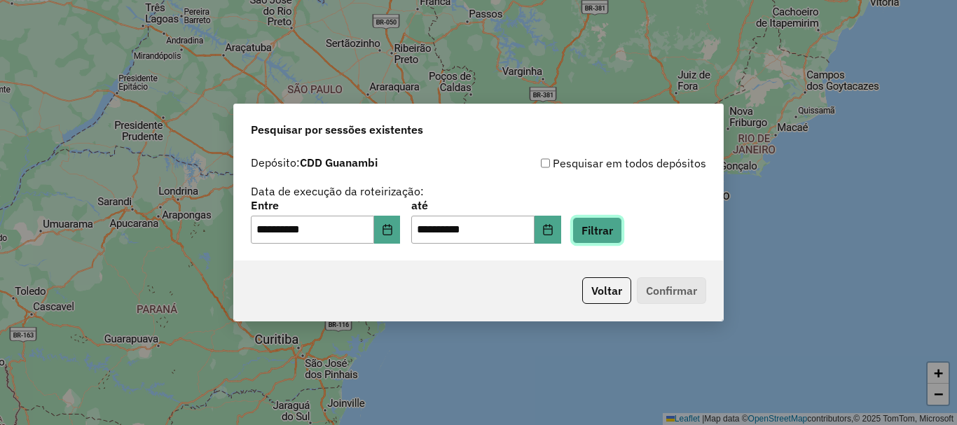
click at [622, 231] on button "Filtrar" at bounding box center [597, 230] width 50 height 27
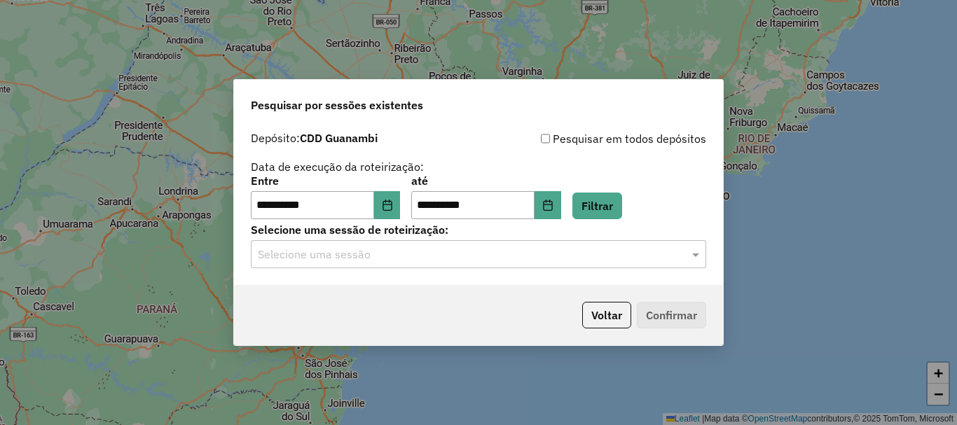
click at [373, 252] on input "text" at bounding box center [464, 255] width 413 height 17
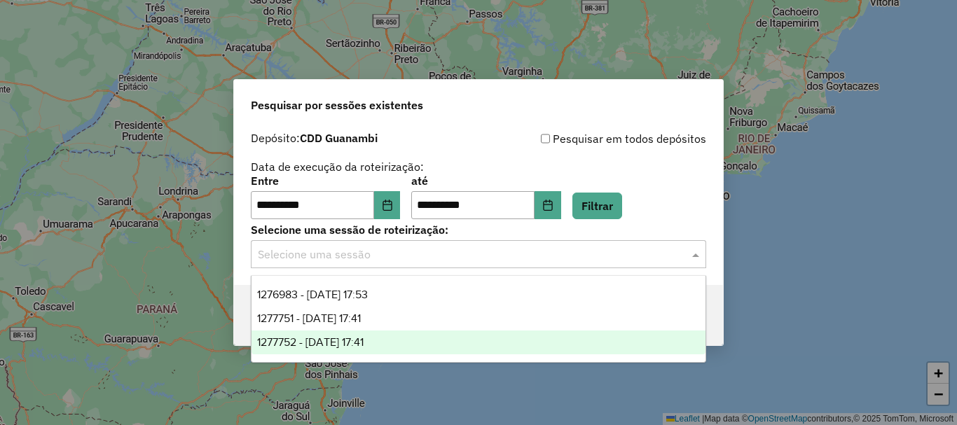
click at [364, 343] on span "1277752 - 18/09/2025 17:41" at bounding box center [310, 342] width 107 height 12
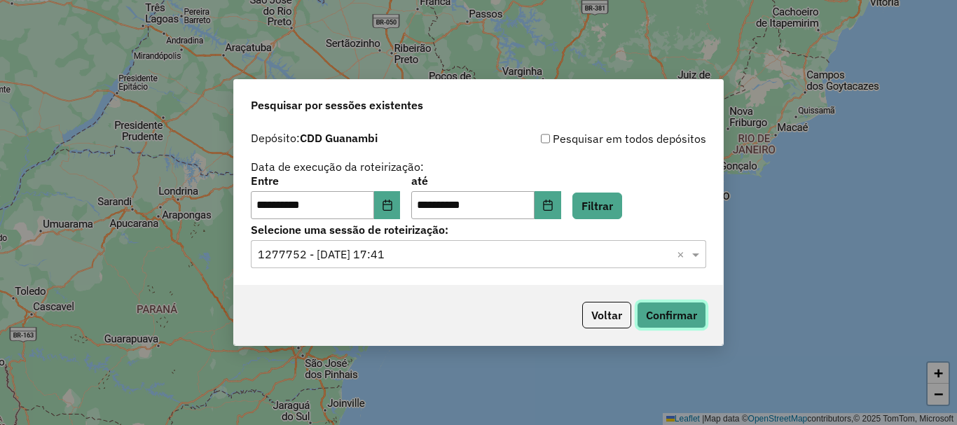
click at [672, 319] on button "Confirmar" at bounding box center [671, 315] width 69 height 27
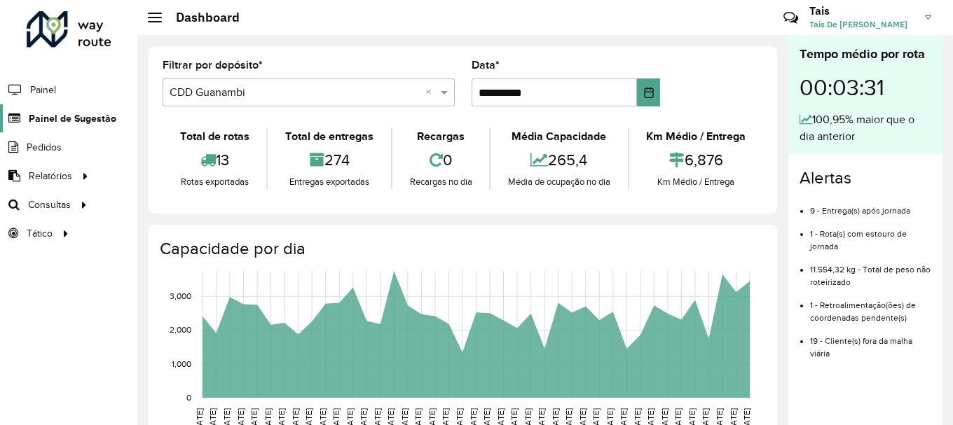
click at [85, 121] on span "Painel de Sugestão" at bounding box center [73, 118] width 88 height 15
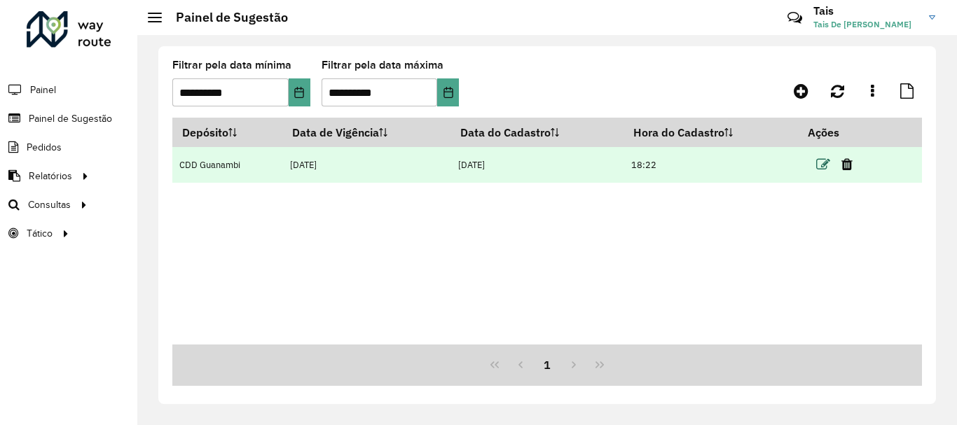
click at [830, 167] on icon at bounding box center [823, 165] width 14 height 14
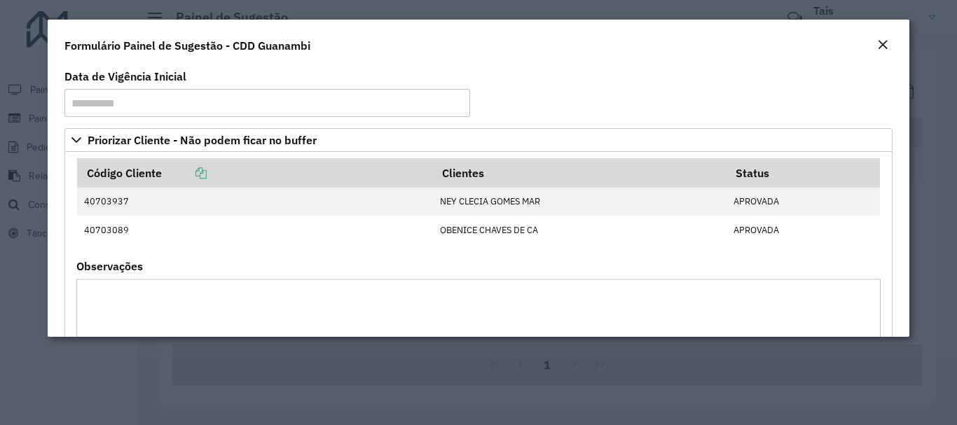
scroll to position [70, 0]
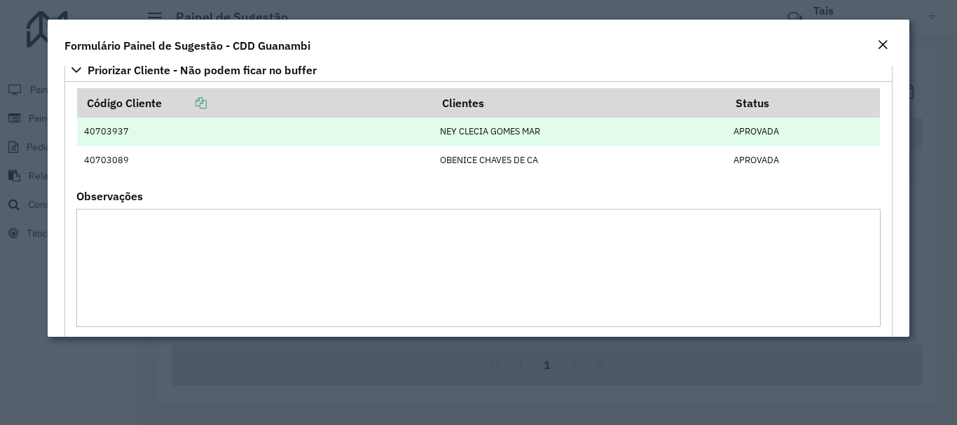
click at [474, 128] on td "NEY CLECIA GOMES MAR" at bounding box center [580, 132] width 294 height 28
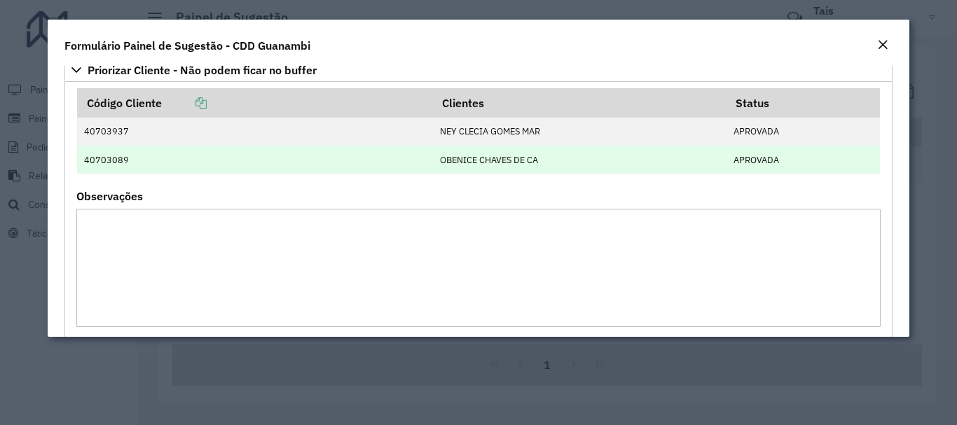
click at [481, 160] on td "OBENICE CHAVES DE CA" at bounding box center [580, 160] width 294 height 28
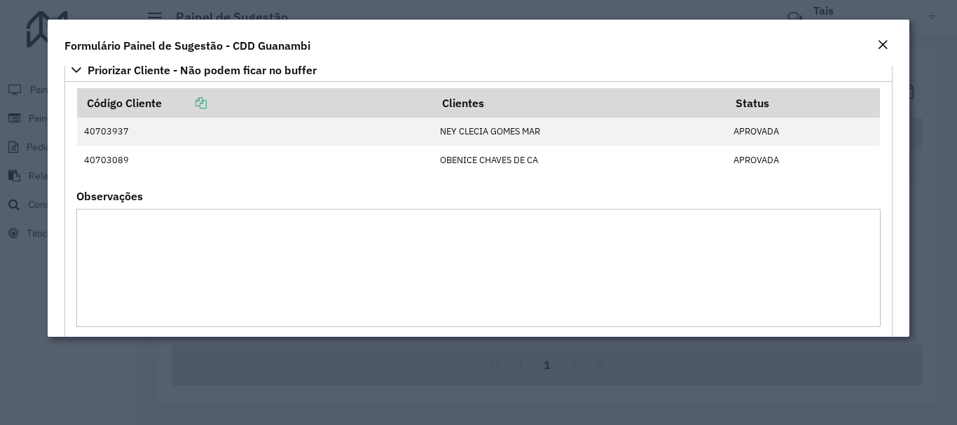
click at [271, 242] on textarea "Observações" at bounding box center [478, 268] width 804 height 118
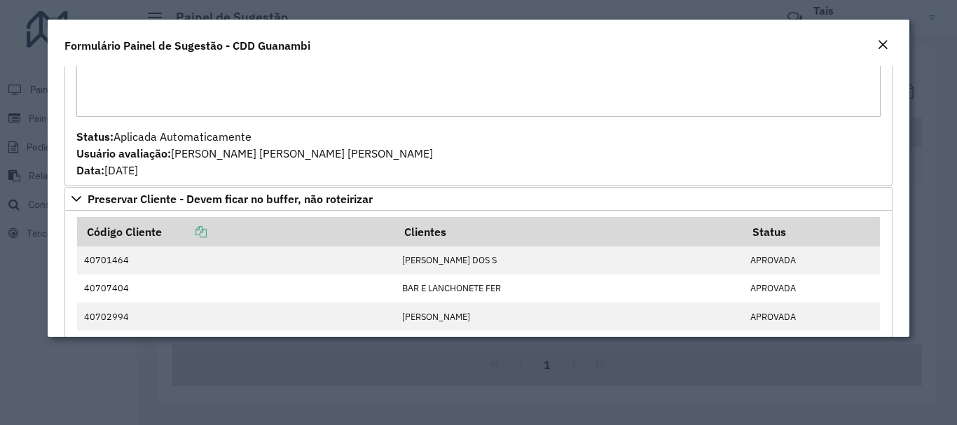
scroll to position [210, 0]
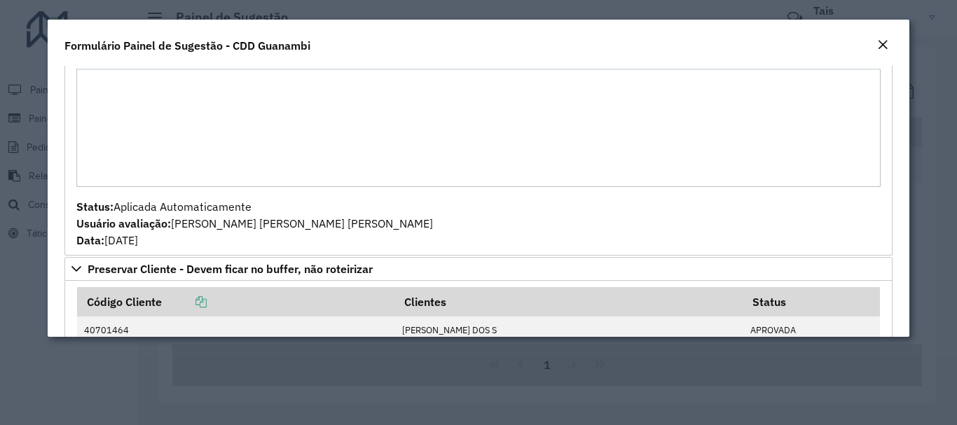
click at [888, 45] on button "Close" at bounding box center [883, 45] width 20 height 18
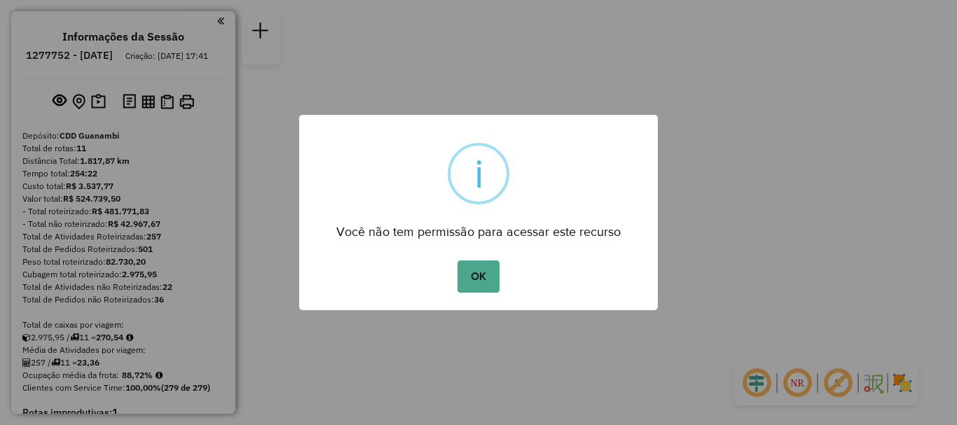
click at [477, 280] on button "OK" at bounding box center [478, 277] width 41 height 32
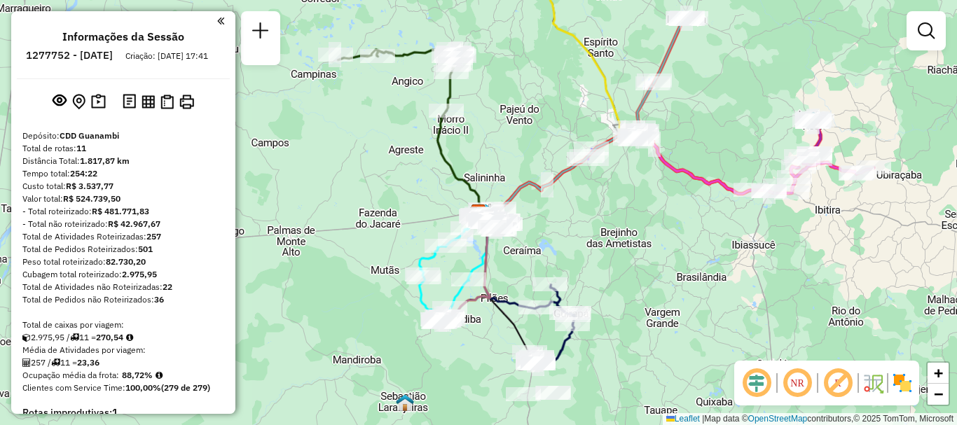
scroll to position [70, 0]
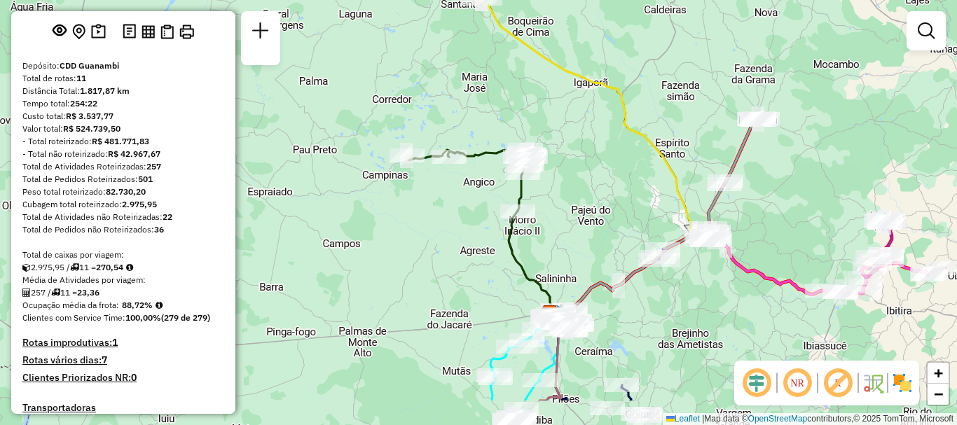
drag, startPoint x: 799, startPoint y: 265, endPoint x: 795, endPoint y: 200, distance: 64.6
click at [795, 200] on div "Janela de atendimento Grade de atendimento Capacidade Transportadoras Veículos …" at bounding box center [478, 212] width 957 height 425
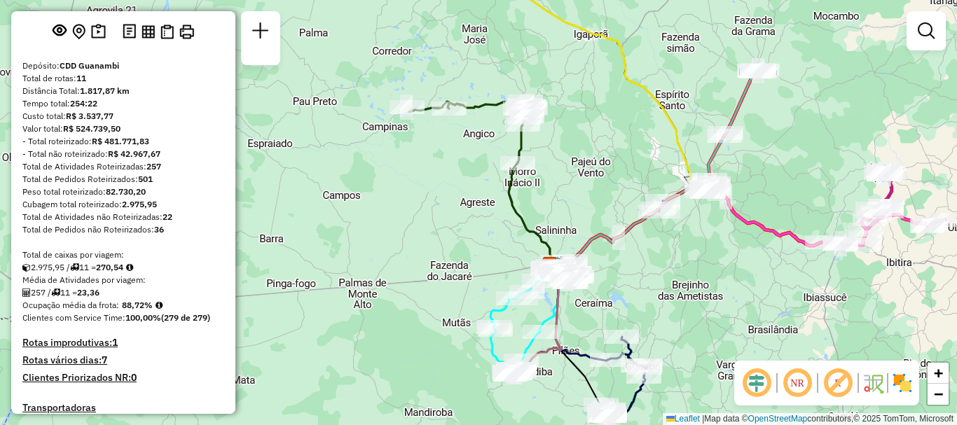
drag, startPoint x: 691, startPoint y: 347, endPoint x: 687, endPoint y: 300, distance: 47.1
click at [687, 300] on div "Janela de atendimento Grade de atendimento Capacidade Transportadoras Veículos …" at bounding box center [478, 212] width 957 height 425
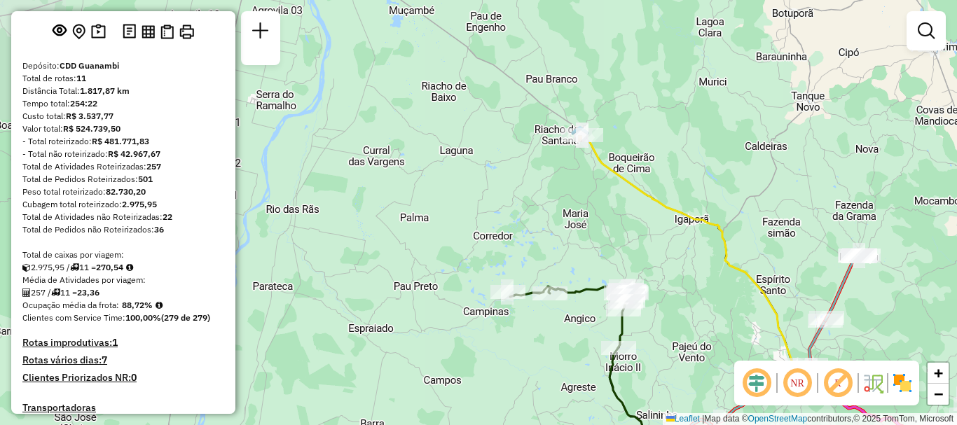
drag, startPoint x: 450, startPoint y: 182, endPoint x: 551, endPoint y: 364, distance: 208.2
click at [551, 364] on div "Janela de atendimento Grade de atendimento Capacidade Transportadoras Veículos …" at bounding box center [478, 212] width 957 height 425
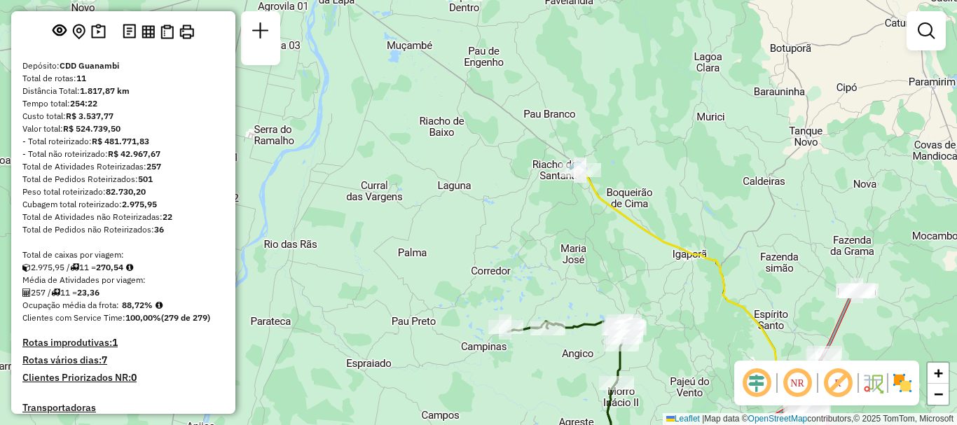
drag, startPoint x: 483, startPoint y: 153, endPoint x: 481, endPoint y: 188, distance: 35.1
click at [481, 188] on div "Janela de atendimento Grade de atendimento Capacidade Transportadoras Veículos …" at bounding box center [478, 212] width 957 height 425
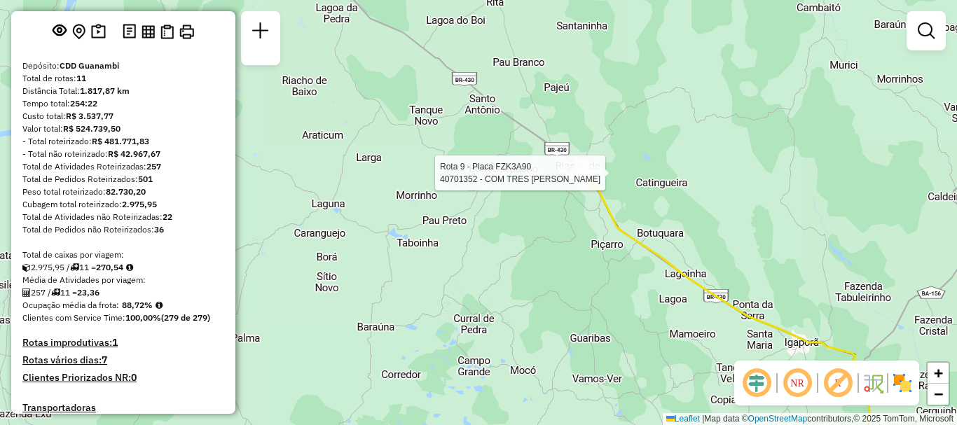
select select "**********"
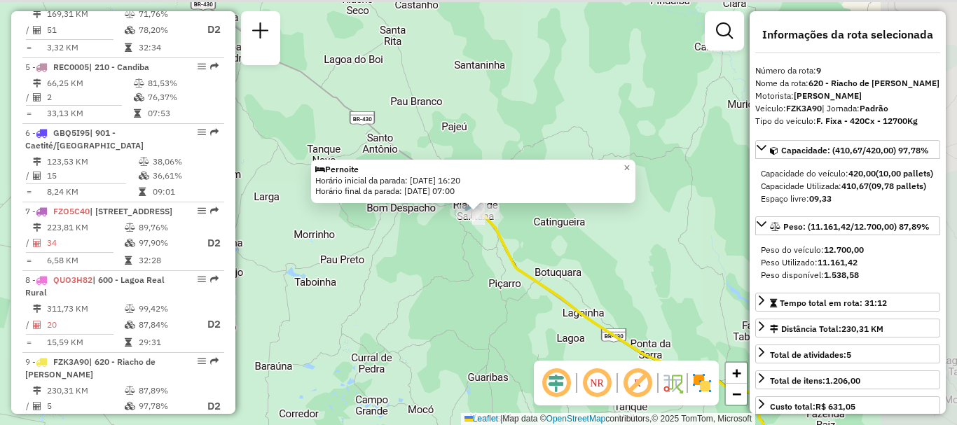
scroll to position [1158, 0]
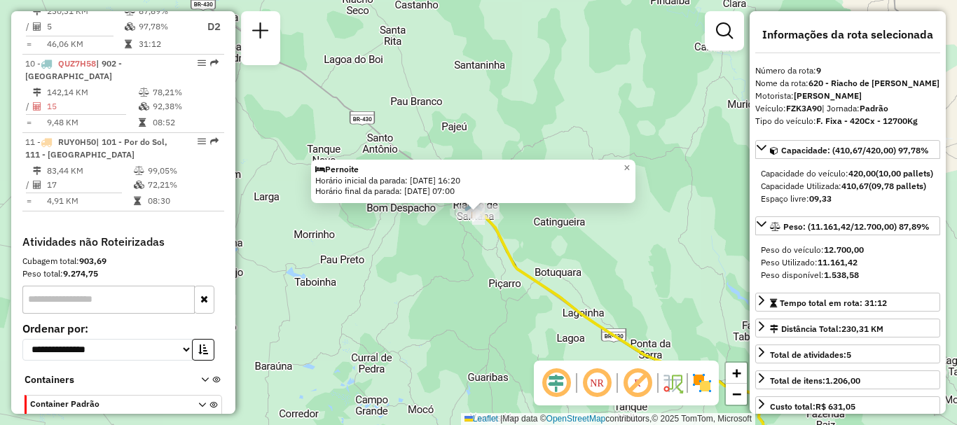
click at [368, 282] on div "Pernoite Horário inicial da parada: [DATE] 16:20 Horário final da parada: [DATE…" at bounding box center [478, 212] width 957 height 425
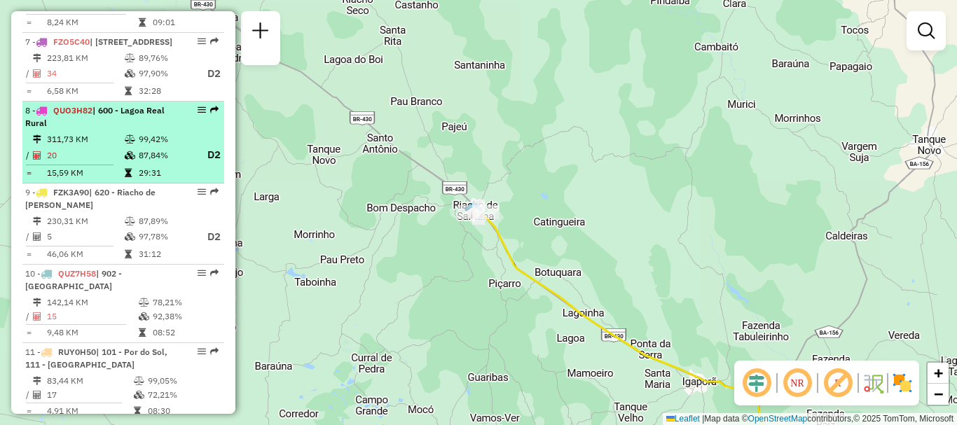
scroll to position [878, 0]
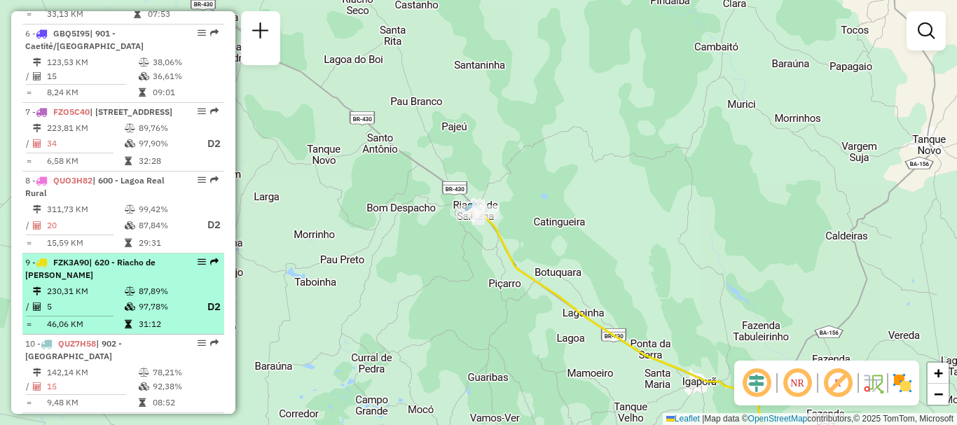
click at [118, 320] on li "9 - FZK3A90 | 620 - [GEOGRAPHIC_DATA] 230,31 KM 87,89% / 5 97,78% D2 = 46,06 KM…" at bounding box center [123, 295] width 202 height 82
select select "**********"
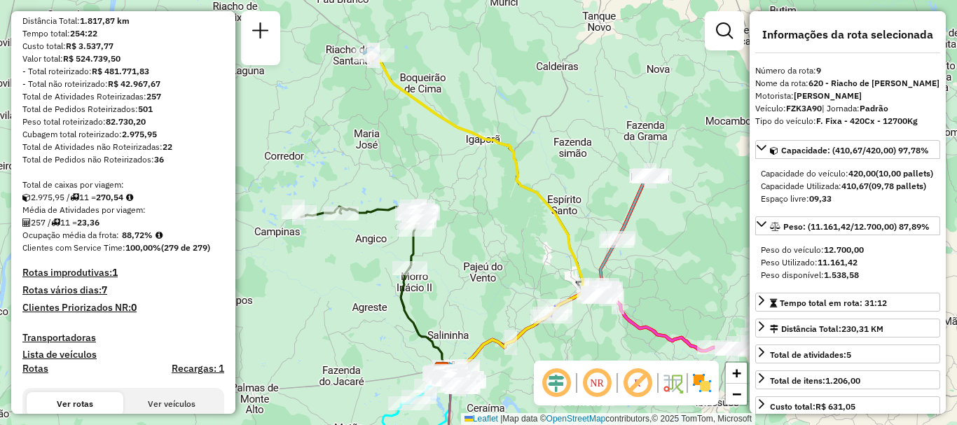
scroll to position [350, 0]
